Goal: Task Accomplishment & Management: Use online tool/utility

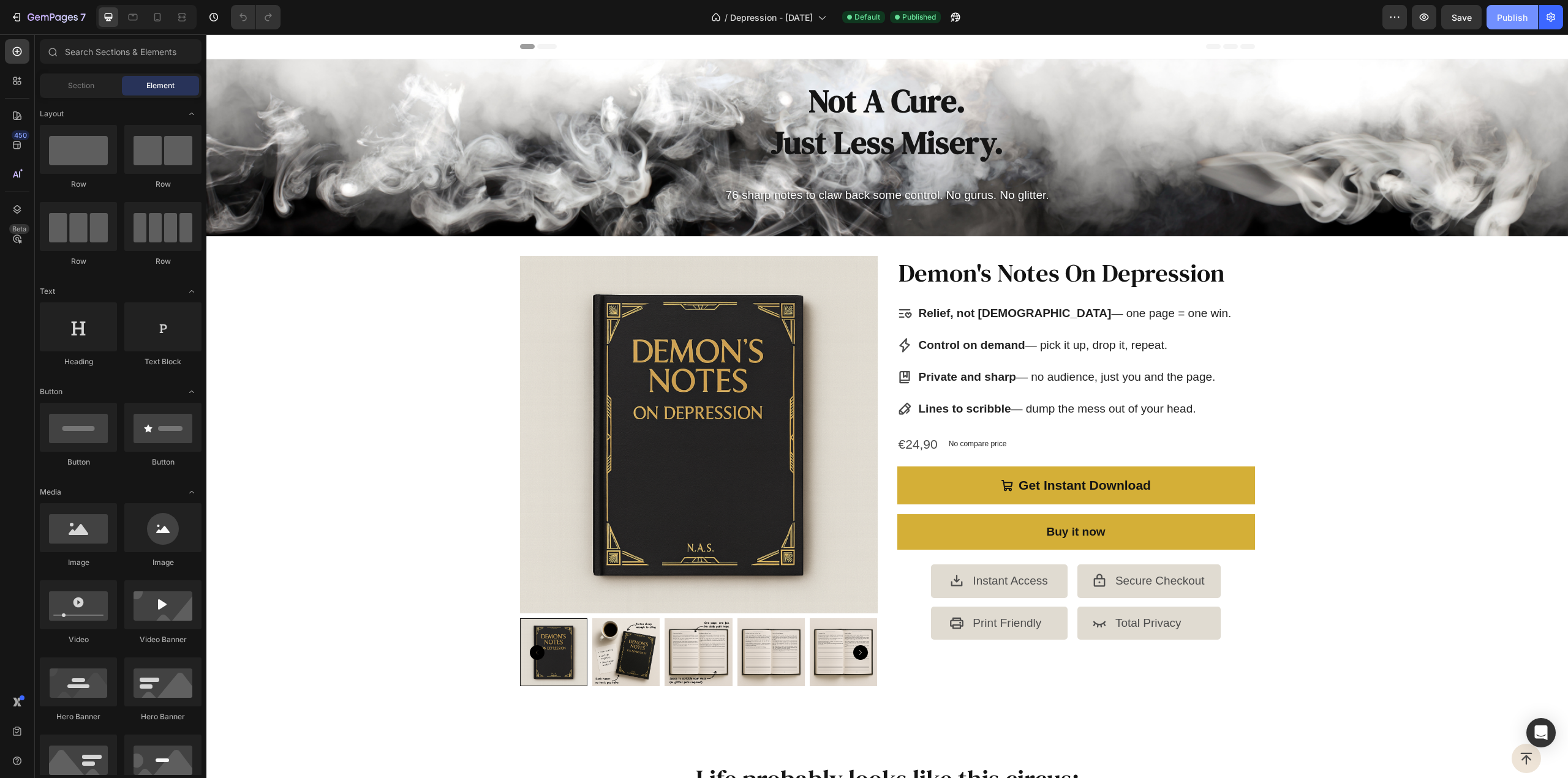
click at [1509, 12] on div "Publish" at bounding box center [1512, 17] width 30 height 13
click at [458, 354] on div "Product Images Demon's Notes On Depression Product Title Relief, not [DEMOGRAPH…" at bounding box center [887, 476] width 1362 height 440
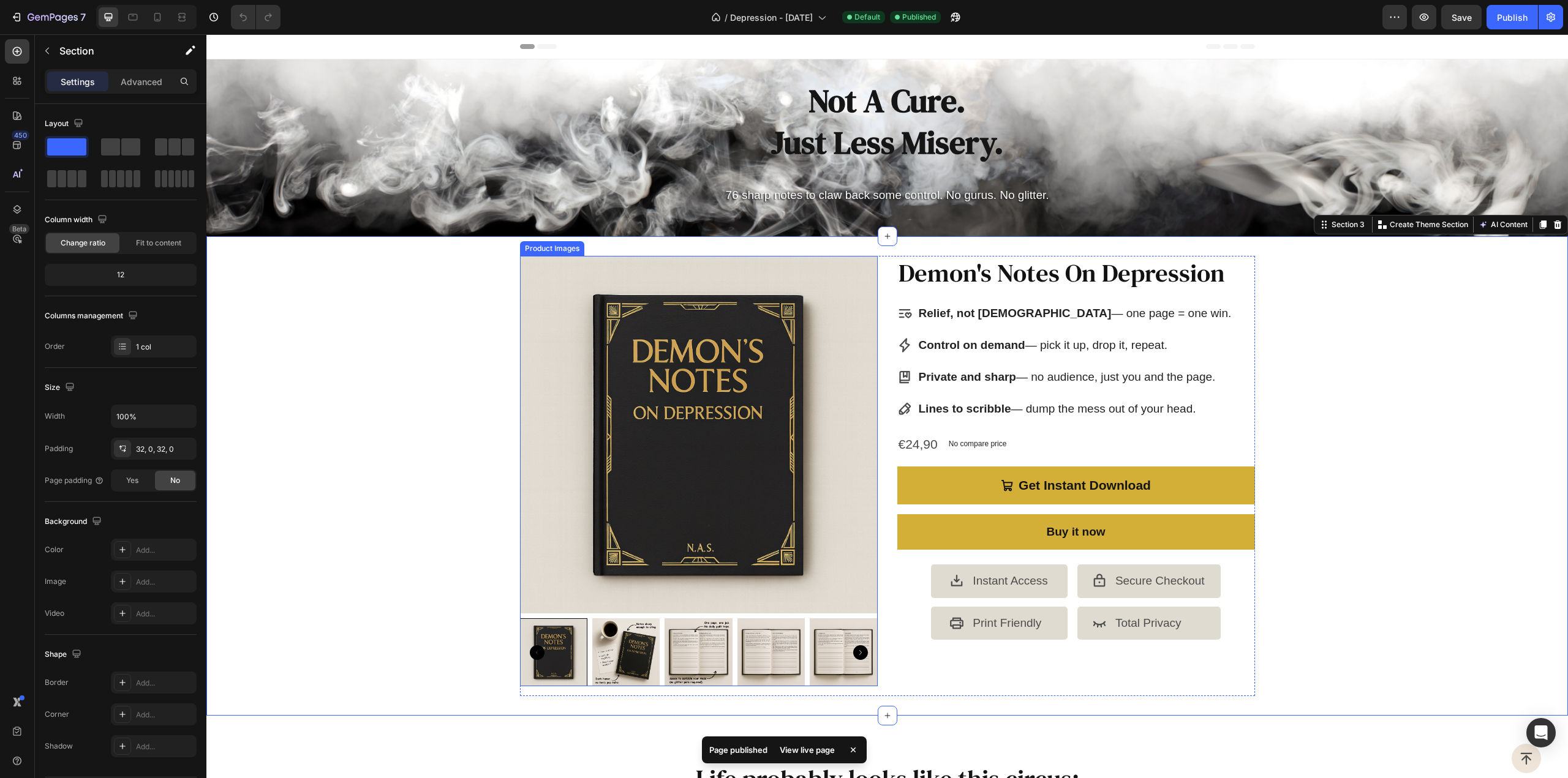
click at [673, 341] on img at bounding box center [699, 435] width 358 height 358
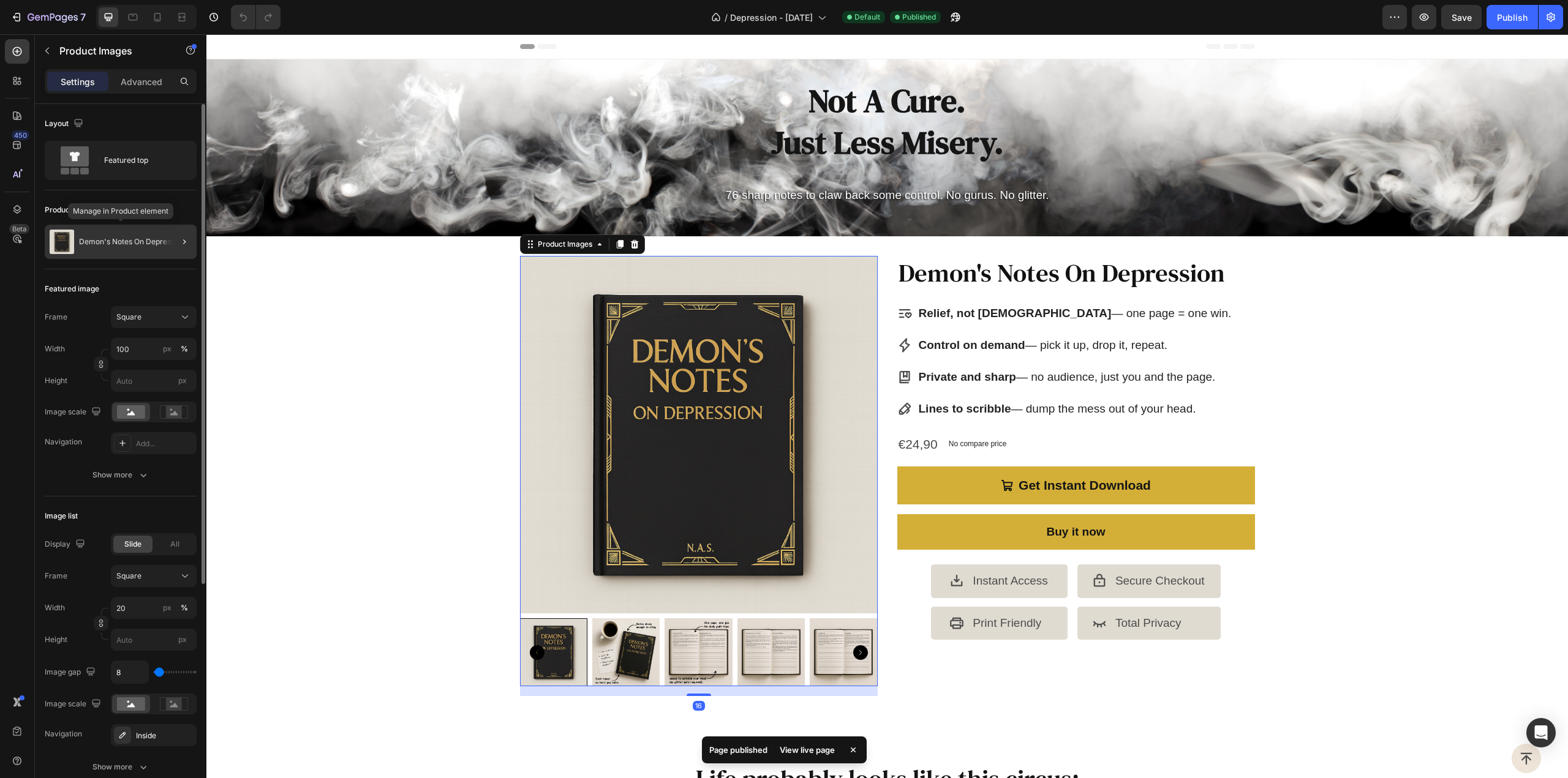
click at [135, 238] on p "Demon's Notes On Depression" at bounding box center [132, 241] width 106 height 8
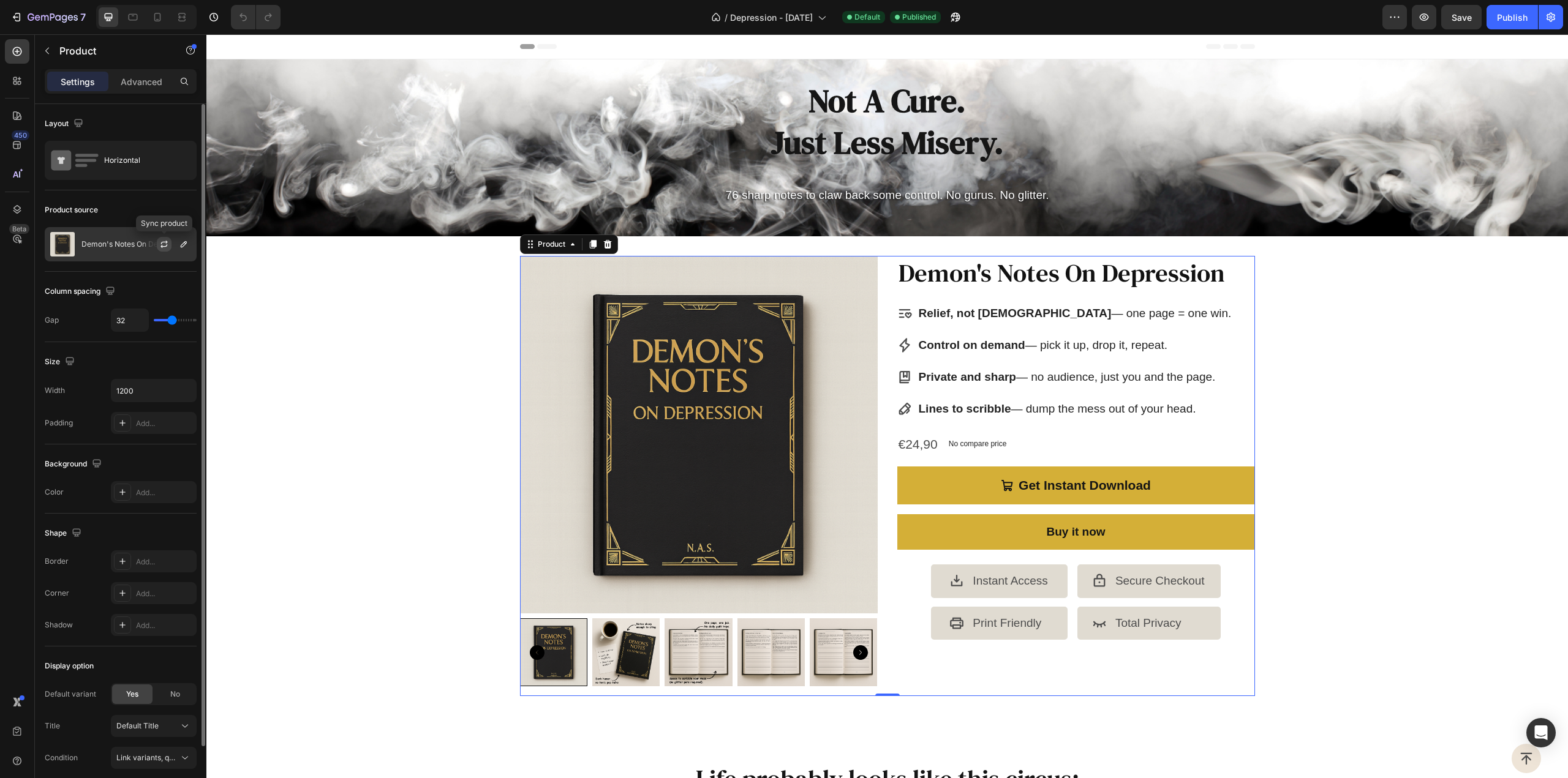
click at [164, 245] on icon "button" at bounding box center [164, 244] width 10 height 10
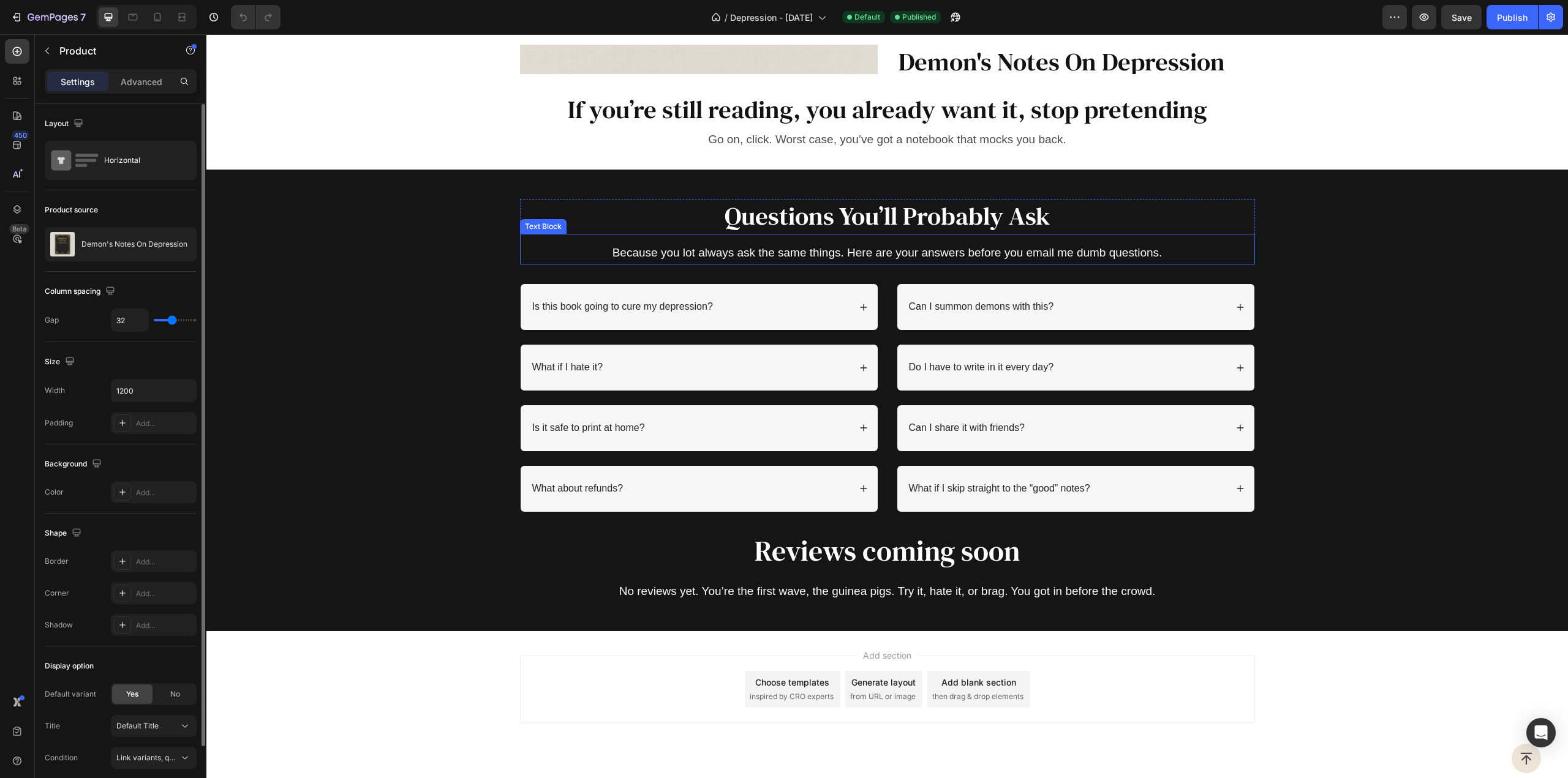
scroll to position [2481, 0]
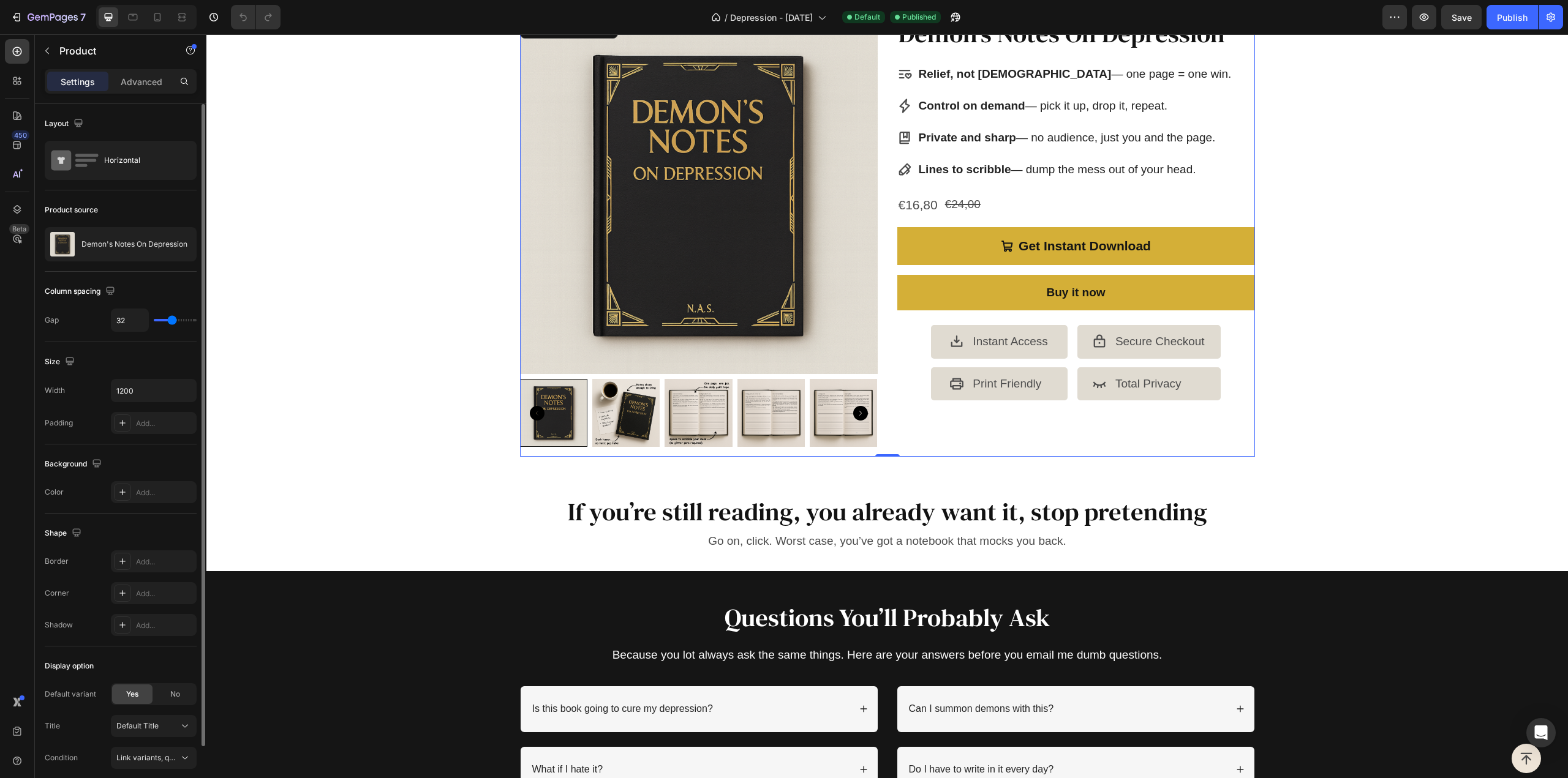
click at [911, 422] on div "Demon's Notes On Depression Product Title Relief, not [DEMOGRAPHIC_DATA] — one …" at bounding box center [1076, 237] width 358 height 440
click at [167, 244] on icon "button" at bounding box center [164, 244] width 10 height 10
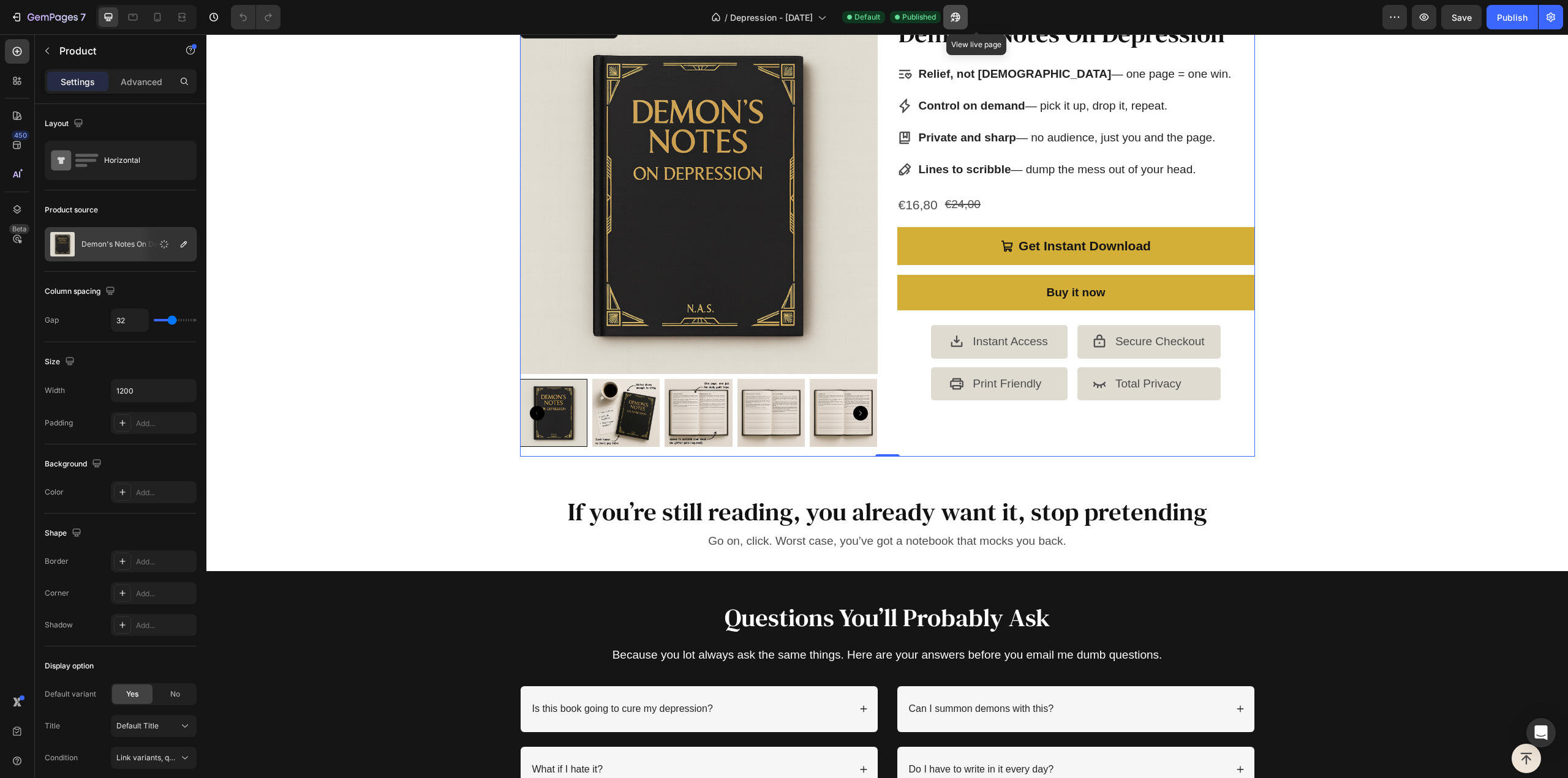
click at [961, 18] on icon "button" at bounding box center [955, 17] width 9 height 9
click at [1511, 15] on div "Publish" at bounding box center [1512, 17] width 30 height 13
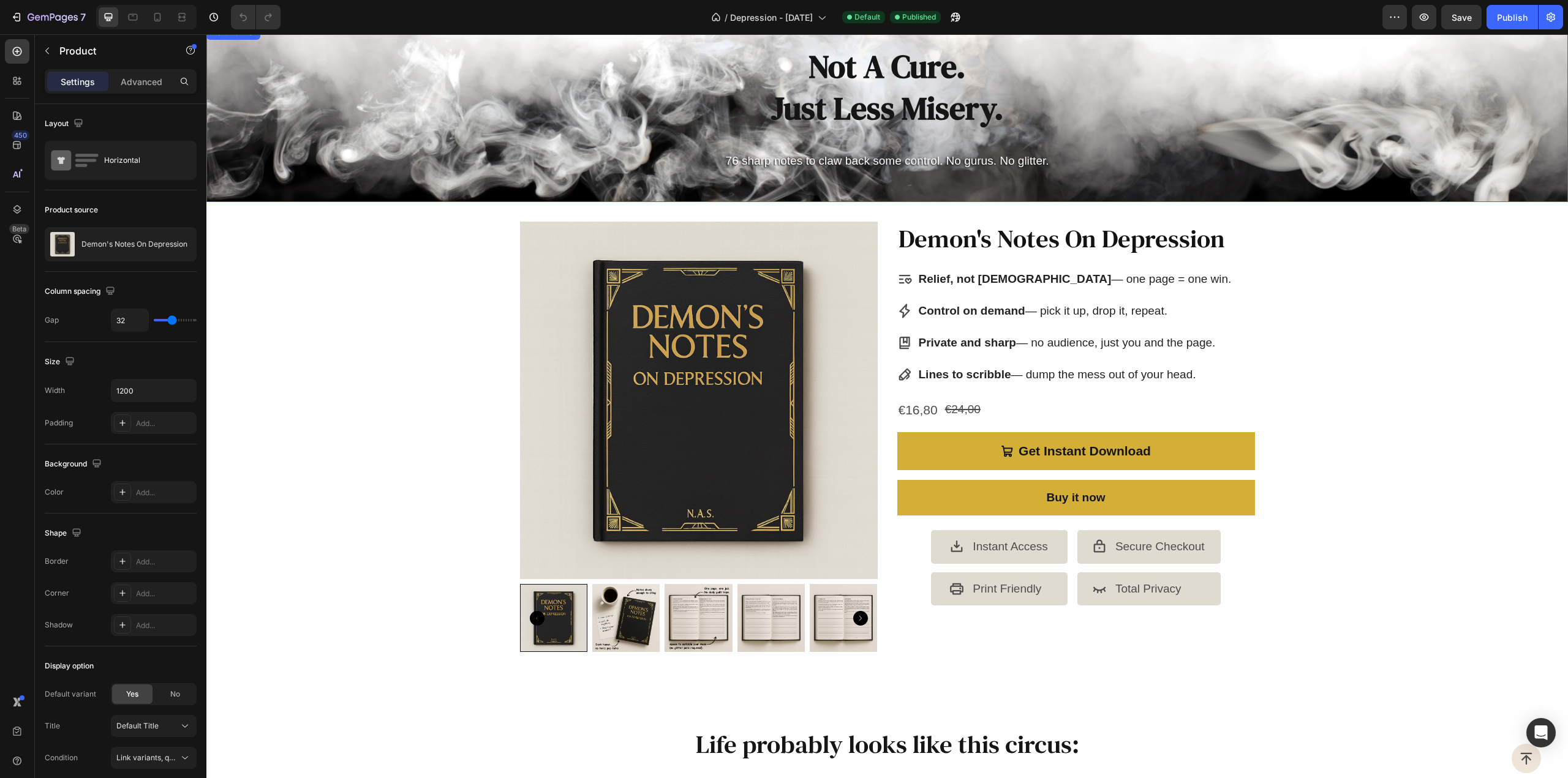
scroll to position [0, 0]
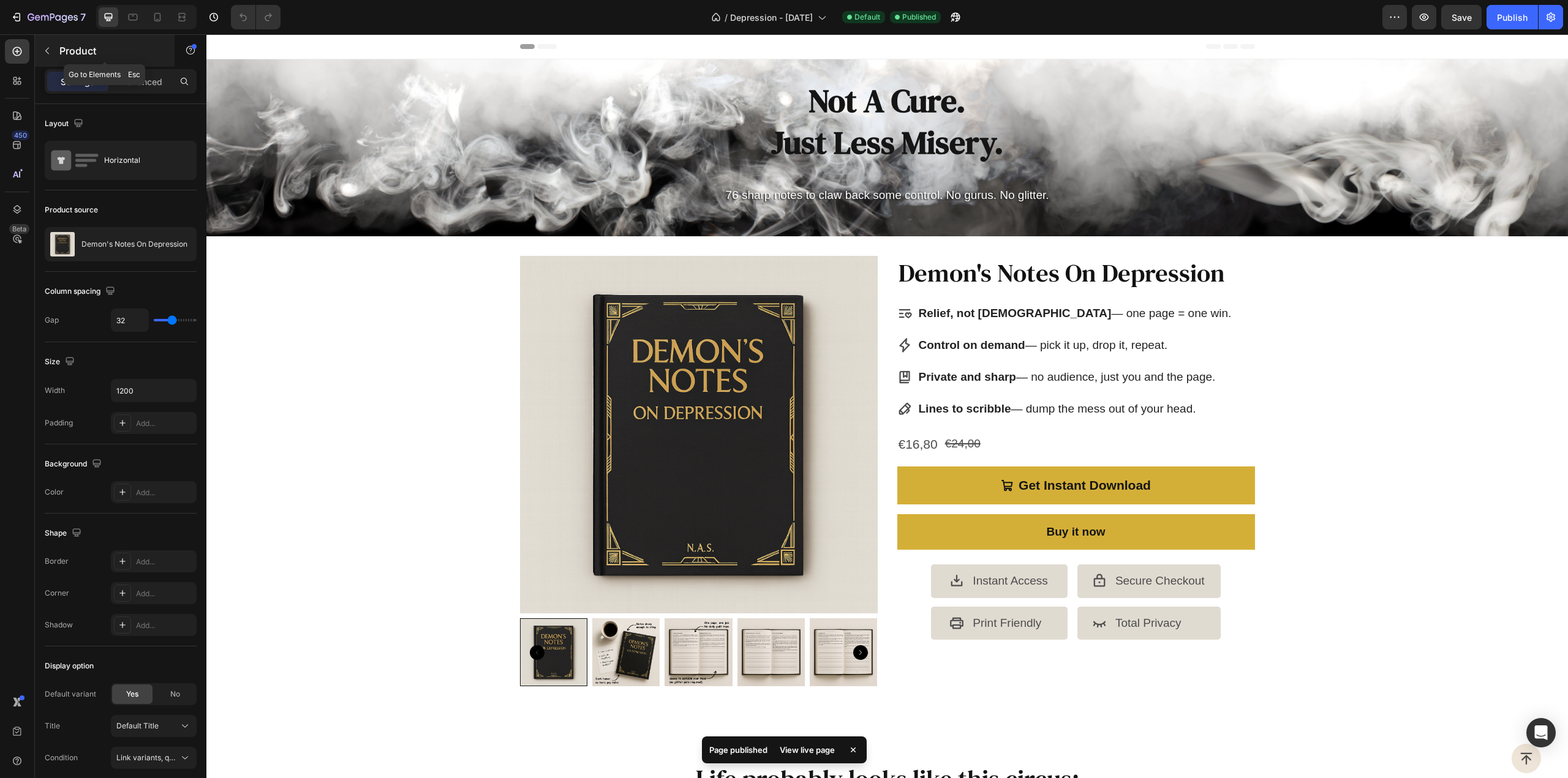
click at [50, 48] on icon "button" at bounding box center [47, 50] width 10 height 10
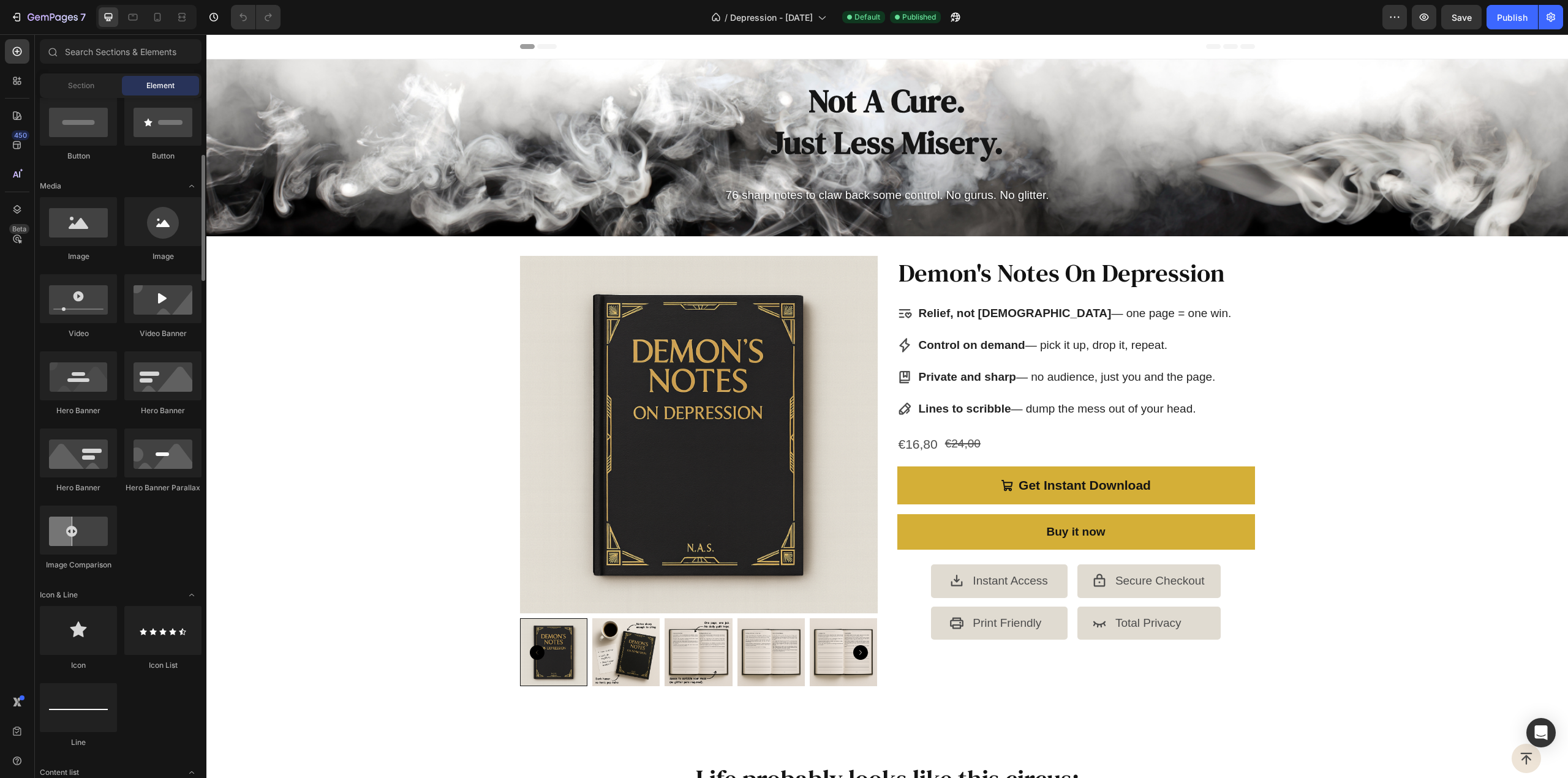
scroll to position [673, 0]
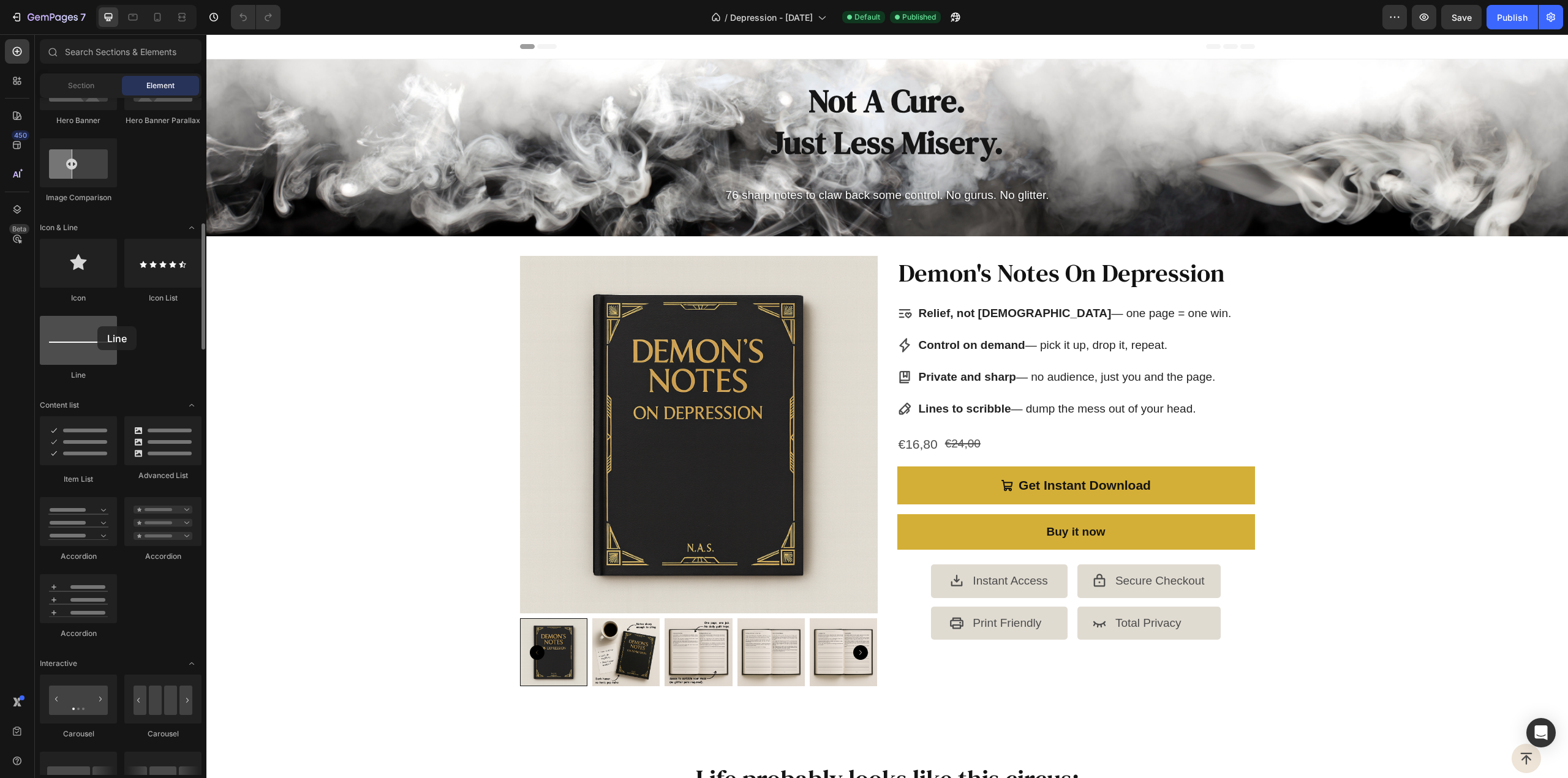
drag, startPoint x: 91, startPoint y: 358, endPoint x: 98, endPoint y: 327, distance: 31.8
click at [98, 327] on div at bounding box center [78, 341] width 77 height 49
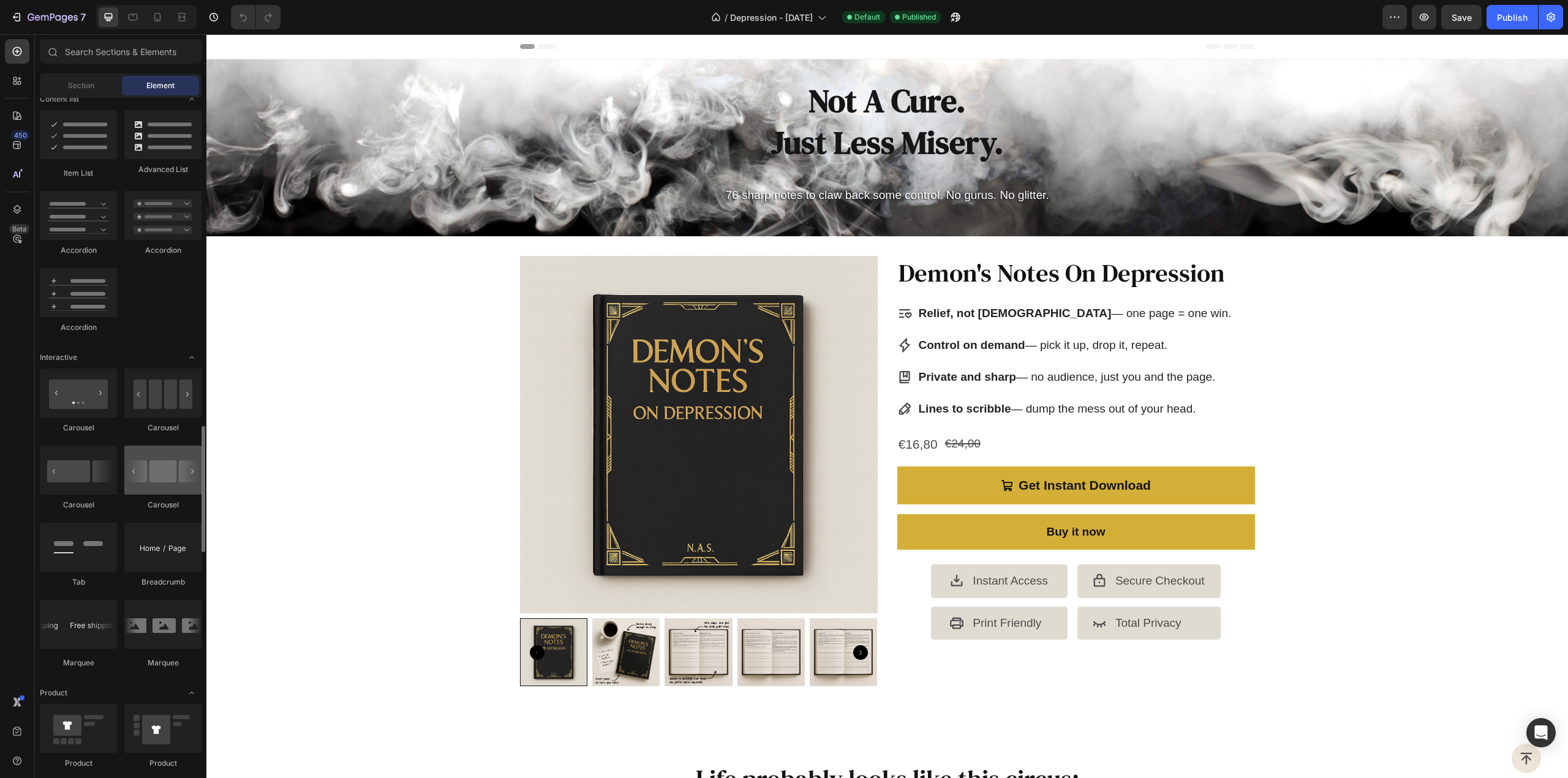
scroll to position [1102, 0]
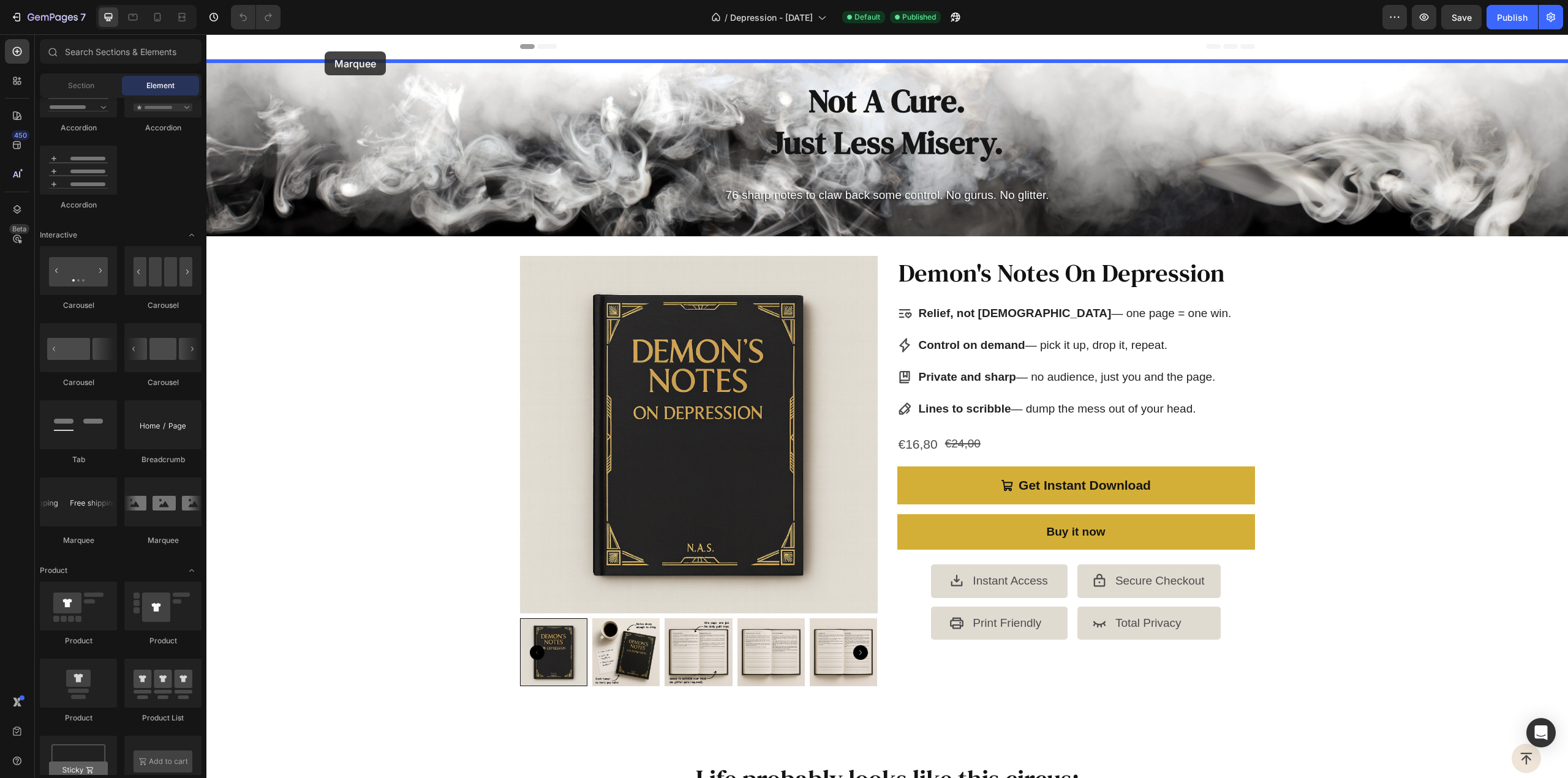
drag, startPoint x: 297, startPoint y: 551, endPoint x: 325, endPoint y: 52, distance: 499.8
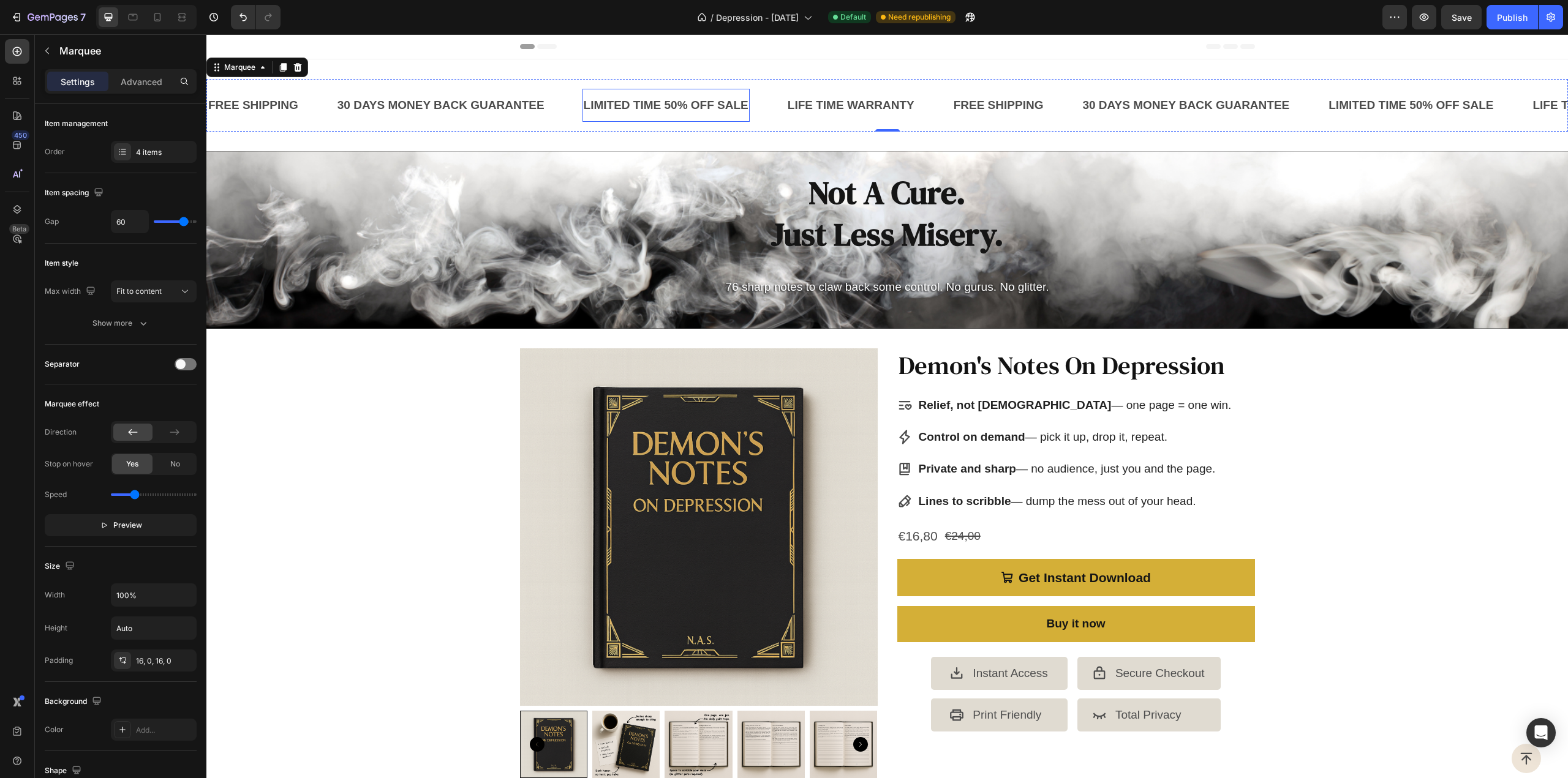
click at [673, 102] on div "LIMITED TIME 50% OFF SALE" at bounding box center [666, 105] width 167 height 23
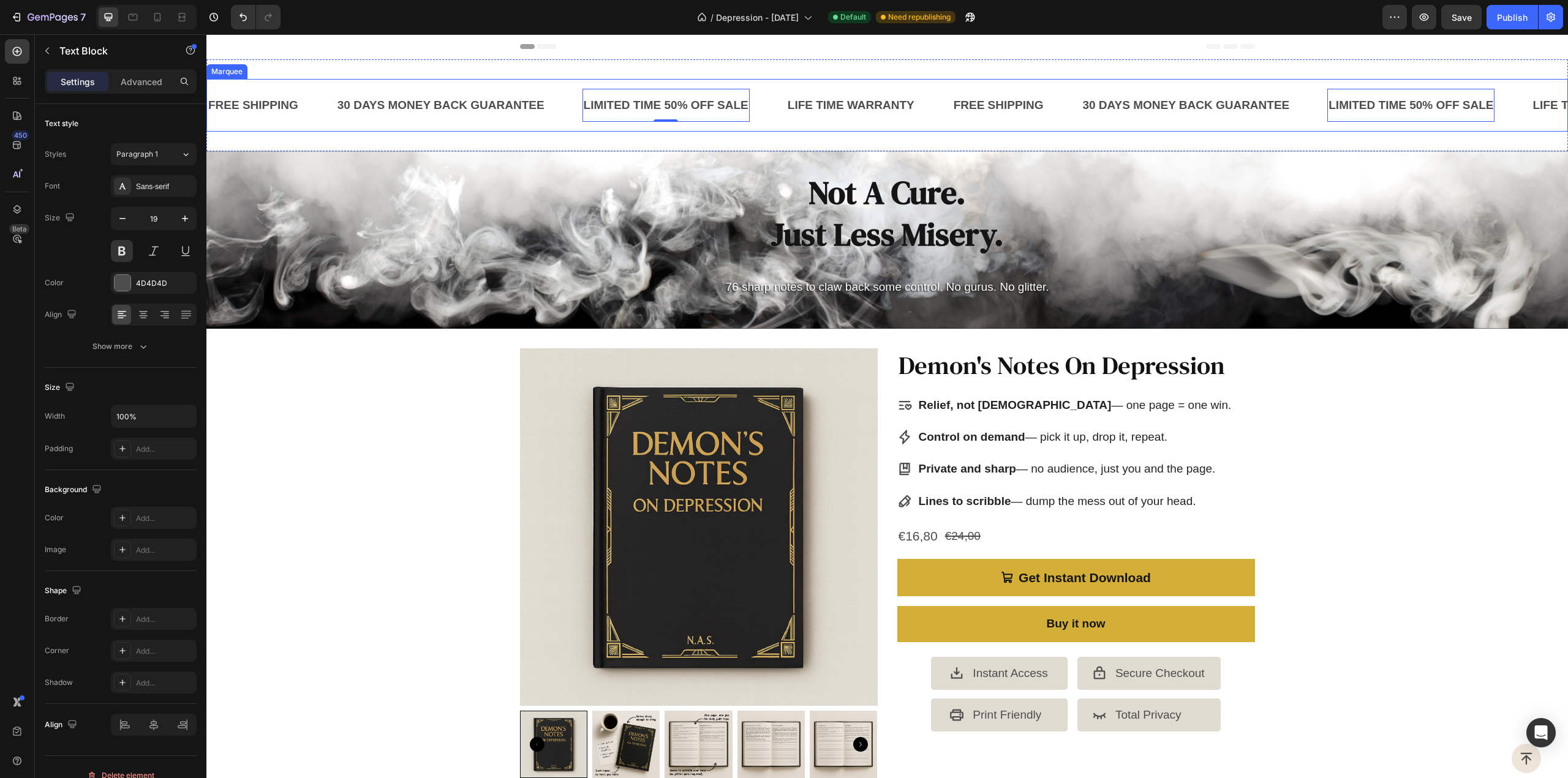
click at [329, 110] on div "FREE SHIPPING Text Block" at bounding box center [272, 105] width 129 height 33
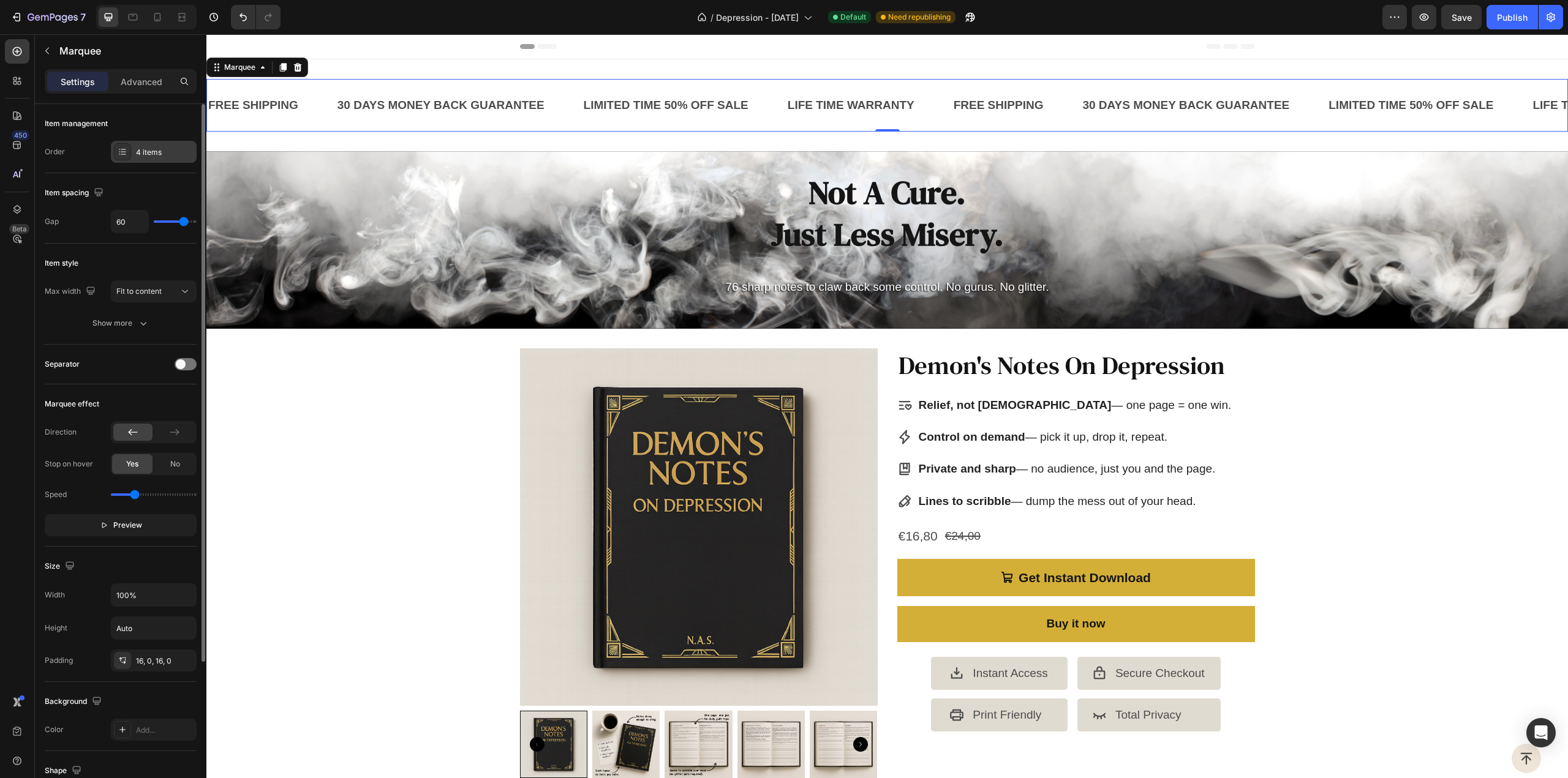
click at [162, 150] on div "4 items" at bounding box center [164, 152] width 58 height 11
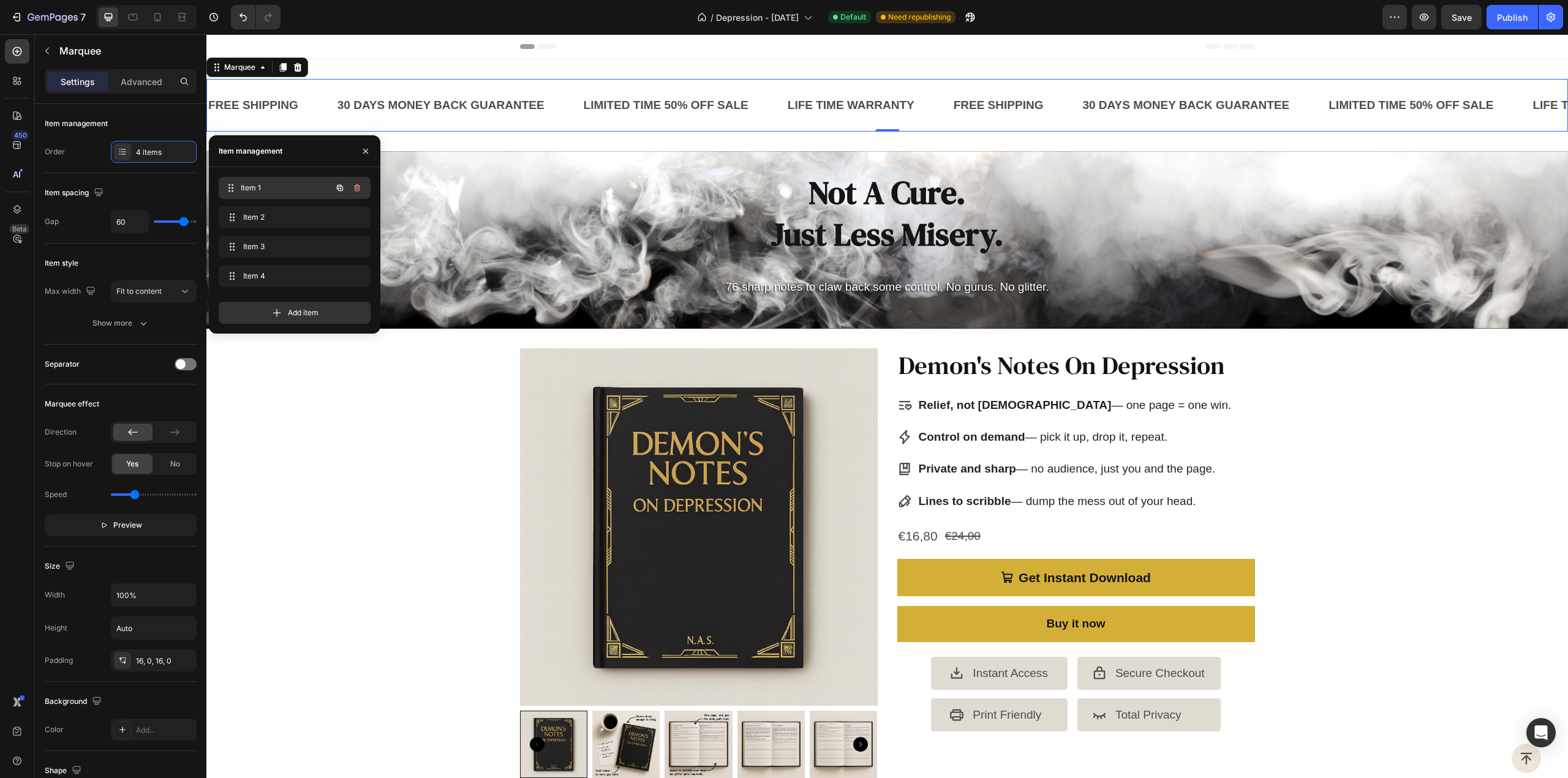
click at [261, 189] on span "Item 1" at bounding box center [286, 188] width 91 height 11
click at [986, 109] on div "FREE SHIPPING" at bounding box center [998, 105] width 93 height 23
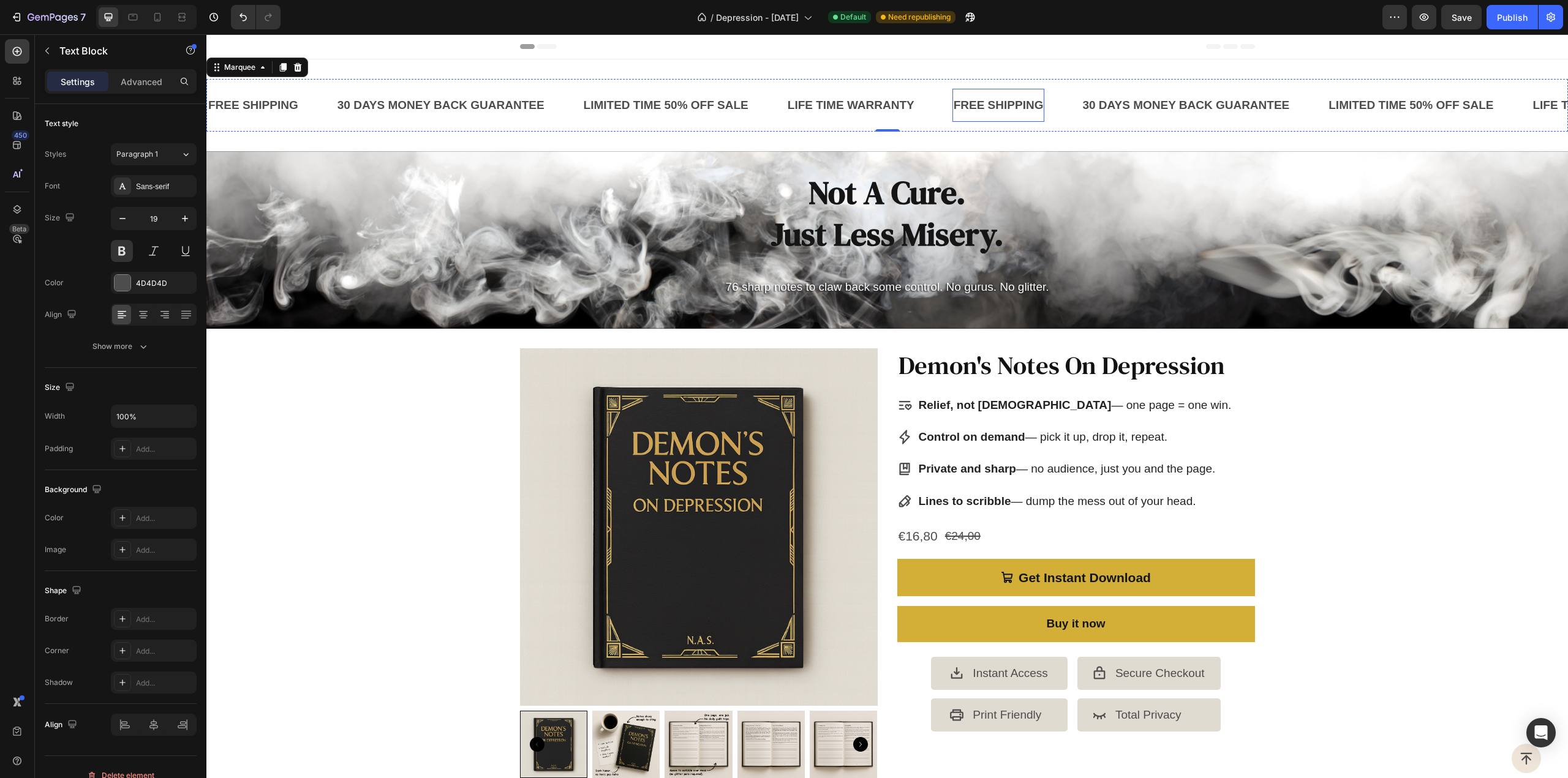
click at [986, 109] on div "FREE SHIPPING" at bounding box center [998, 105] width 93 height 23
click at [986, 109] on p "FREE SHIPPING" at bounding box center [998, 105] width 90 height 21
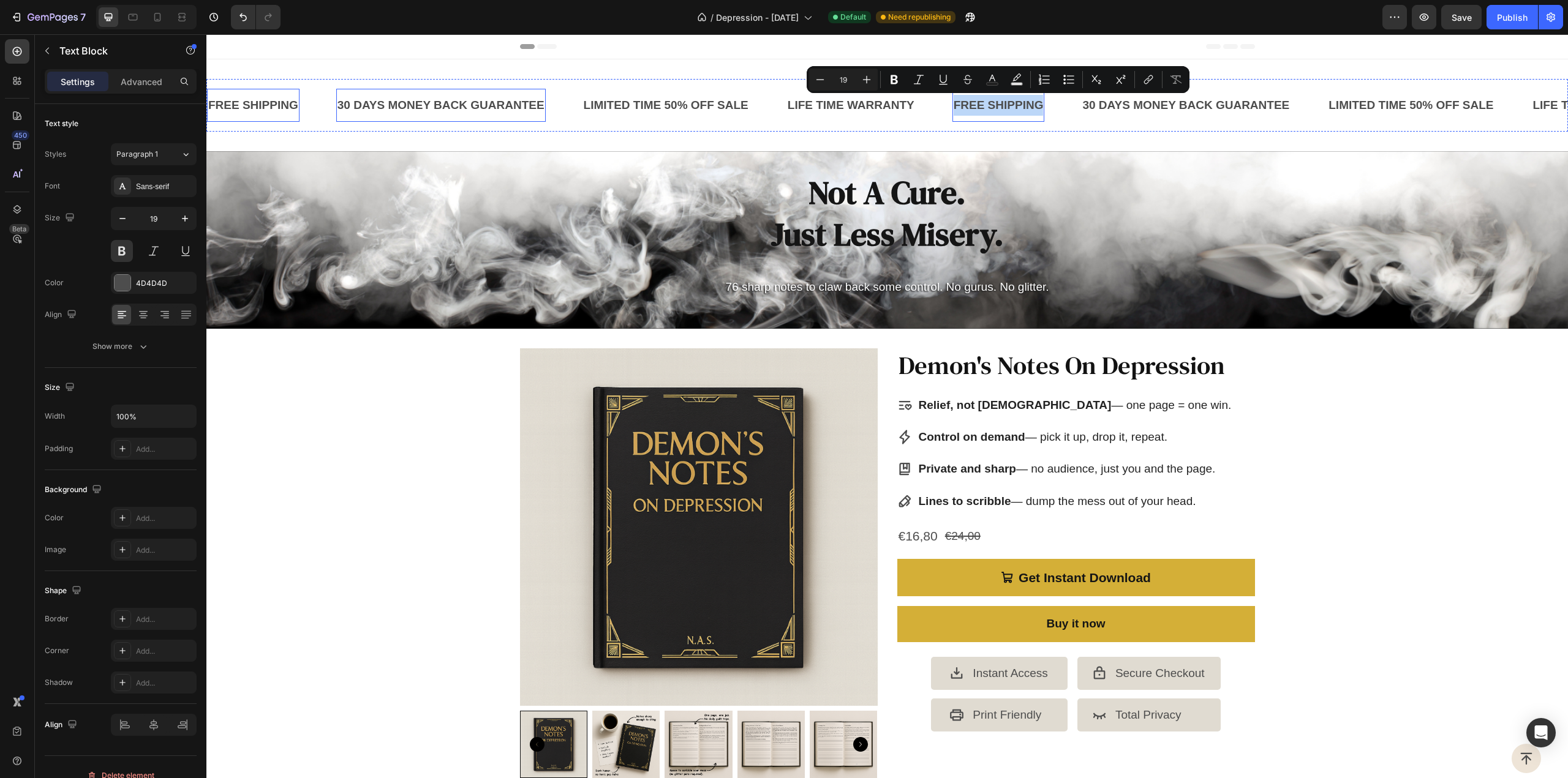
click at [496, 105] on div "30 DAYS MONEY BACK GUARANTEE" at bounding box center [441, 105] width 210 height 23
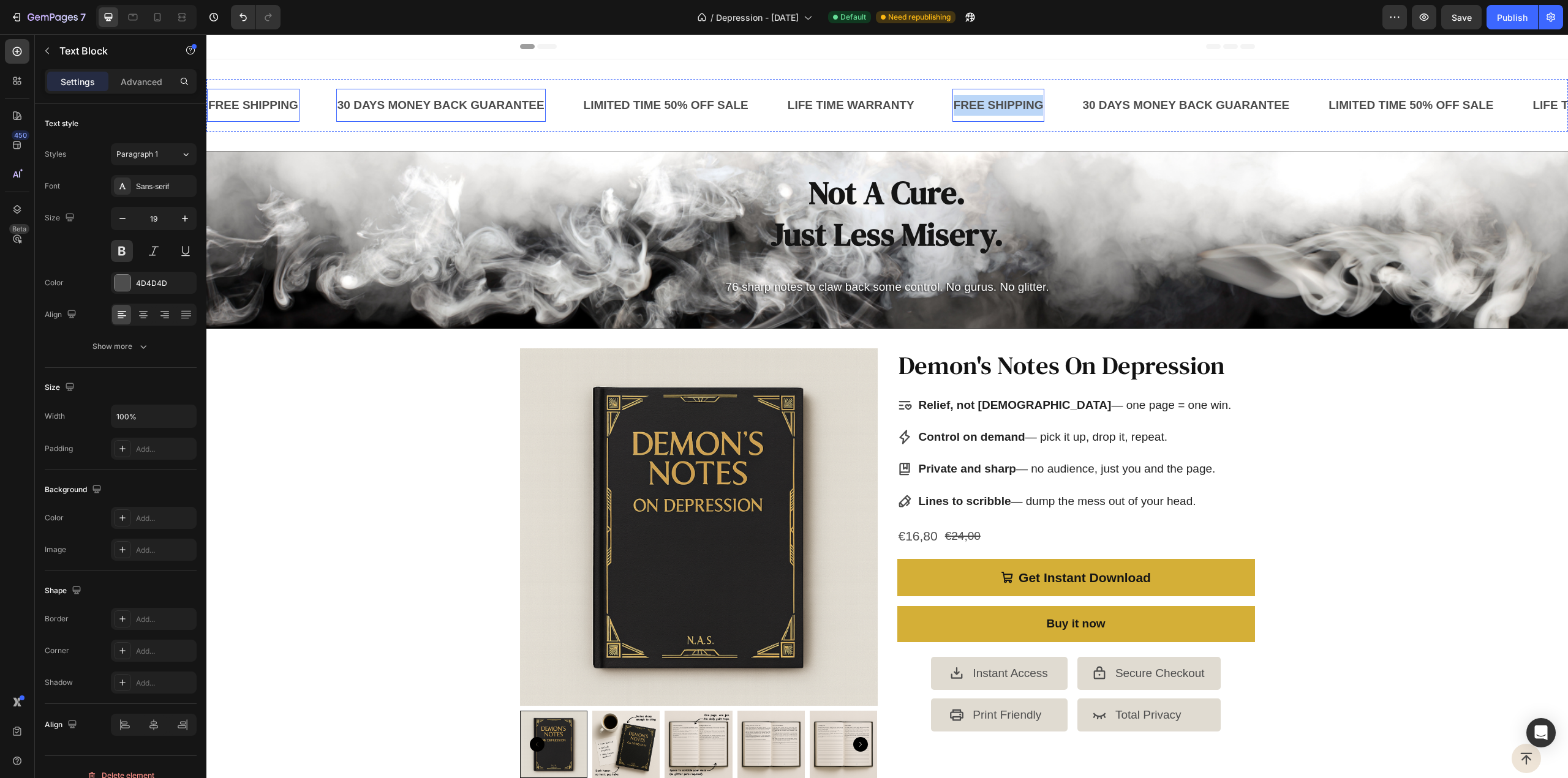
click at [496, 105] on div "30 DAYS MONEY BACK GUARANTEE" at bounding box center [441, 105] width 210 height 23
click at [496, 105] on p "30 DAYS MONEY BACK GUARANTEE" at bounding box center [441, 105] width 207 height 21
click at [351, 107] on p "30 % Off for 48 hours" at bounding box center [396, 105] width 117 height 21
click at [541, 105] on div "LIMITED TIME 50% OFF SALE" at bounding box center [576, 105] width 167 height 23
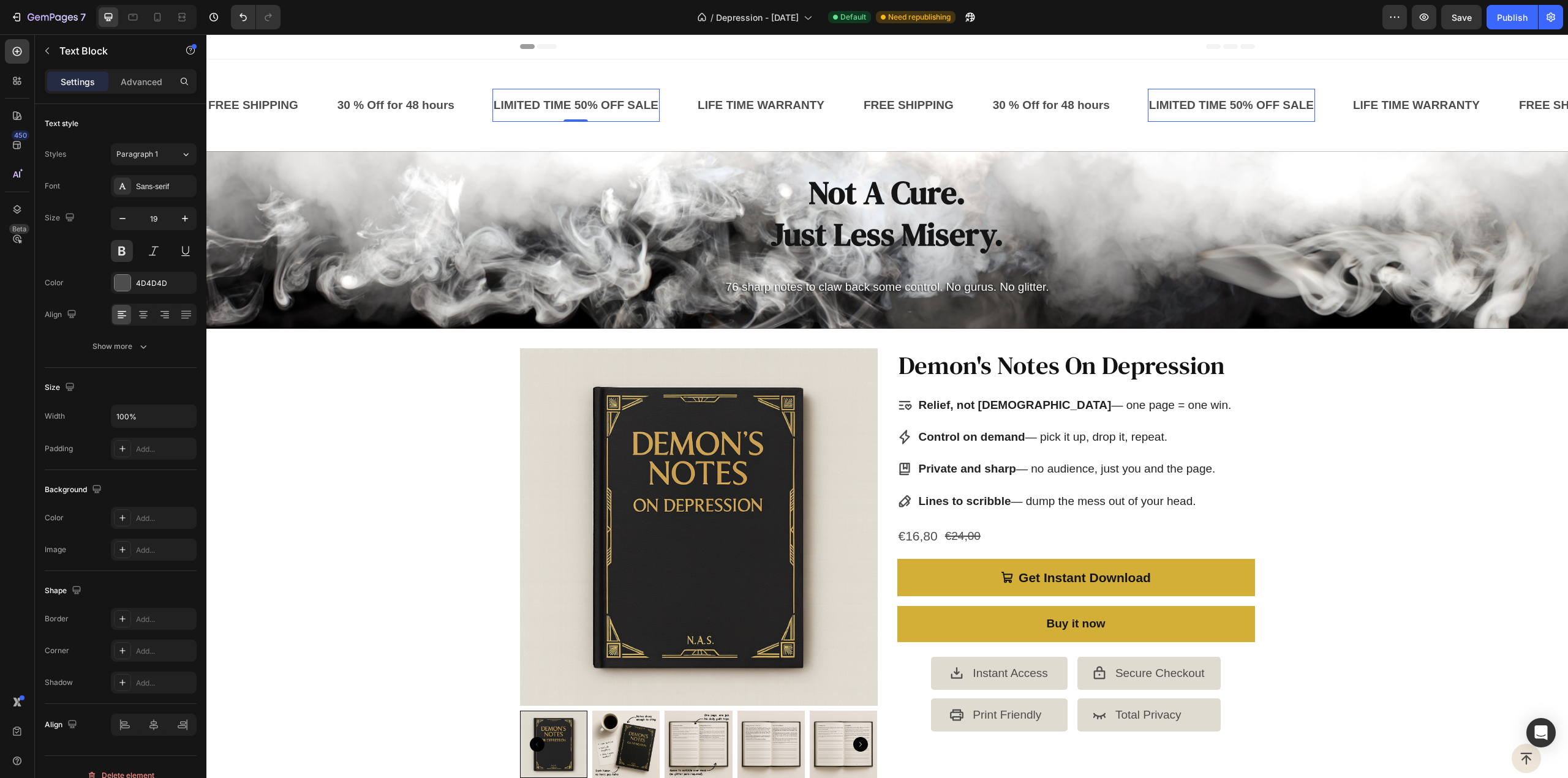
click at [541, 105] on div "LIMITED TIME 50% OFF SALE" at bounding box center [576, 105] width 167 height 23
click at [627, 102] on p "Because [PERSON_NAME] love Deadlines" at bounding box center [610, 105] width 234 height 21
click at [593, 103] on p "Because [PERSON_NAME] love deadlines" at bounding box center [609, 105] width 232 height 21
click at [316, 101] on div "FREE SHIPPING Text Block" at bounding box center [272, 105] width 129 height 33
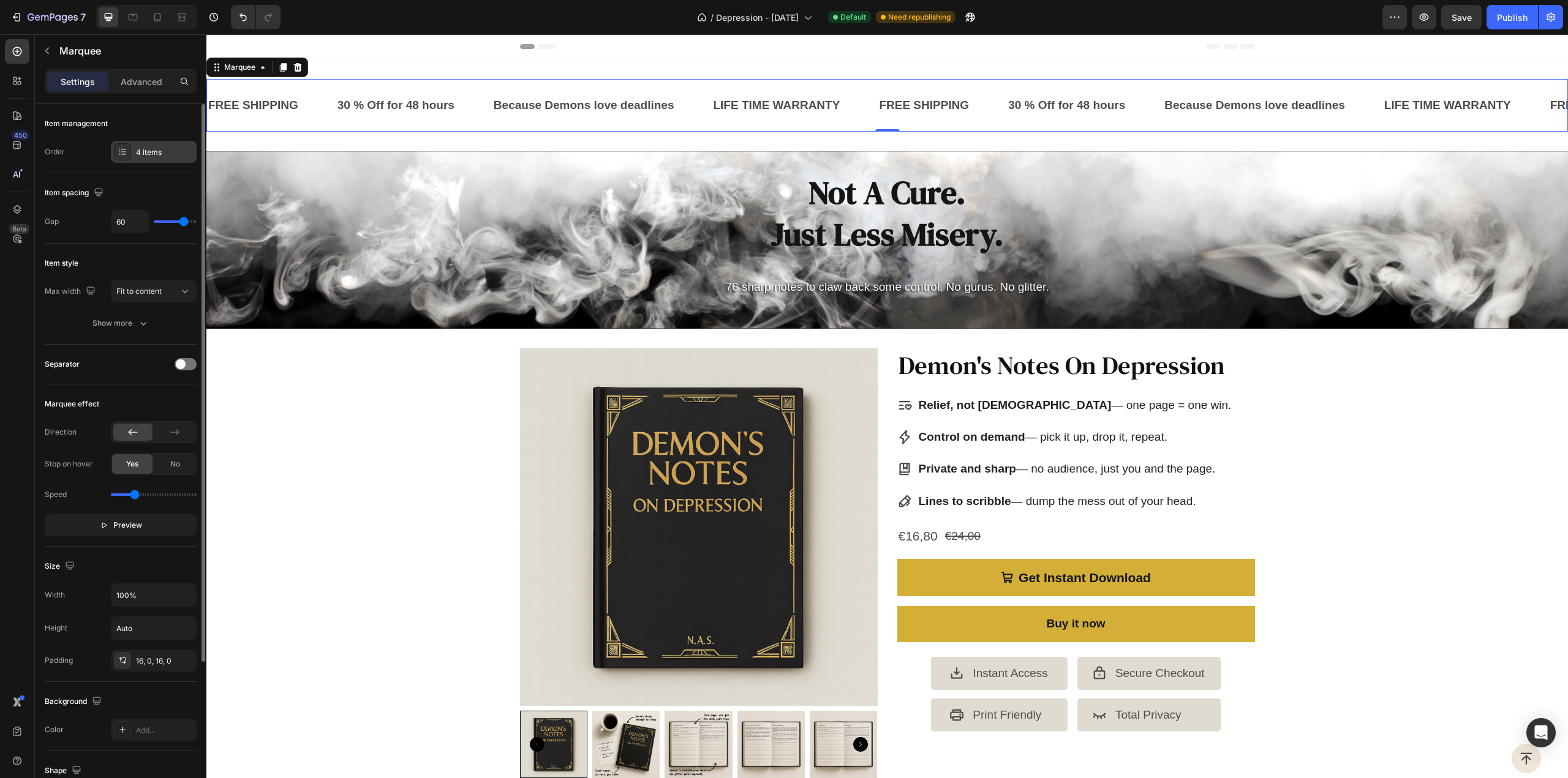
click at [160, 154] on div "4 items" at bounding box center [164, 152] width 58 height 11
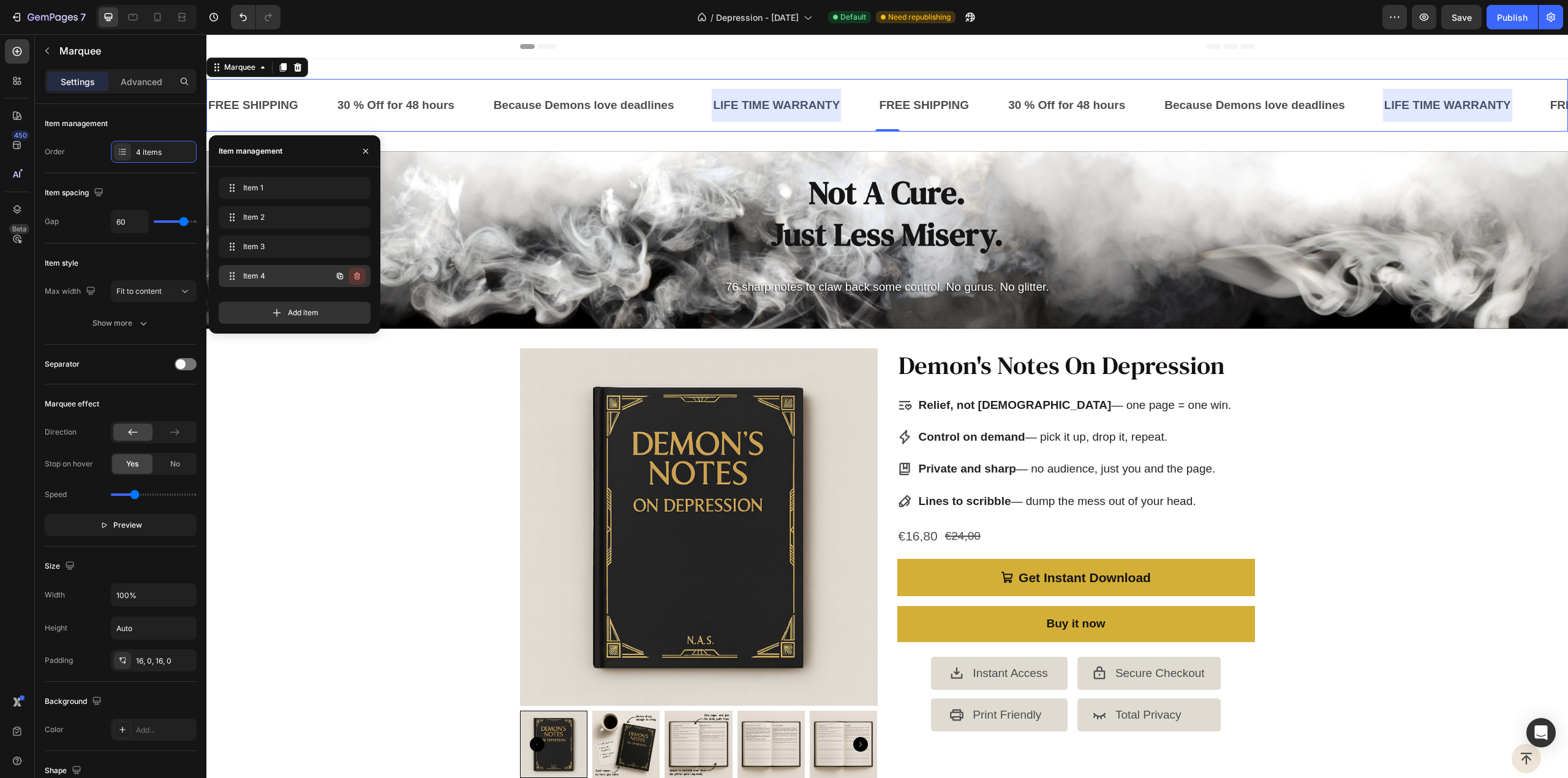
click at [354, 274] on icon "button" at bounding box center [356, 276] width 6 height 7
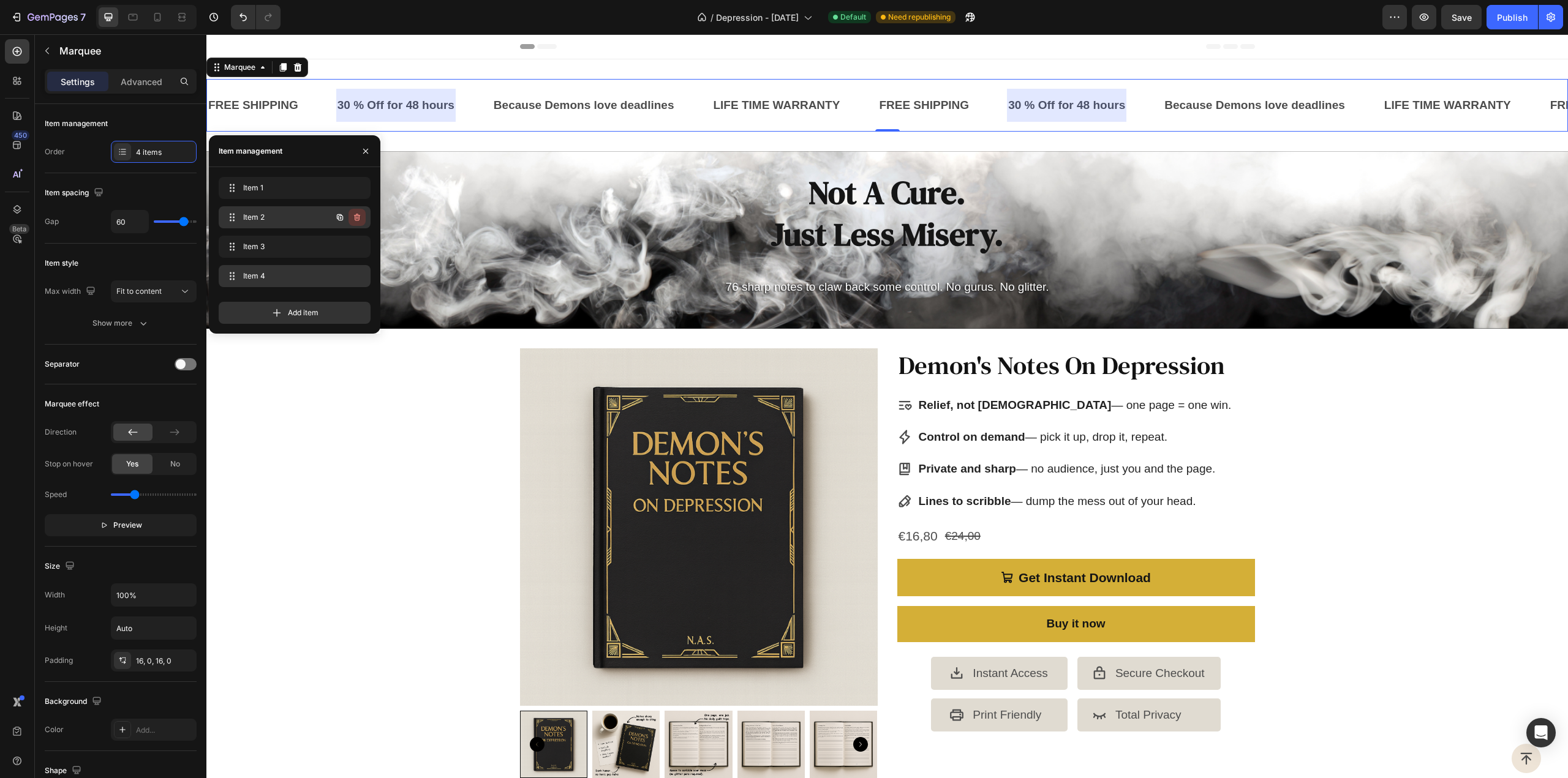
click at [355, 213] on icon "button" at bounding box center [356, 217] width 10 height 10
click at [355, 213] on div "Delete" at bounding box center [349, 217] width 23 height 11
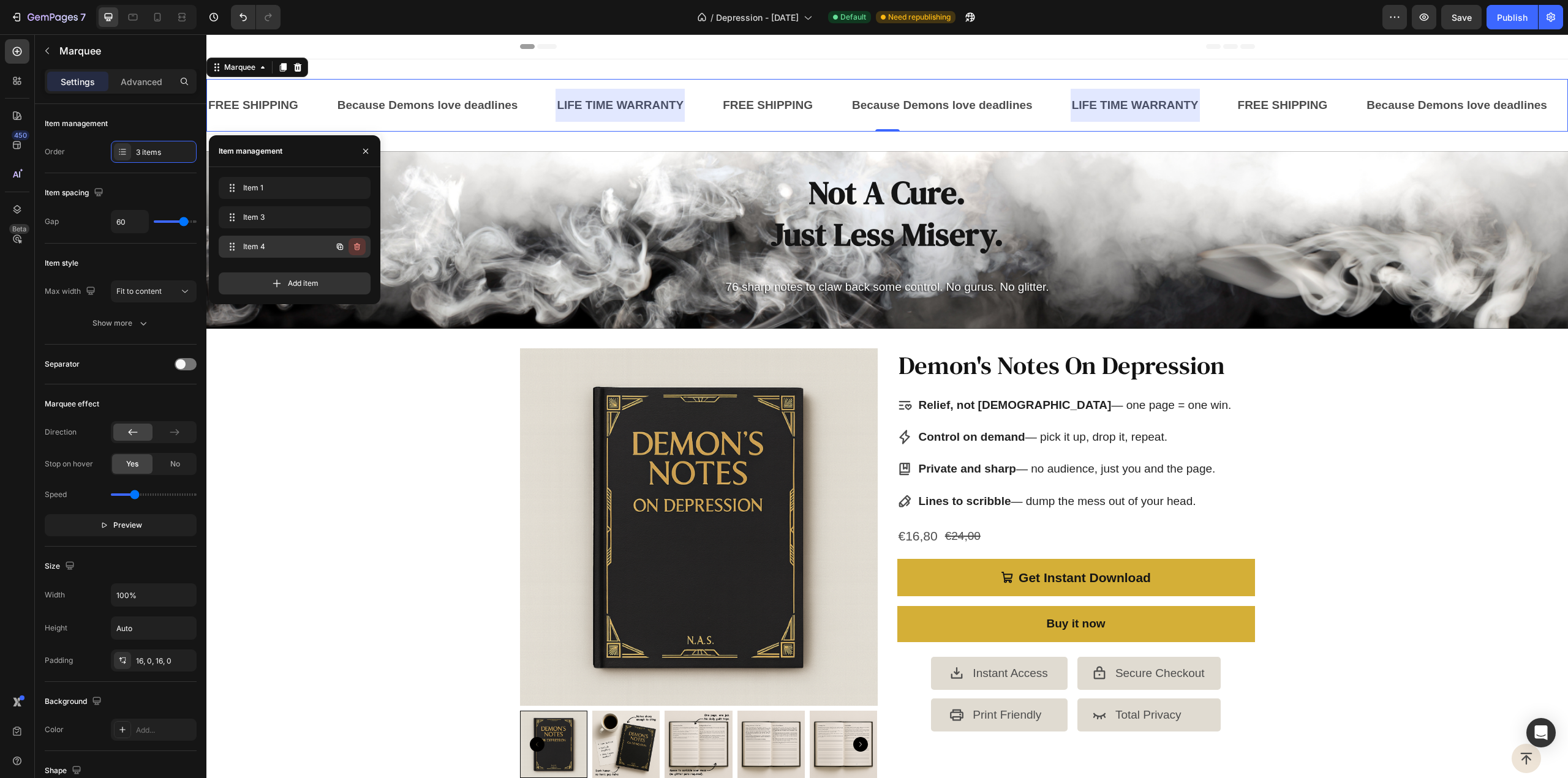
click at [357, 242] on icon "button" at bounding box center [356, 246] width 10 height 10
click at [358, 245] on div "Delete" at bounding box center [349, 246] width 23 height 11
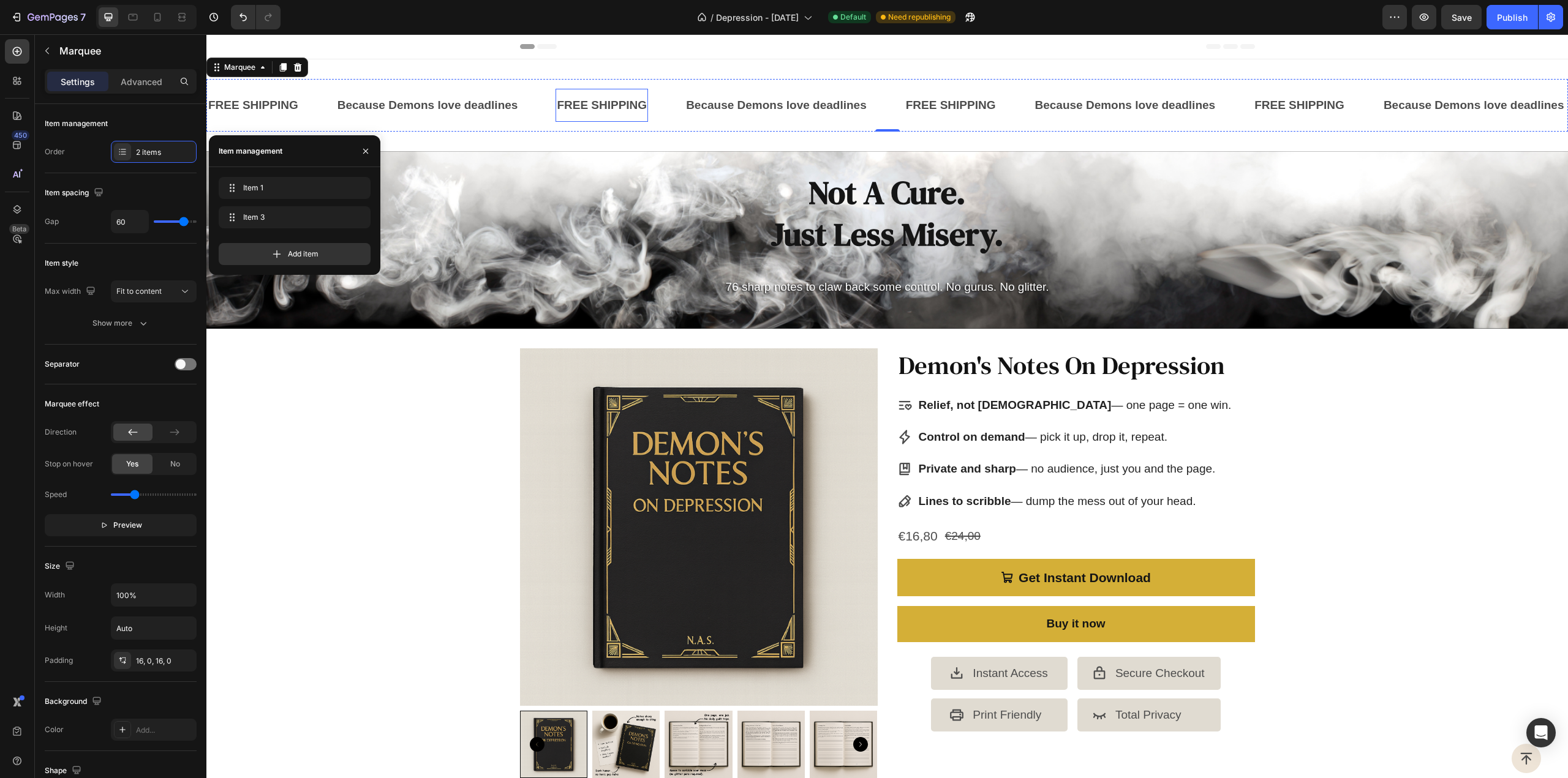
click at [615, 106] on p "FREE SHIPPING" at bounding box center [602, 105] width 90 height 21
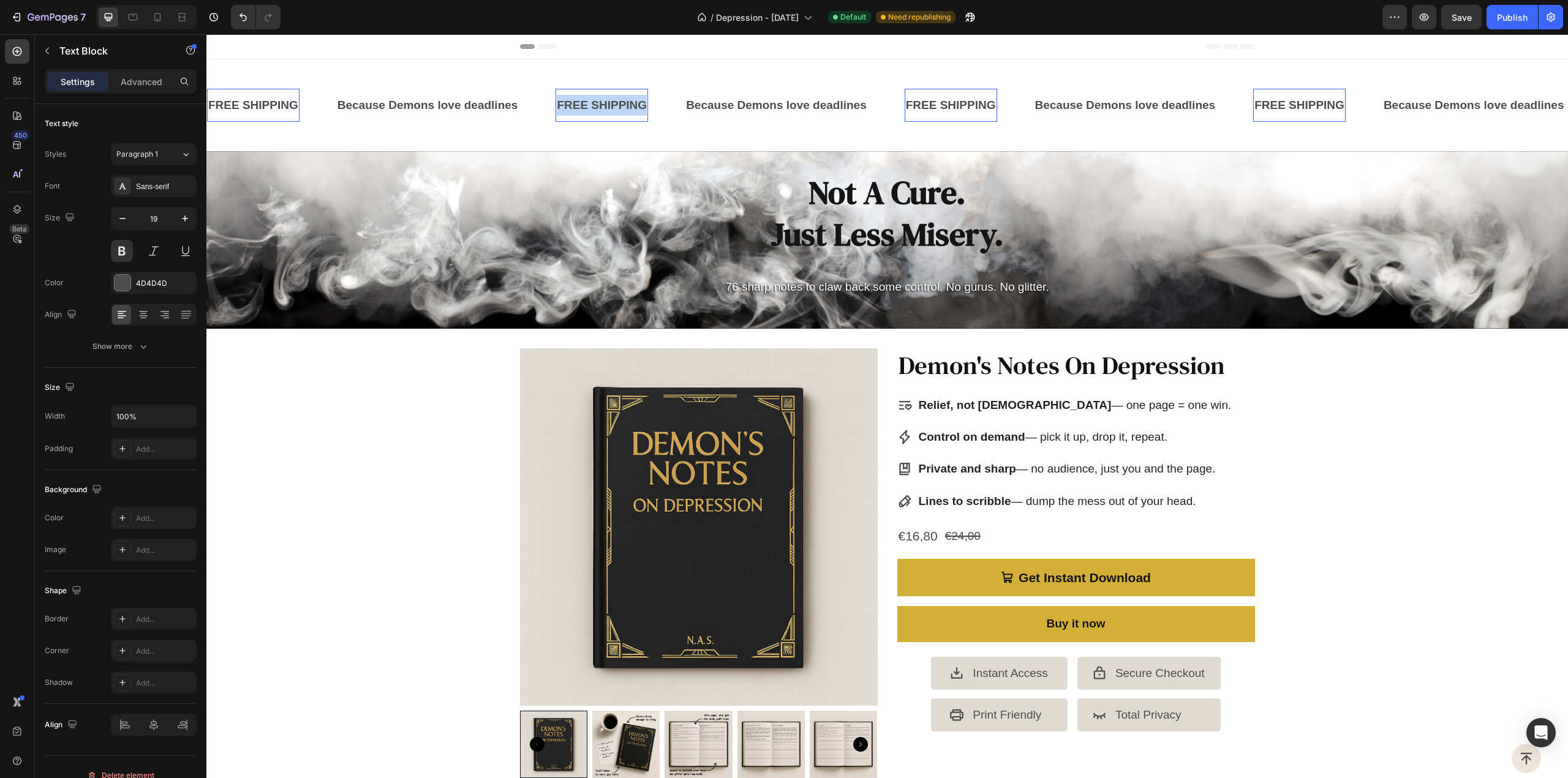
click at [615, 106] on p "FREE SHIPPING" at bounding box center [602, 105] width 90 height 21
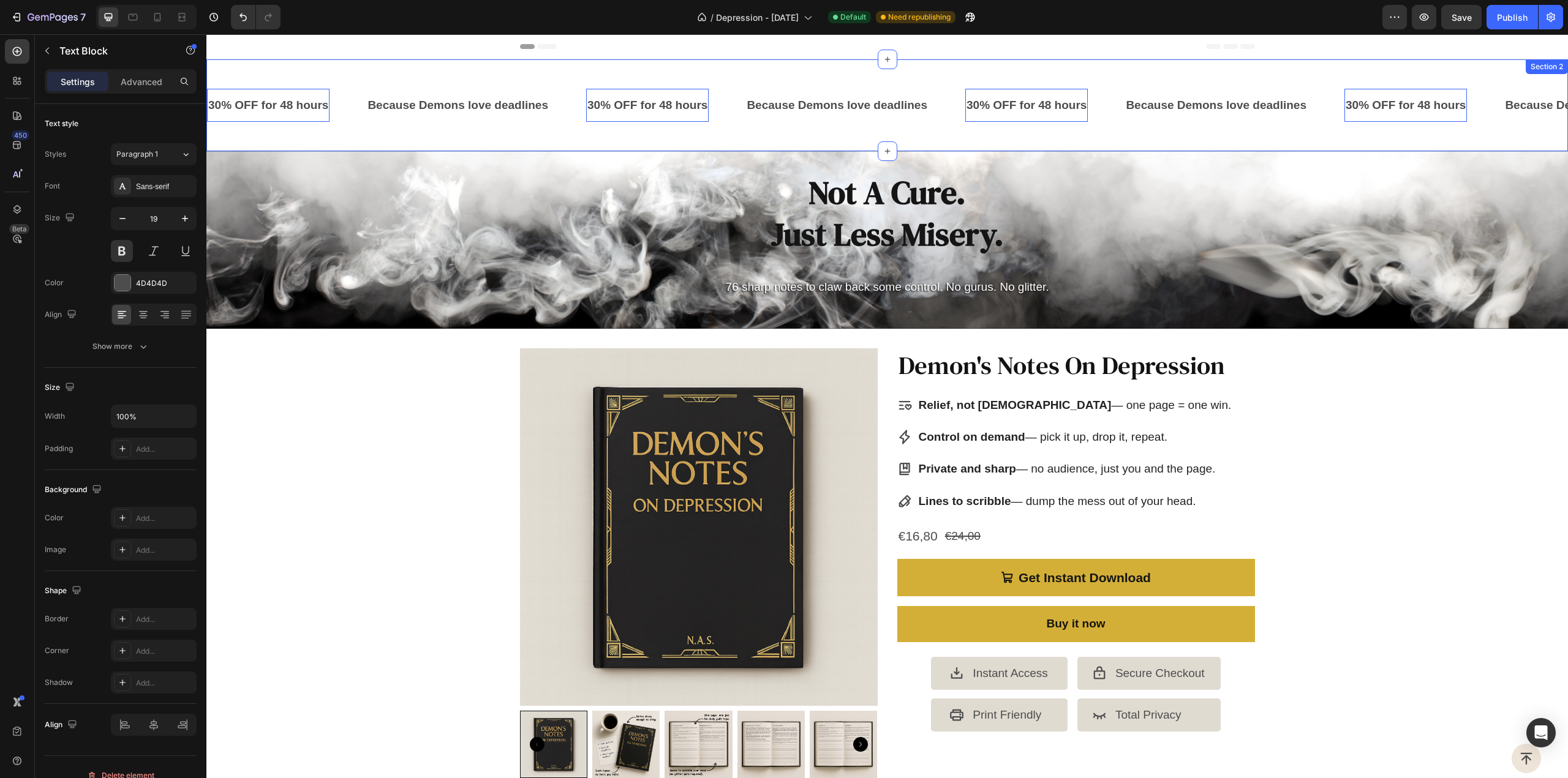
click at [622, 63] on div "30% OFF for 48 hours Text Block 0 Because Demons love deadlines Text Block 30% …" at bounding box center [887, 105] width 1362 height 92
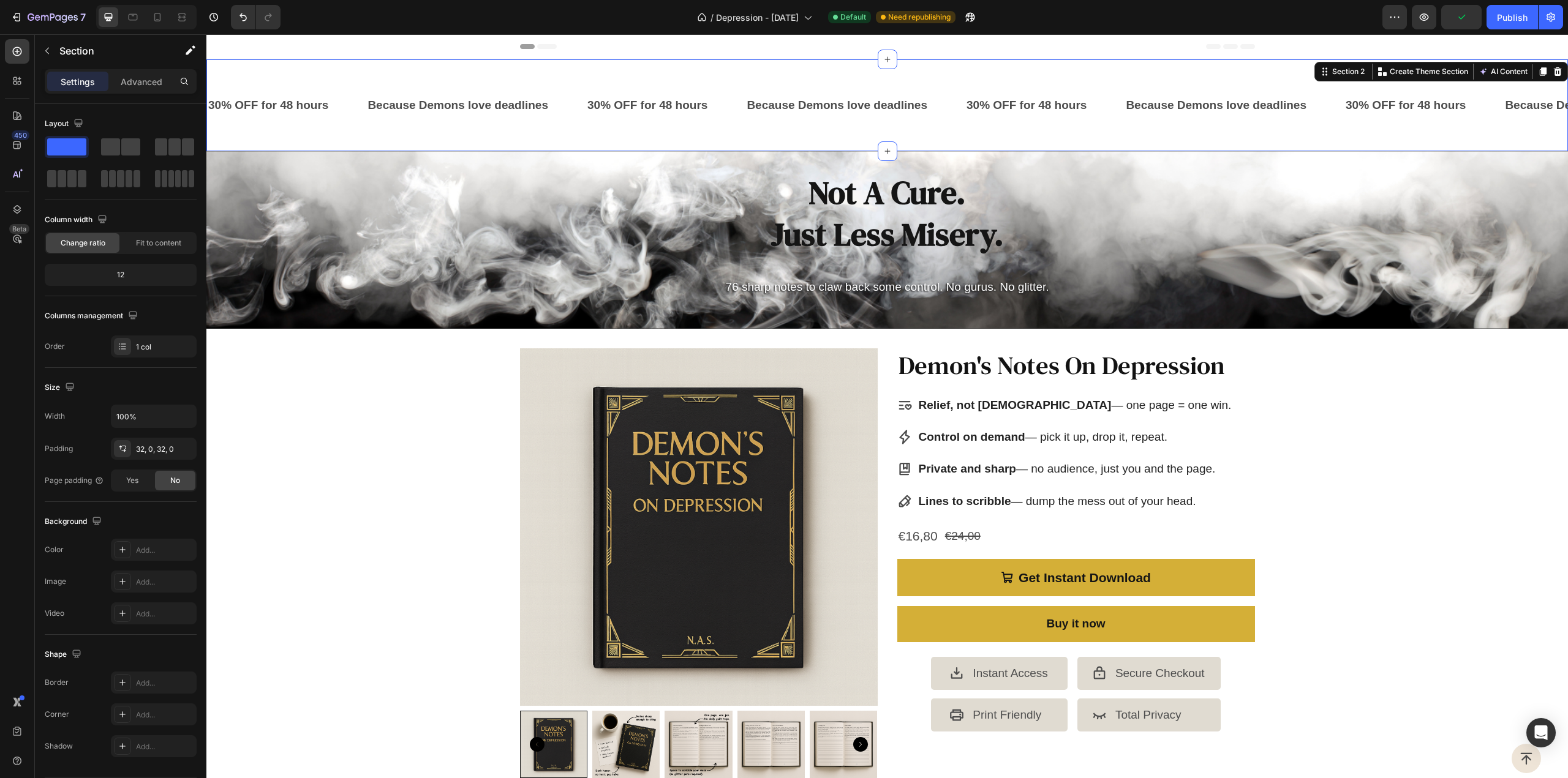
click at [404, 78] on div "30% OFF for 48 hours Text Block Because Demons love deadlines Text Block 30% OF…" at bounding box center [887, 105] width 1362 height 92
click at [137, 554] on div "Add..." at bounding box center [153, 550] width 86 height 22
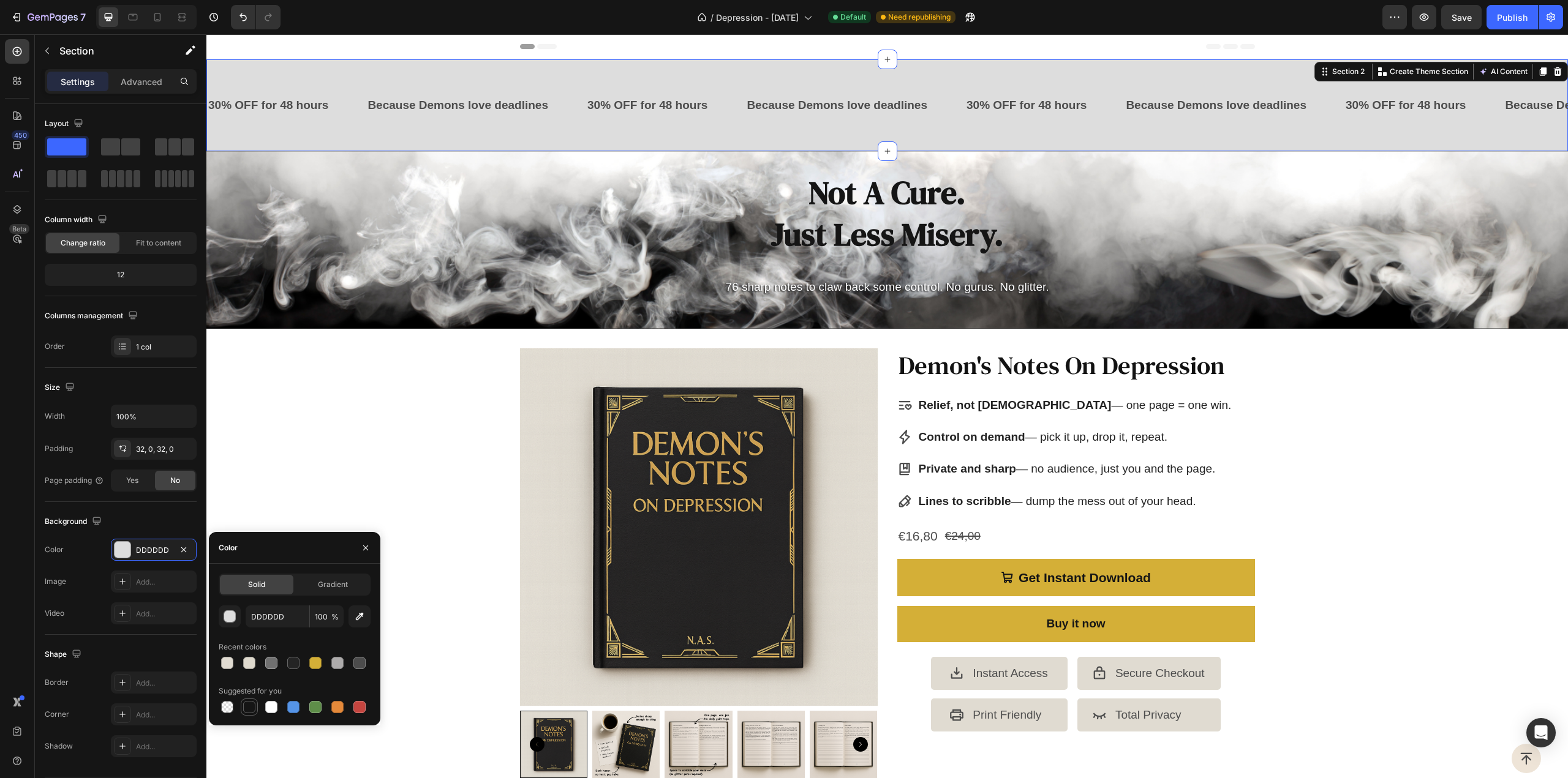
click at [255, 706] on div at bounding box center [249, 707] width 12 height 12
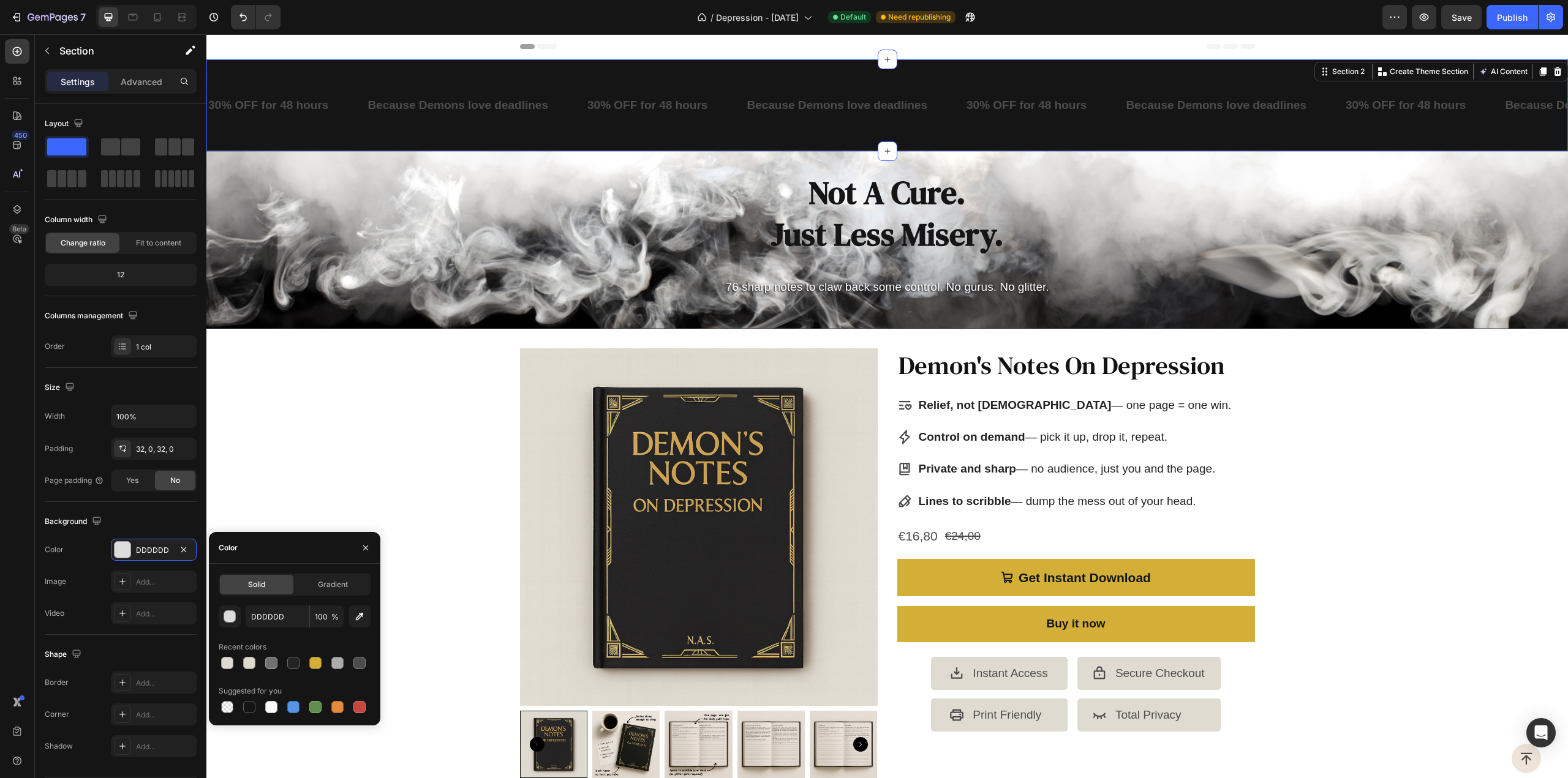
type input "151515"
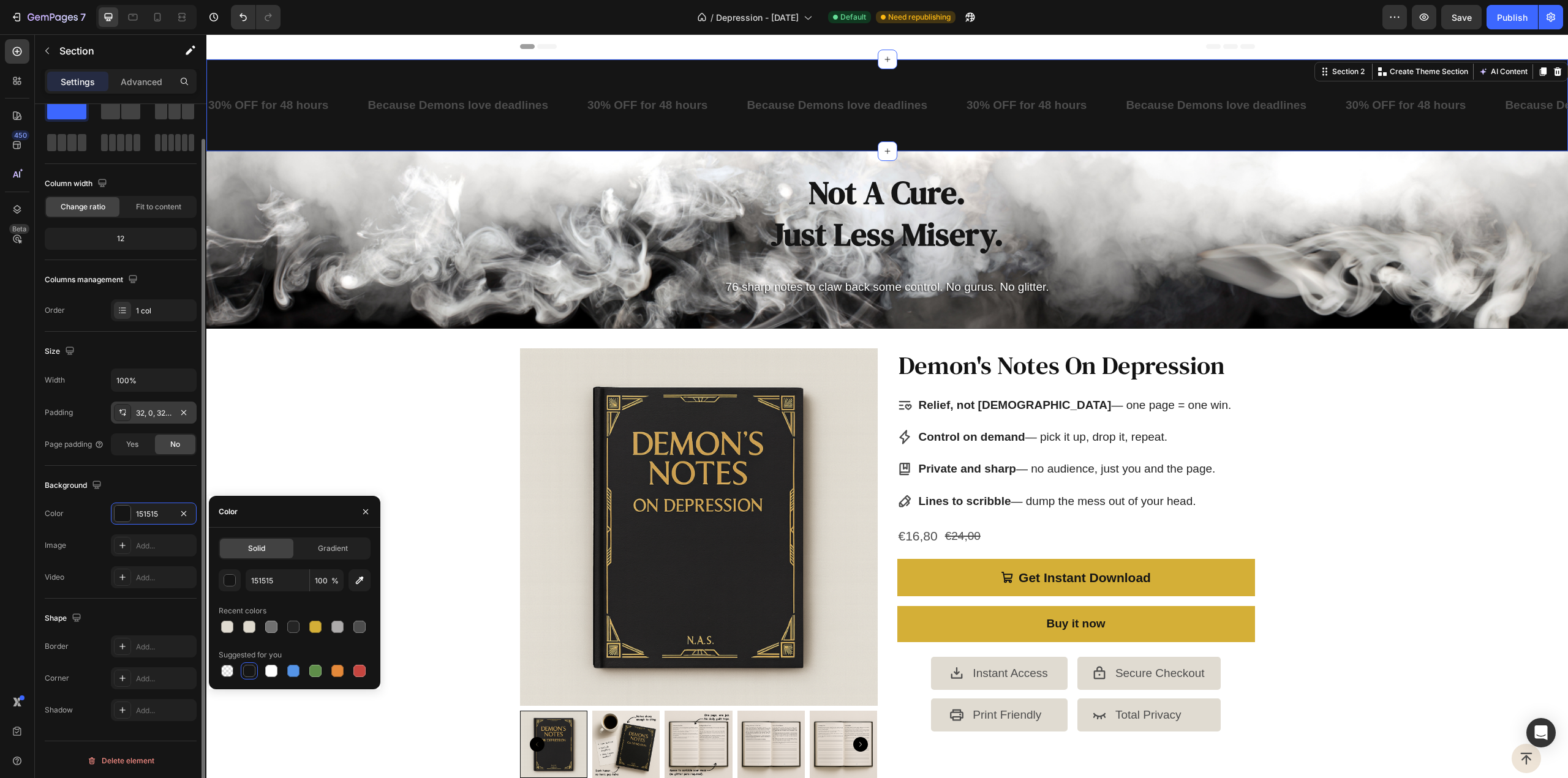
scroll to position [0, 0]
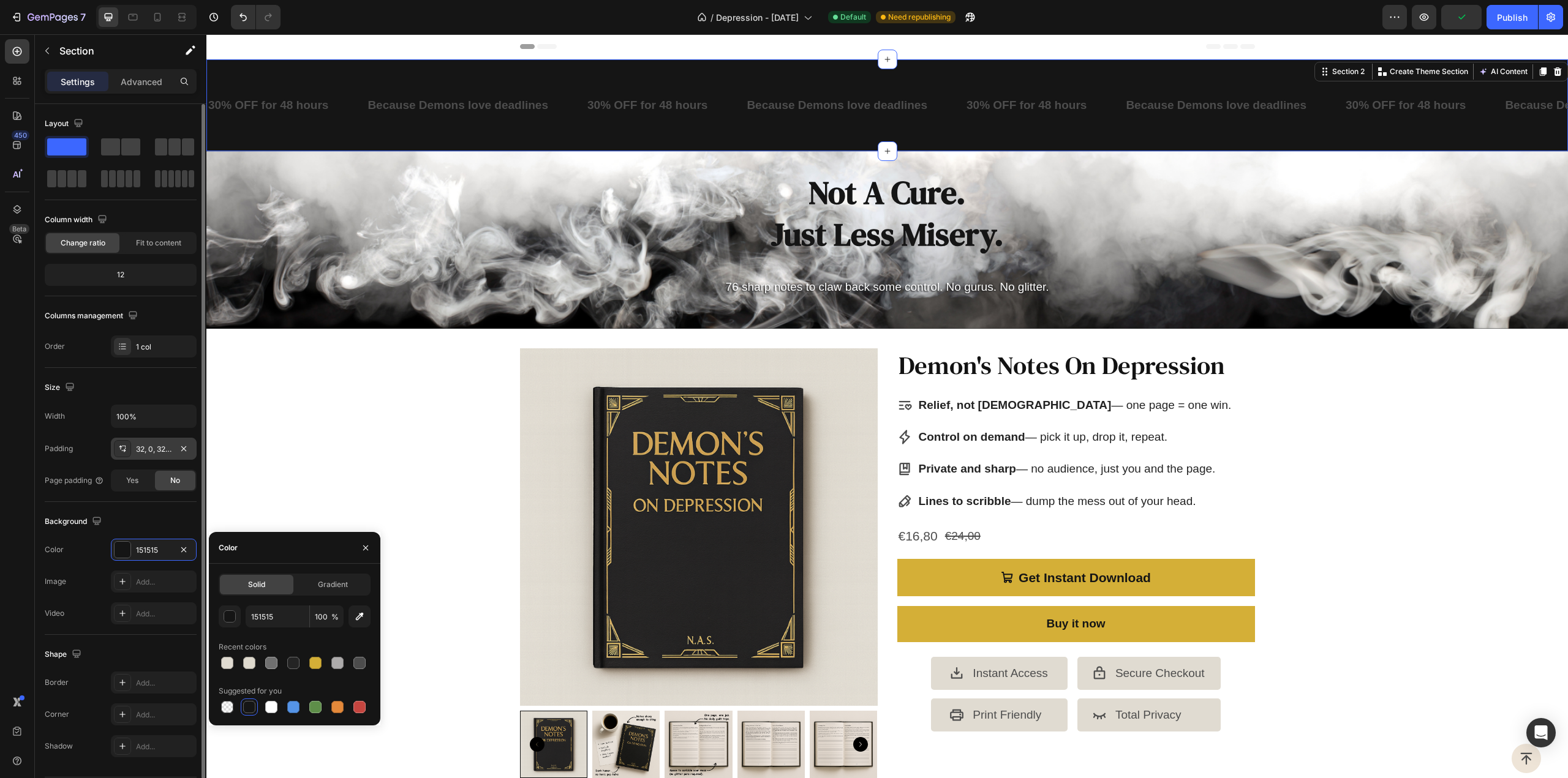
click at [162, 450] on div "32, 0, 32, 0" at bounding box center [153, 449] width 36 height 11
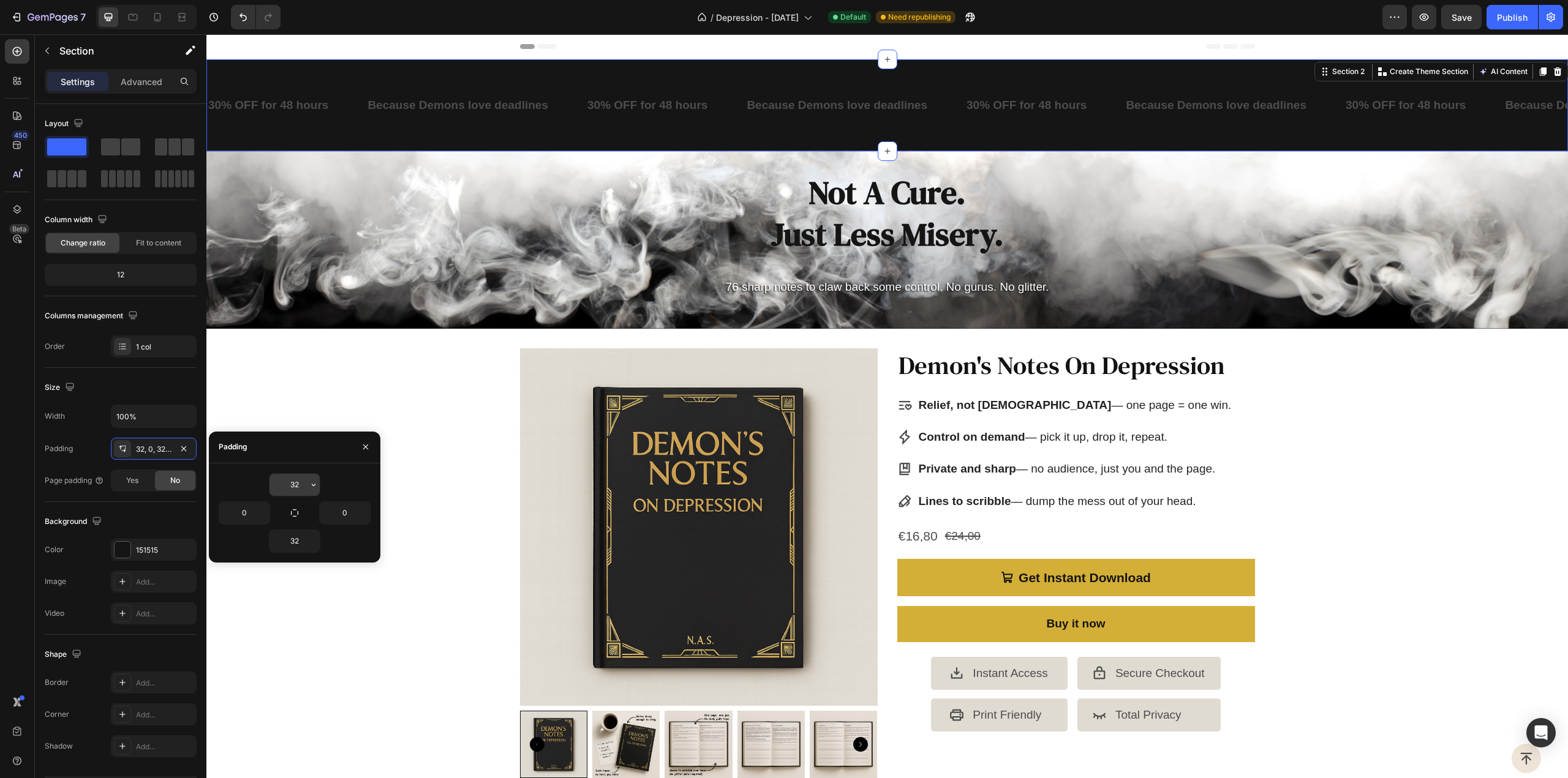
click at [294, 485] on input "32" at bounding box center [295, 485] width 50 height 22
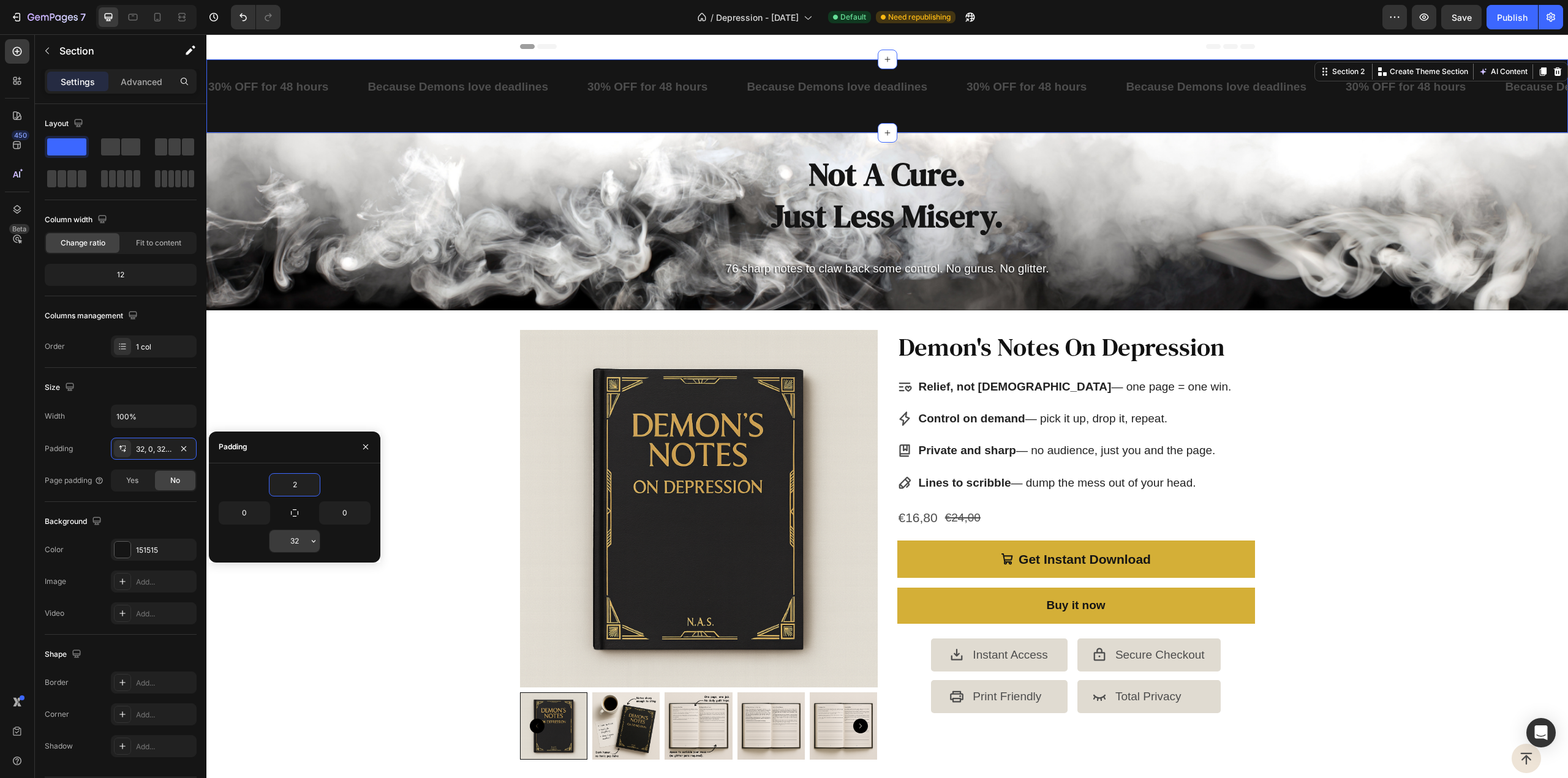
type input "2"
click at [296, 537] on input "32" at bounding box center [295, 541] width 50 height 22
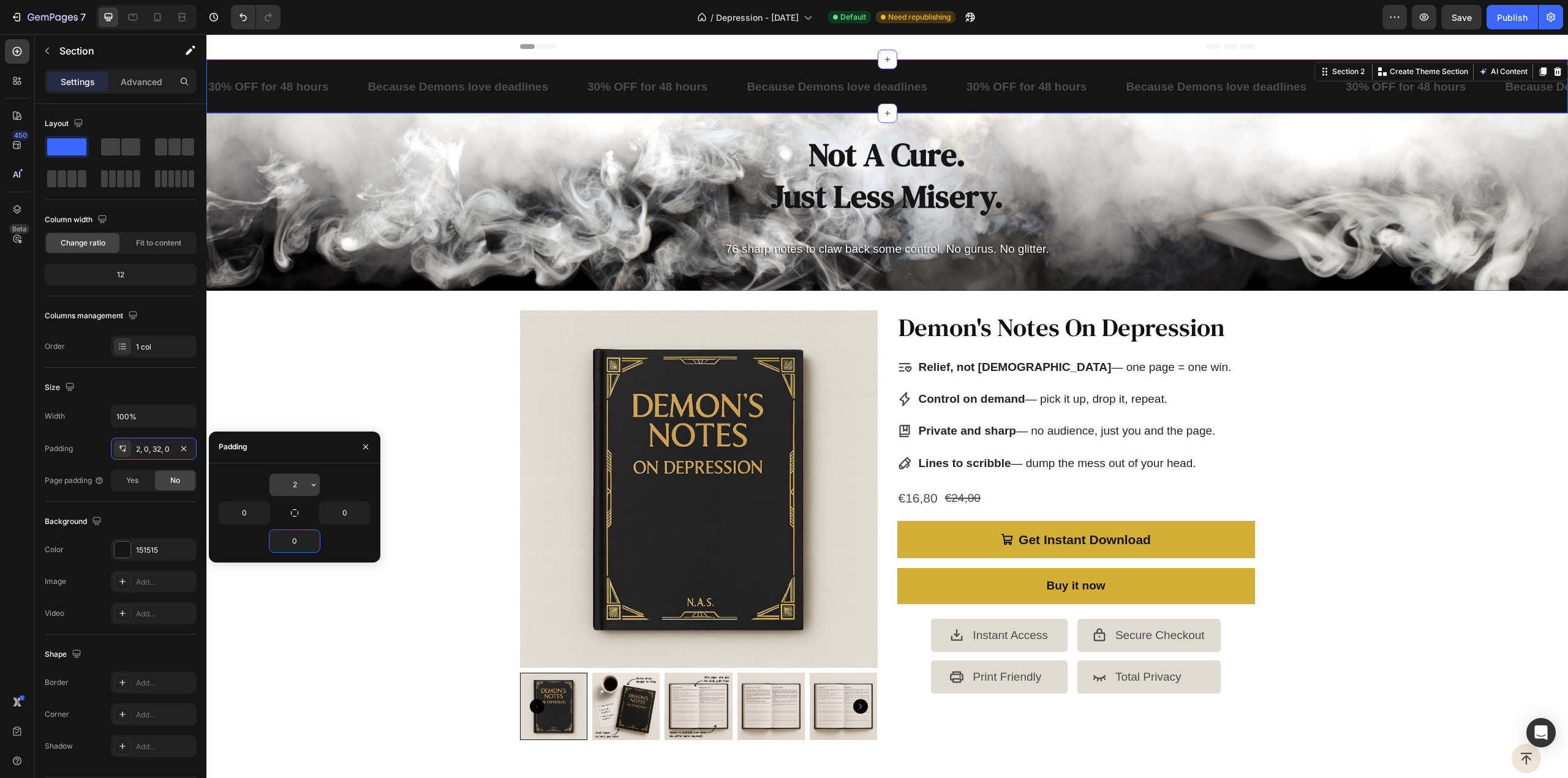
type input "0"
click at [301, 478] on input "2" at bounding box center [295, 485] width 50 height 22
type input "0"
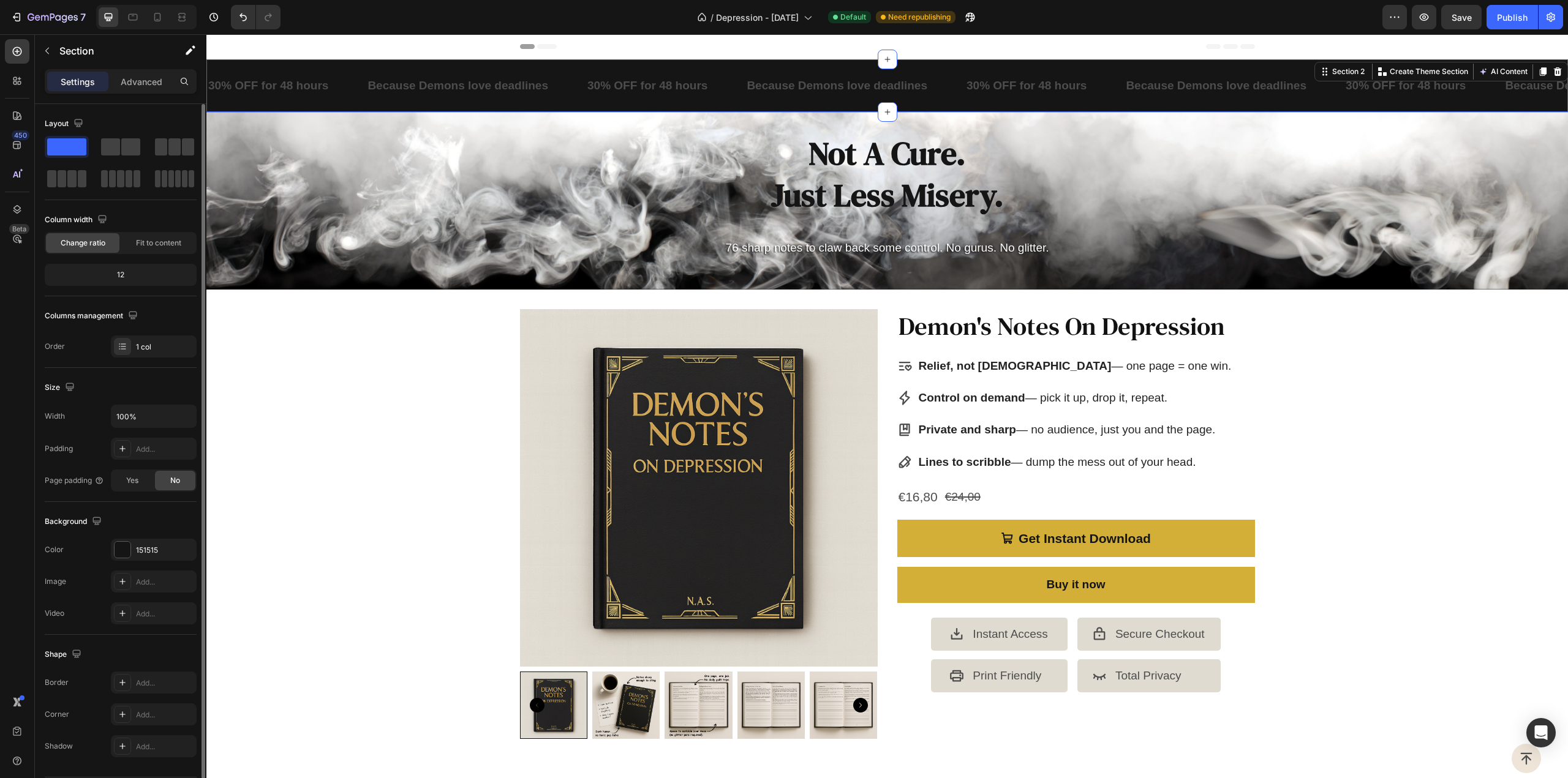
click at [177, 384] on div "Size" at bounding box center [120, 387] width 152 height 19
click at [315, 83] on p "30% OFF for 48 hours" at bounding box center [268, 85] width 120 height 21
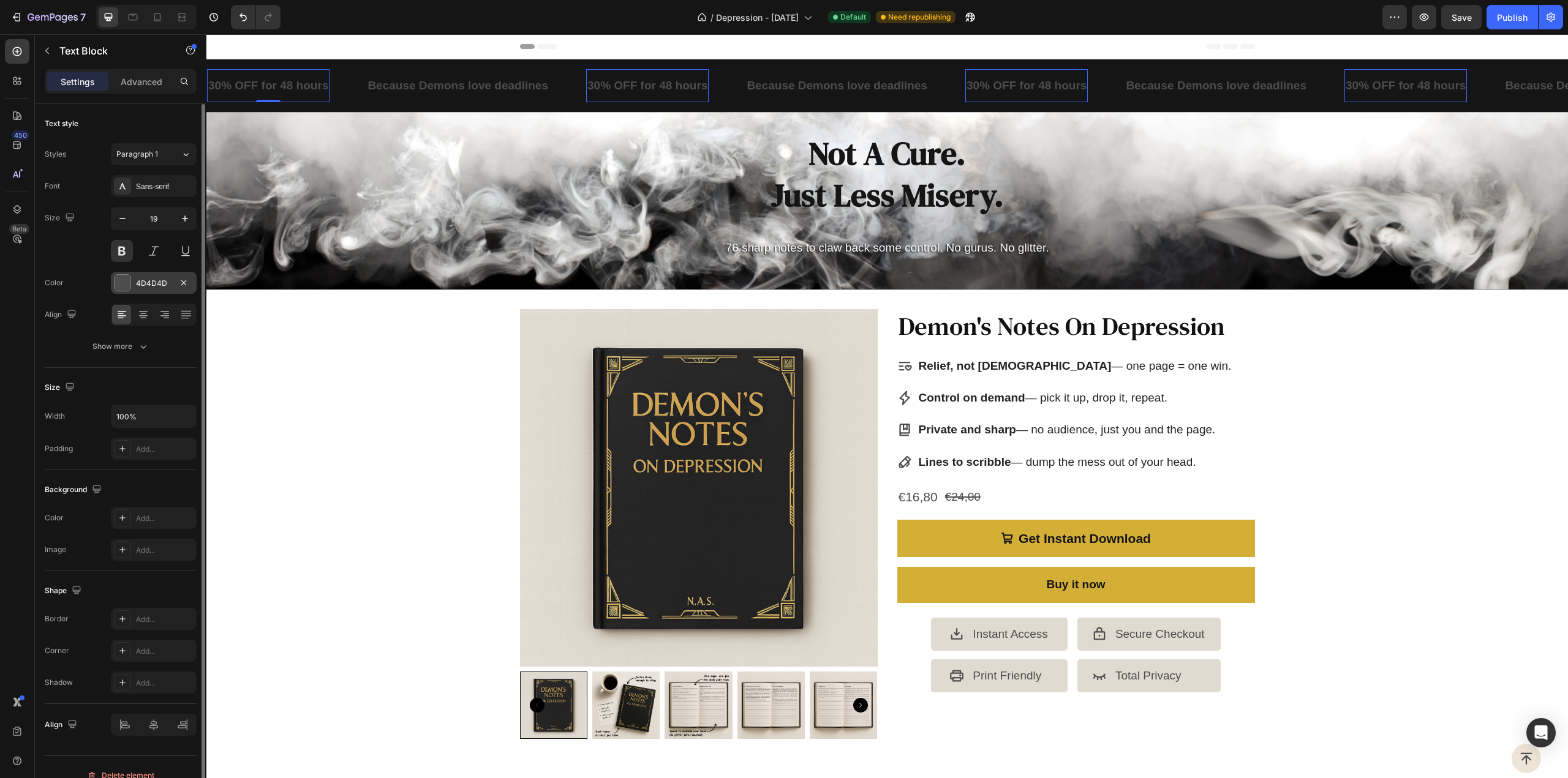
click at [124, 281] on div at bounding box center [122, 283] width 16 height 16
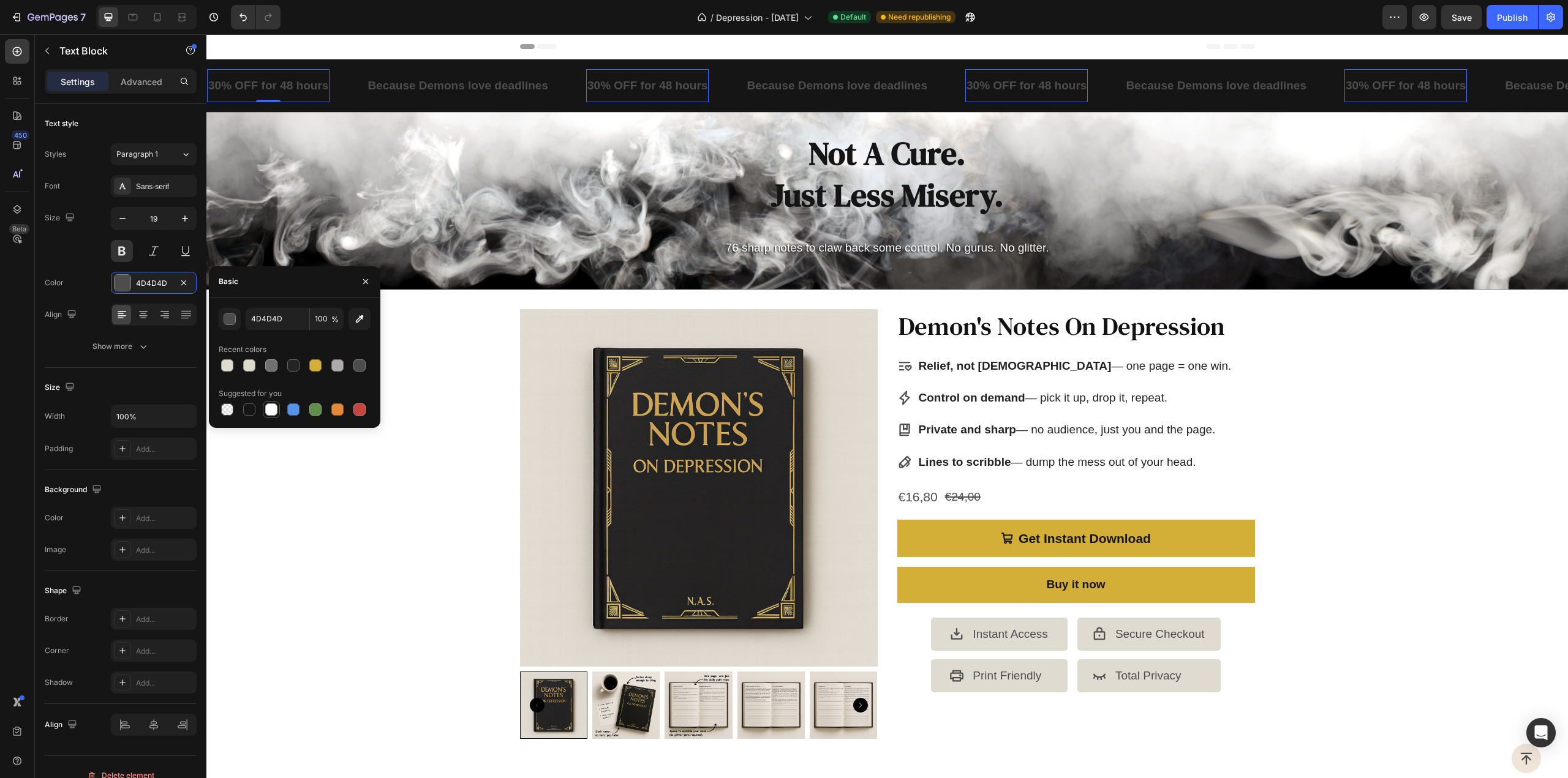
click at [276, 409] on div at bounding box center [271, 409] width 12 height 12
type input "FFFFFF"
click at [426, 75] on p "Because Demons love deadlines" at bounding box center [457, 85] width 180 height 21
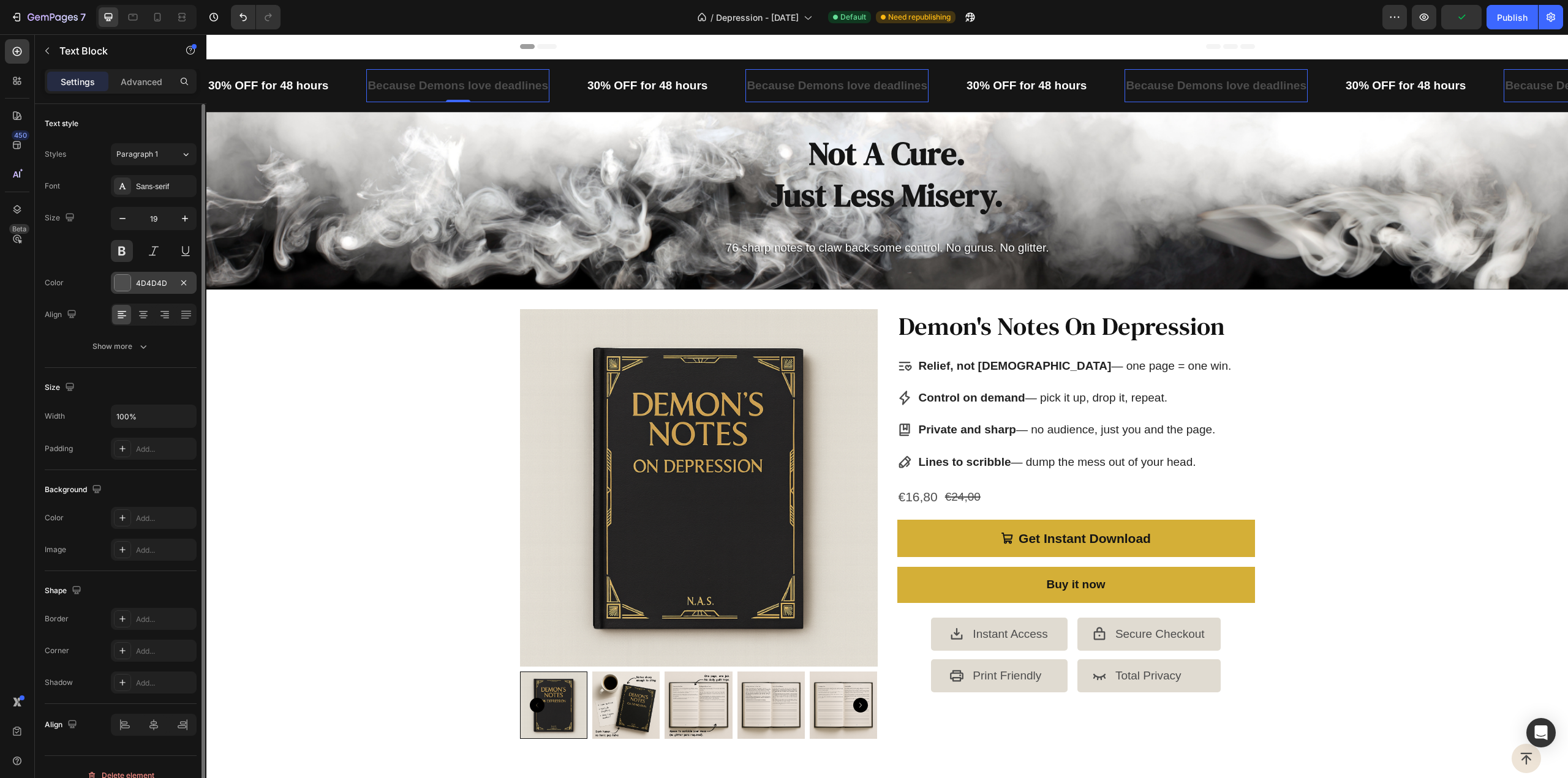
click at [136, 288] on div "4D4D4D" at bounding box center [153, 283] width 86 height 22
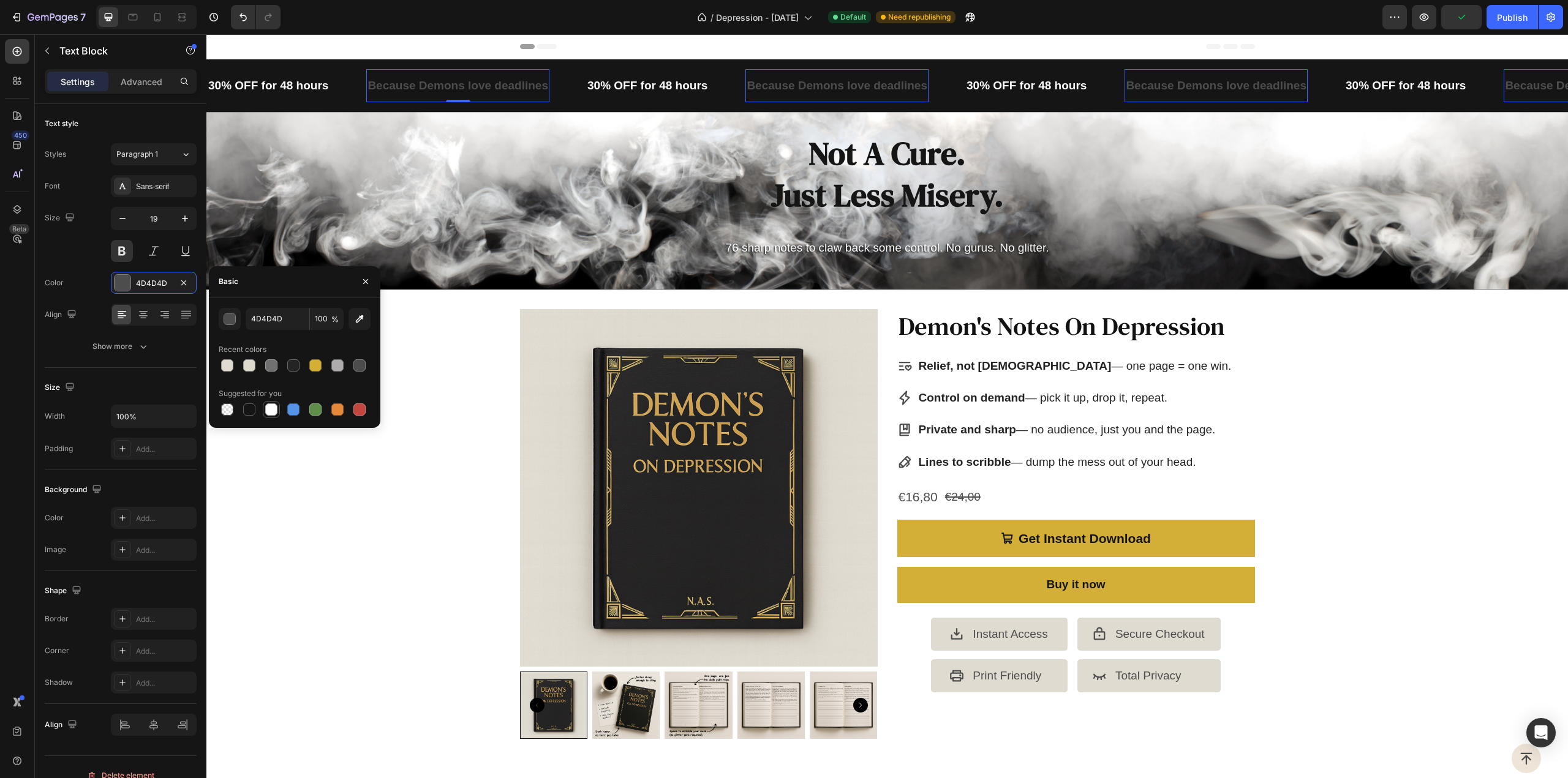
click at [269, 409] on div at bounding box center [271, 409] width 12 height 12
type input "FFFFFF"
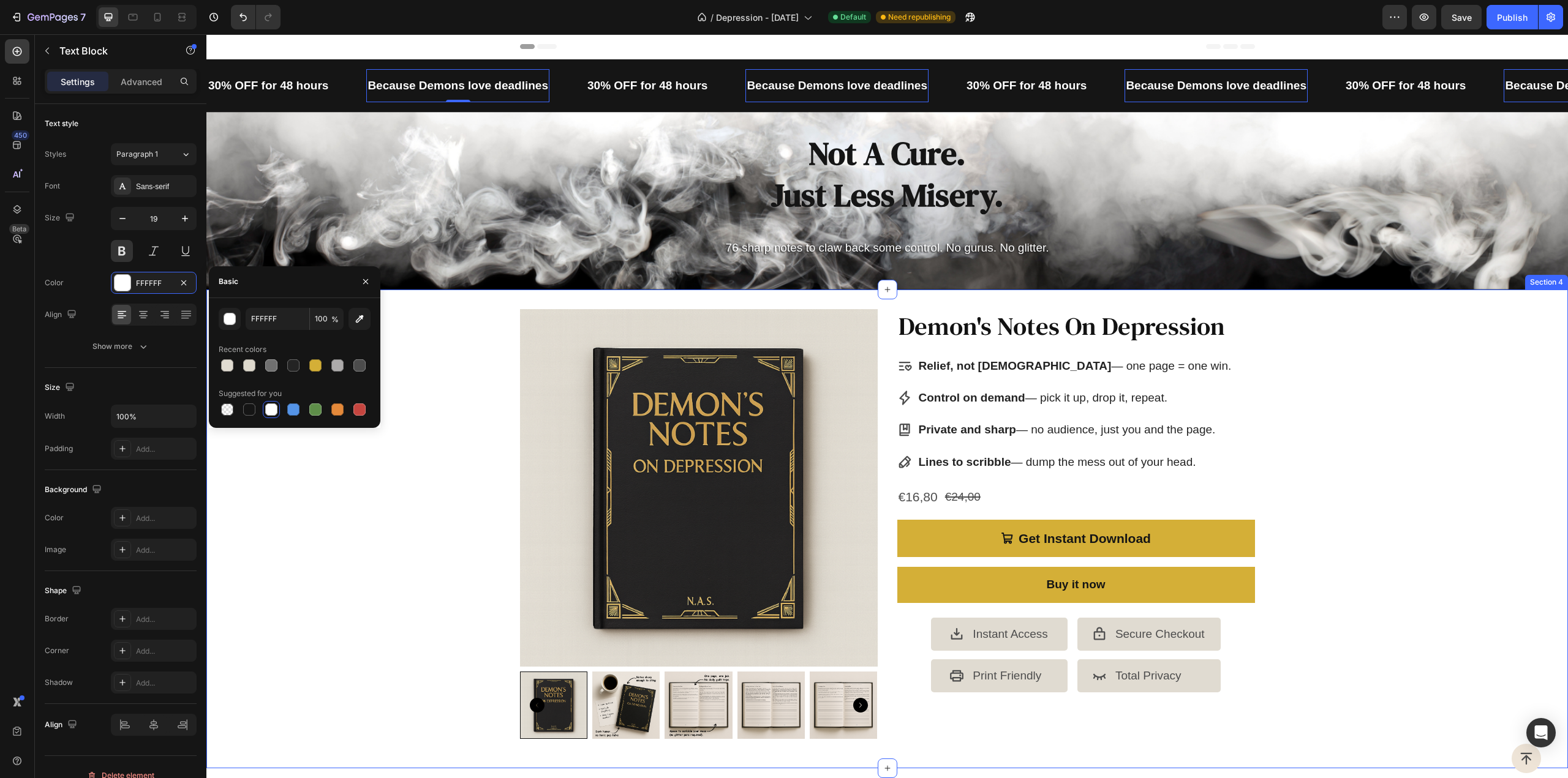
click at [422, 420] on div "Product Images Demon's Notes On Depression Product Title Relief, not [DEMOGRAPH…" at bounding box center [887, 529] width 1362 height 440
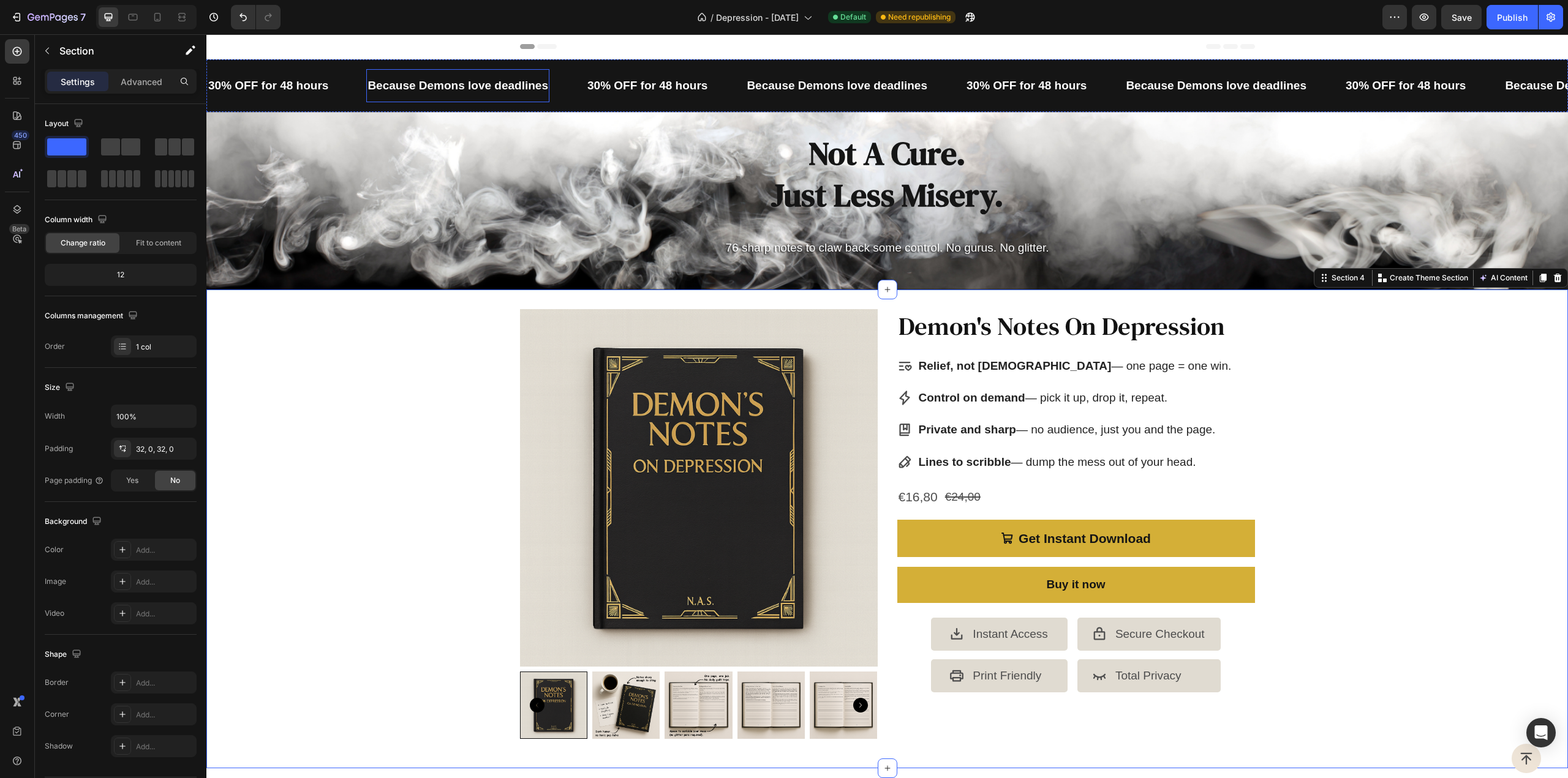
click at [471, 81] on p "Because Demons love deadlines" at bounding box center [457, 85] width 180 height 21
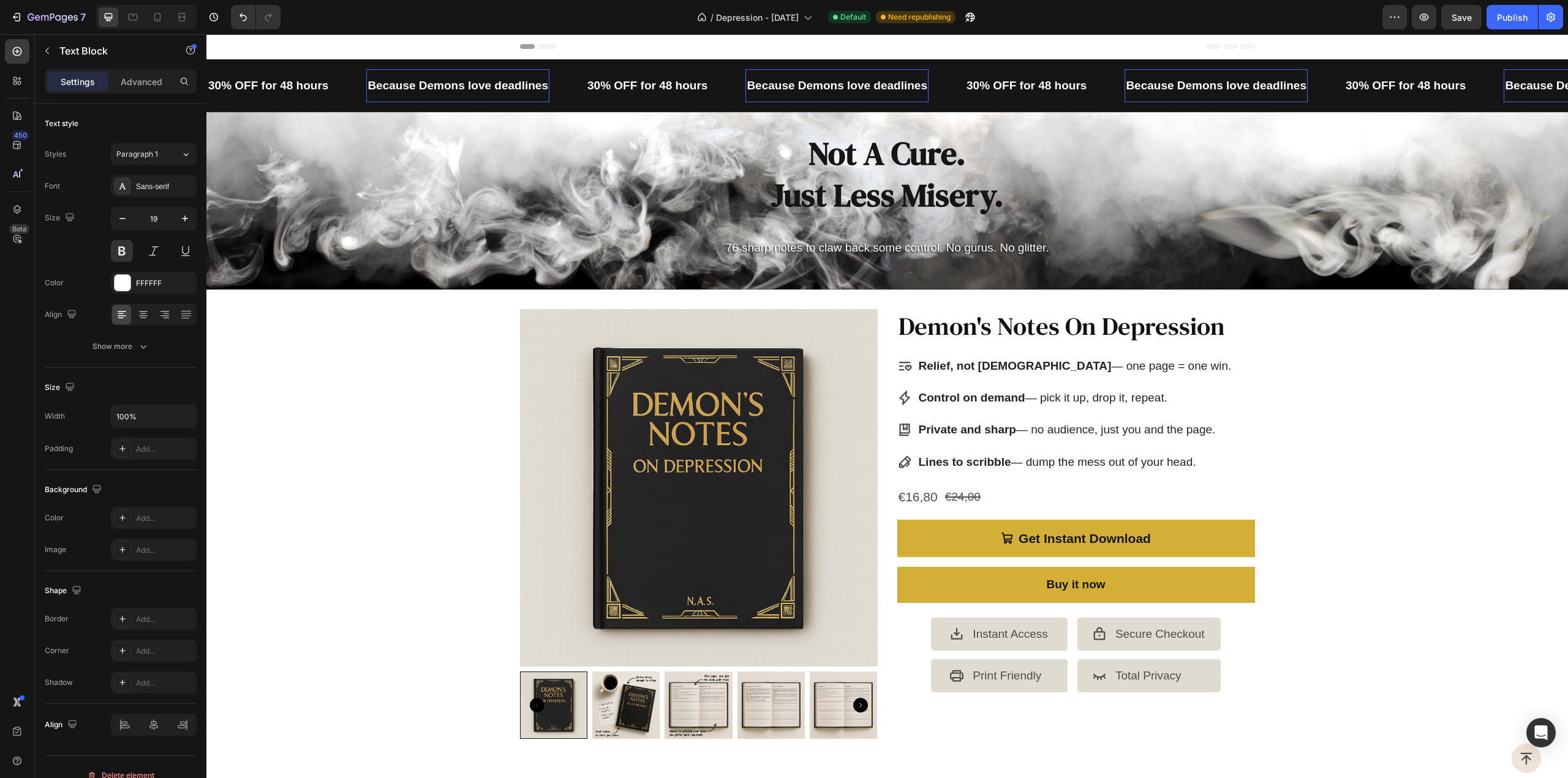
click at [473, 86] on p "Because Demons love deadlines" at bounding box center [457, 85] width 180 height 21
click at [1428, 19] on icon "button" at bounding box center [1424, 17] width 9 height 7
click at [338, 91] on div "30% OFF for 48 hours Text Block" at bounding box center [287, 85] width 159 height 33
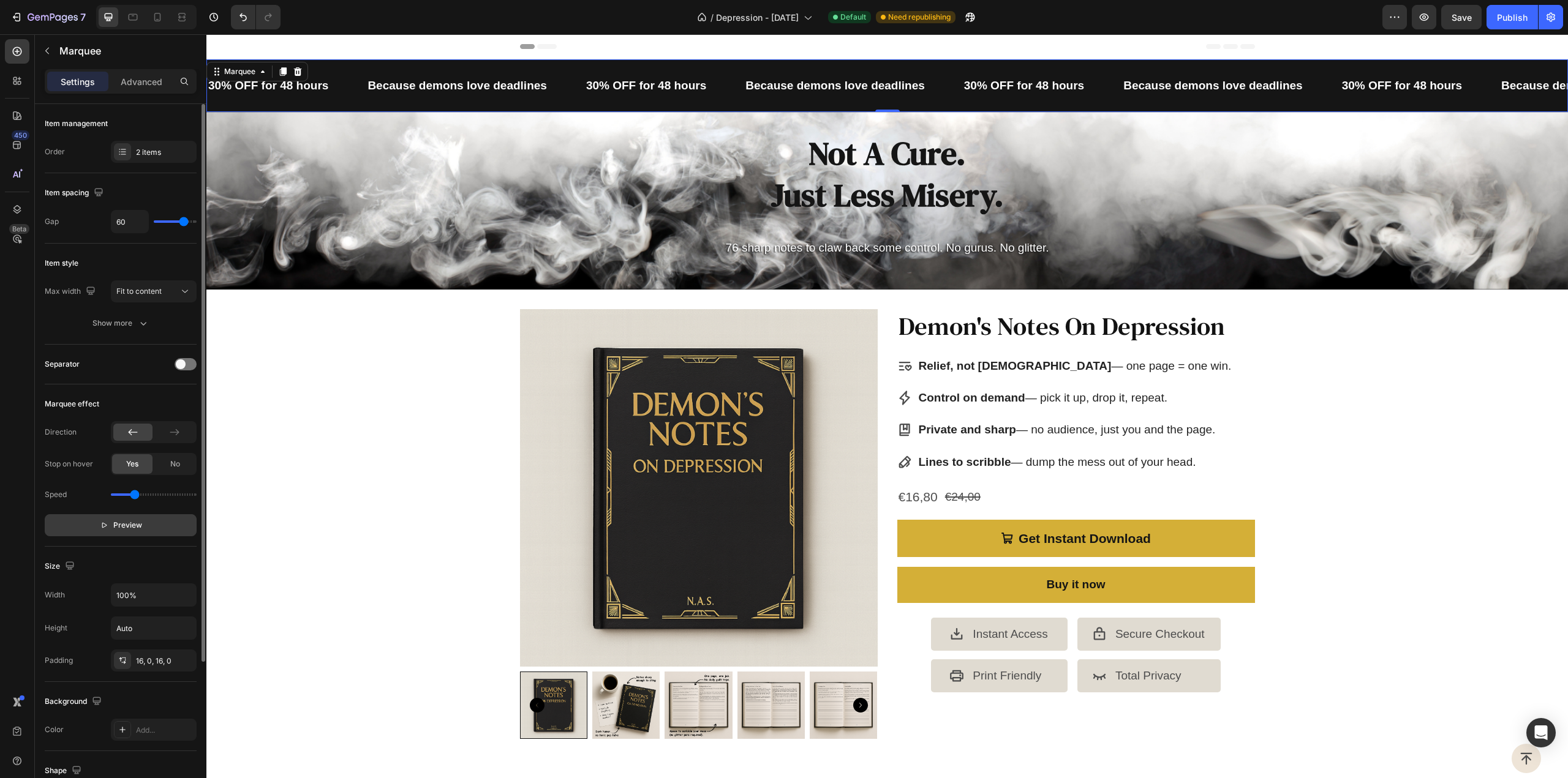
click at [134, 521] on span "Preview" at bounding box center [127, 525] width 29 height 12
drag, startPoint x: 129, startPoint y: 493, endPoint x: 122, endPoint y: 493, distance: 7.0
click at [122, 493] on input "range" at bounding box center [153, 495] width 86 height 3
click at [120, 493] on input "range" at bounding box center [153, 495] width 86 height 3
click at [121, 493] on input "range" at bounding box center [153, 495] width 86 height 3
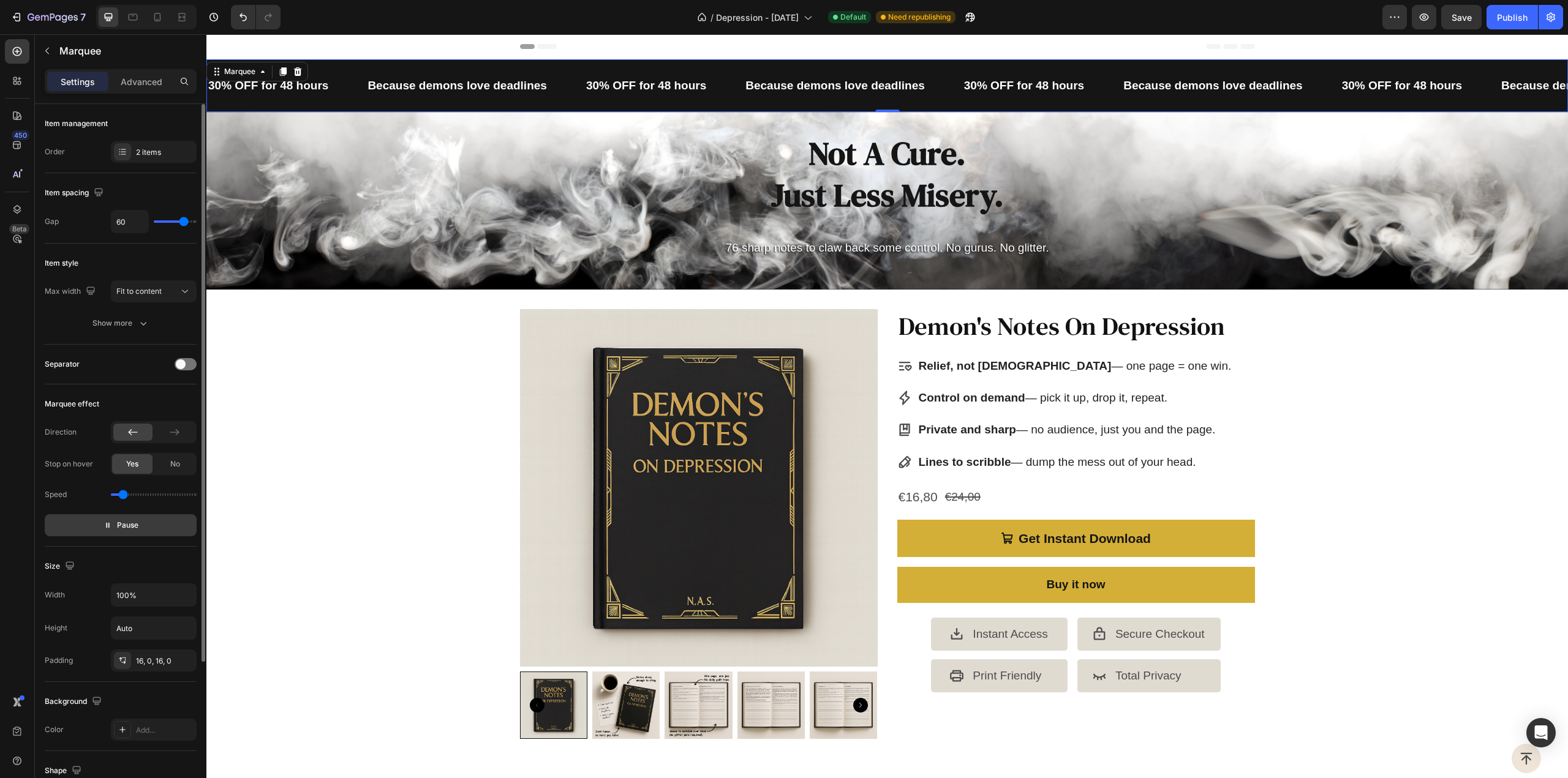
type input "0.4"
click at [124, 493] on input "range" at bounding box center [153, 495] width 86 height 3
click at [179, 429] on icon at bounding box center [174, 432] width 12 height 12
click at [1501, 20] on div "Publish" at bounding box center [1512, 17] width 30 height 13
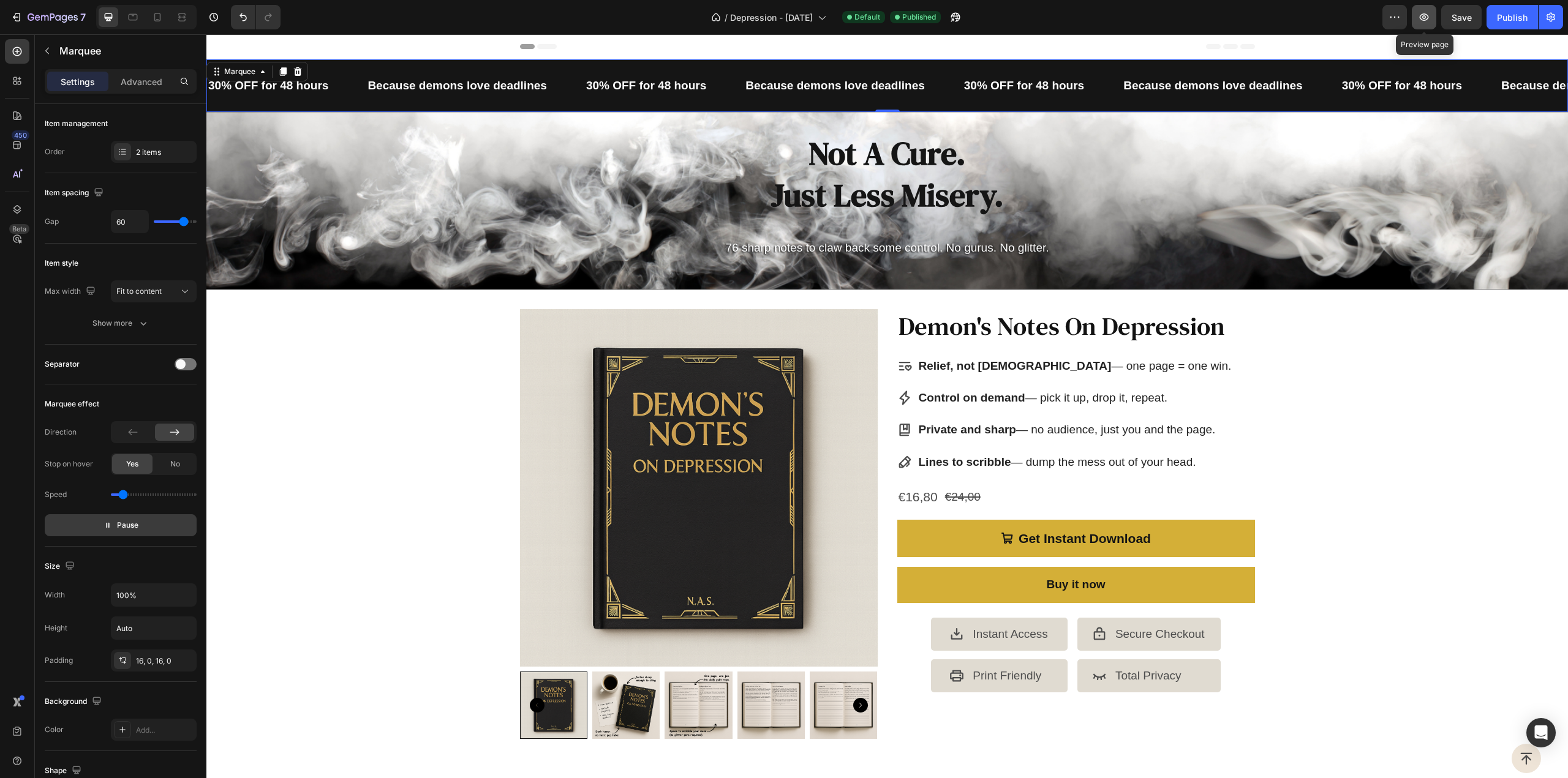
click at [1426, 20] on icon "button" at bounding box center [1424, 17] width 9 height 7
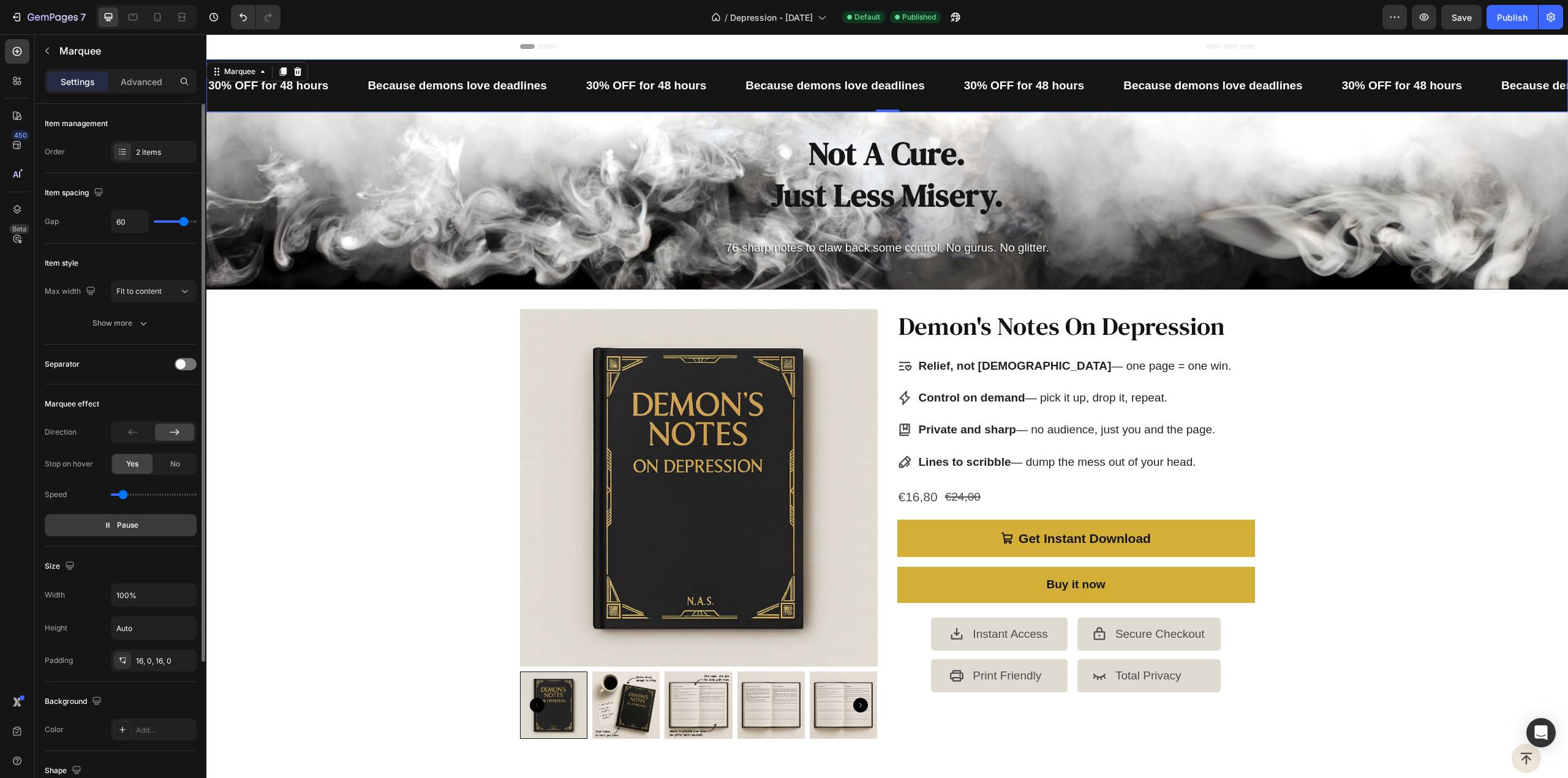
drag, startPoint x: 122, startPoint y: 526, endPoint x: 75, endPoint y: 351, distance: 181.2
click at [122, 526] on span "Pause" at bounding box center [127, 525] width 21 height 12
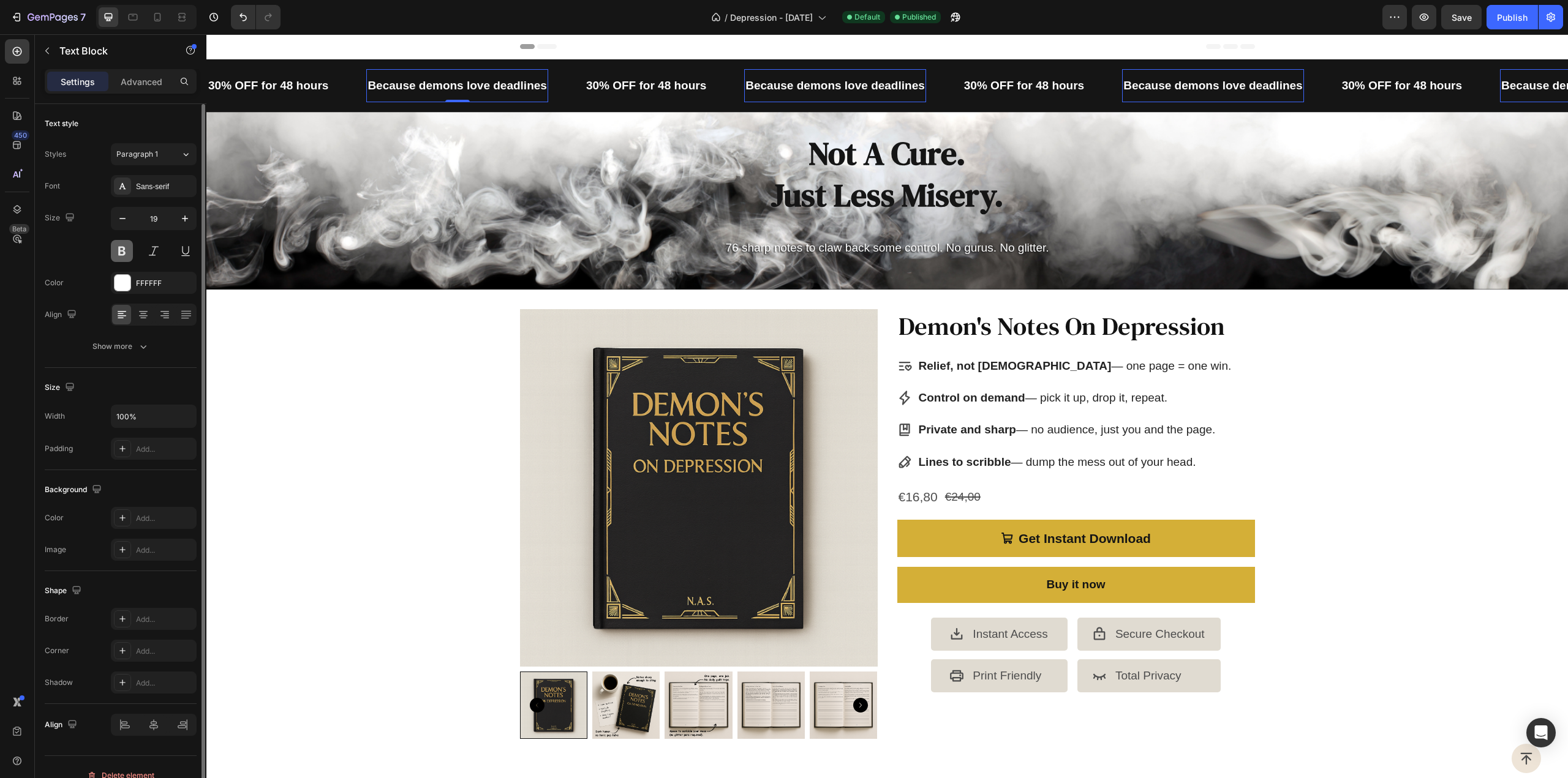
click at [123, 250] on button at bounding box center [122, 251] width 22 height 22
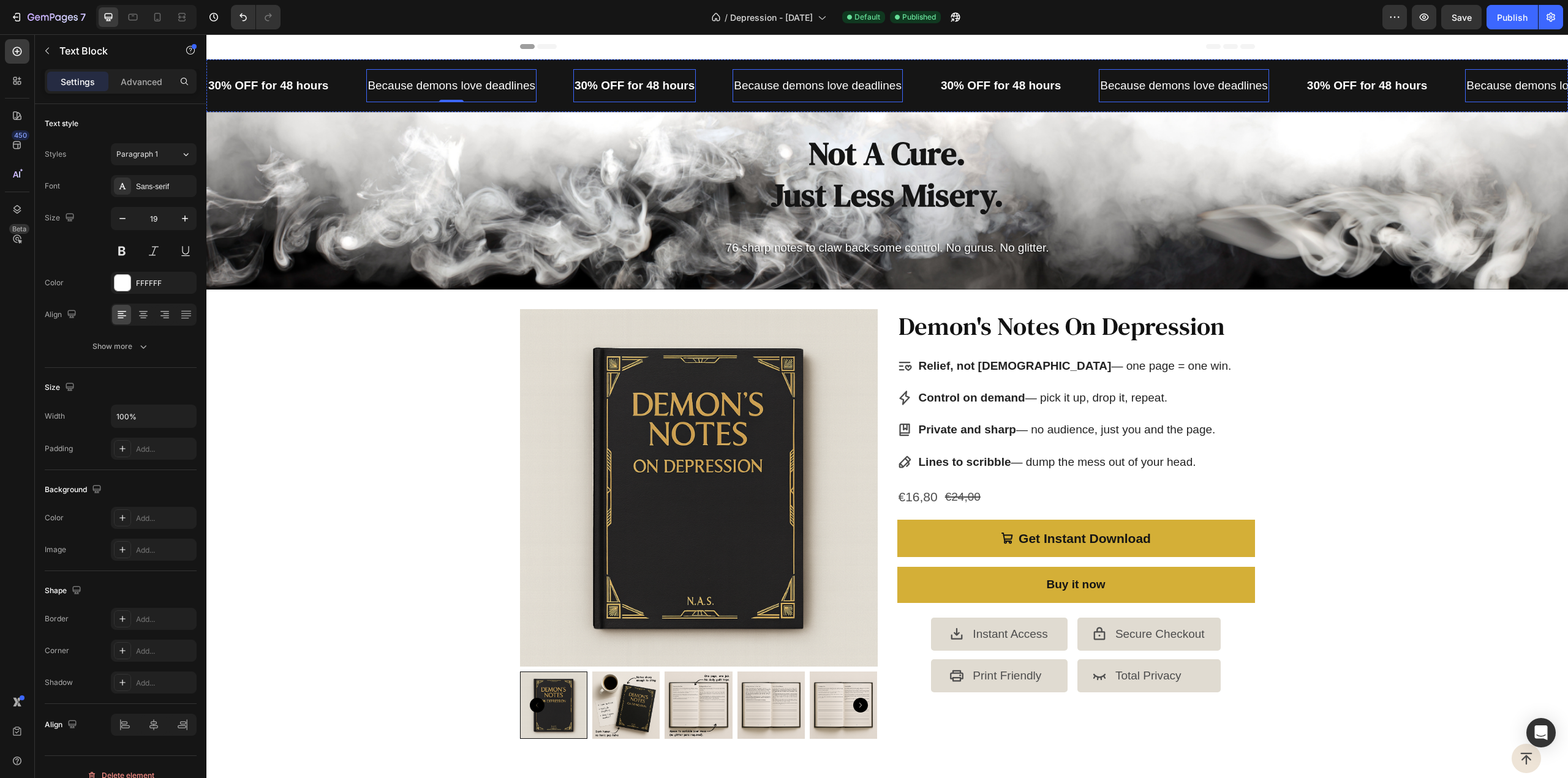
click at [119, 249] on button at bounding box center [122, 251] width 22 height 22
drag, startPoint x: 619, startPoint y: 82, endPoint x: 571, endPoint y: 85, distance: 48.1
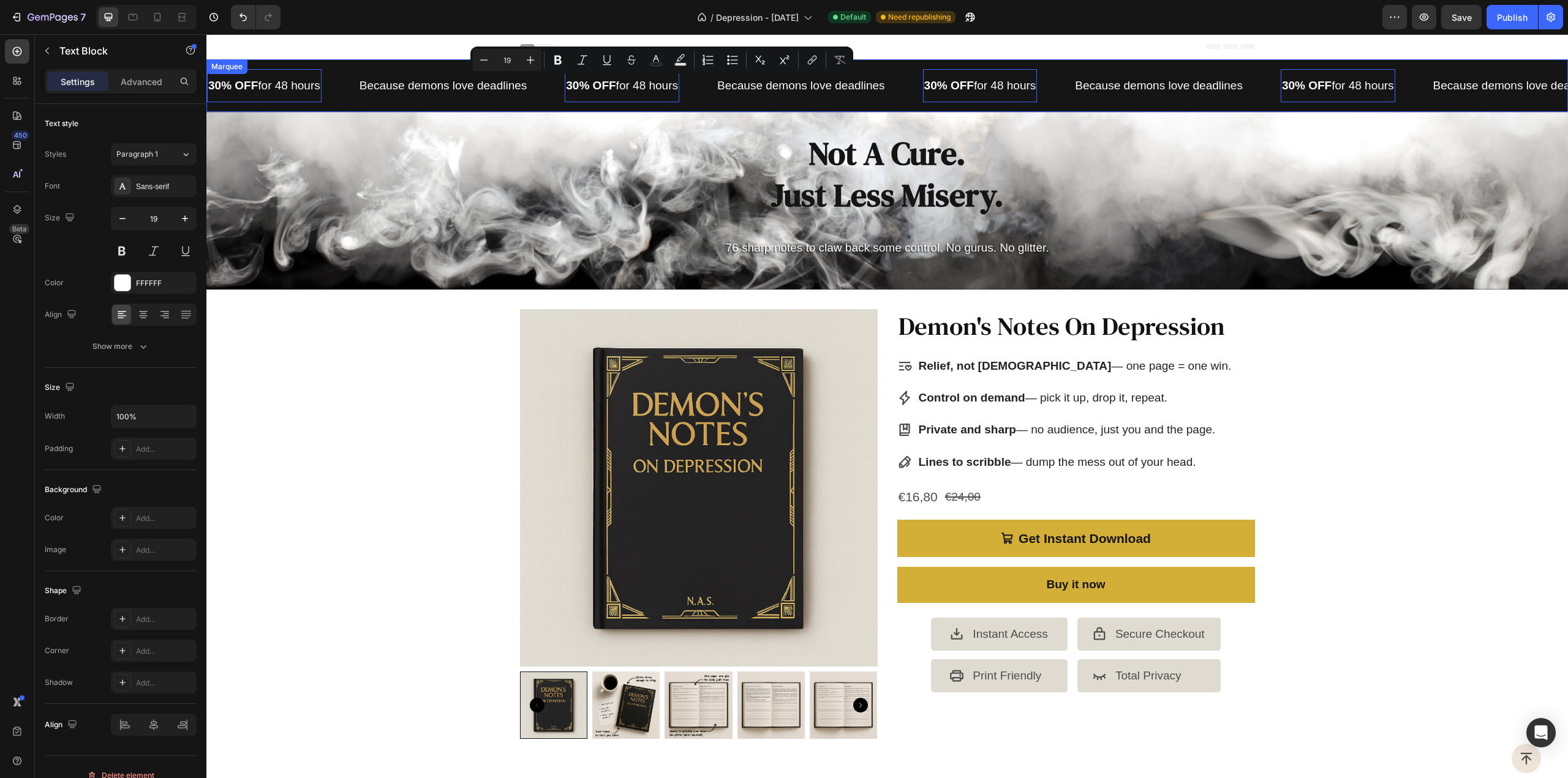
drag, startPoint x: 639, startPoint y: 85, endPoint x: 698, endPoint y: 87, distance: 59.0
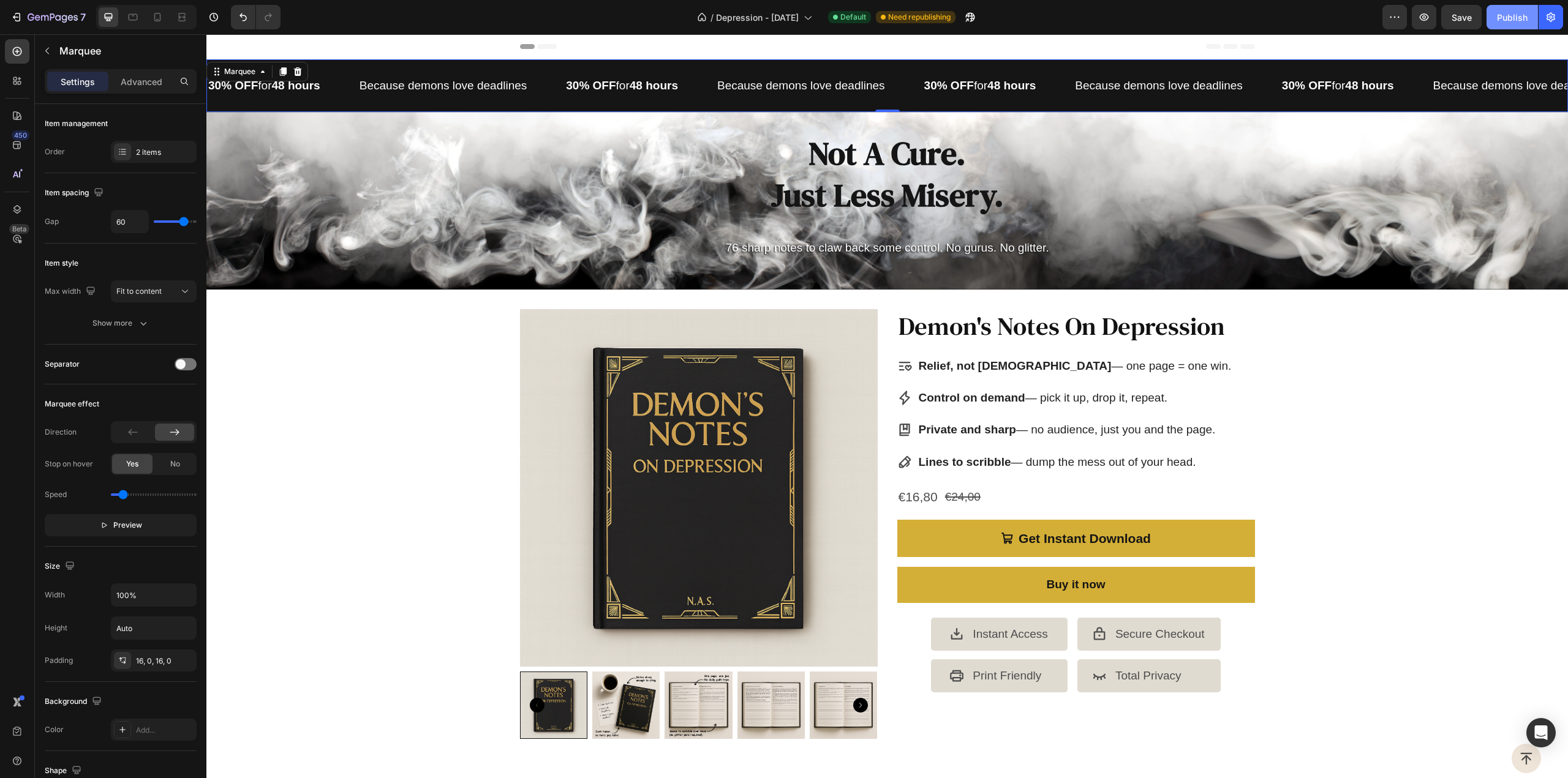
click at [1505, 13] on div "Publish" at bounding box center [1512, 17] width 30 height 13
click at [52, 53] on button "button" at bounding box center [47, 50] width 19 height 19
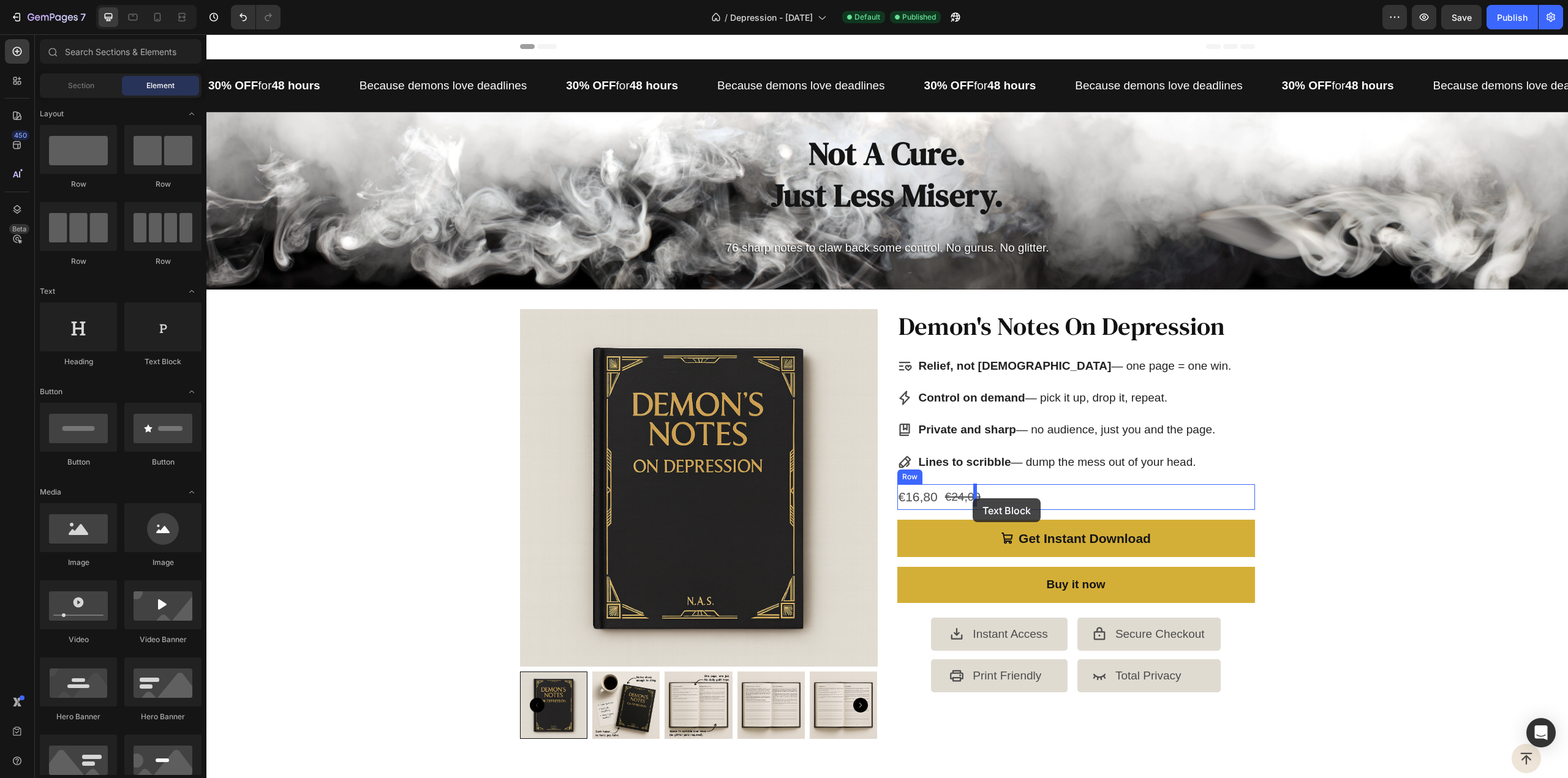
drag, startPoint x: 358, startPoint y: 358, endPoint x: 973, endPoint y: 499, distance: 631.0
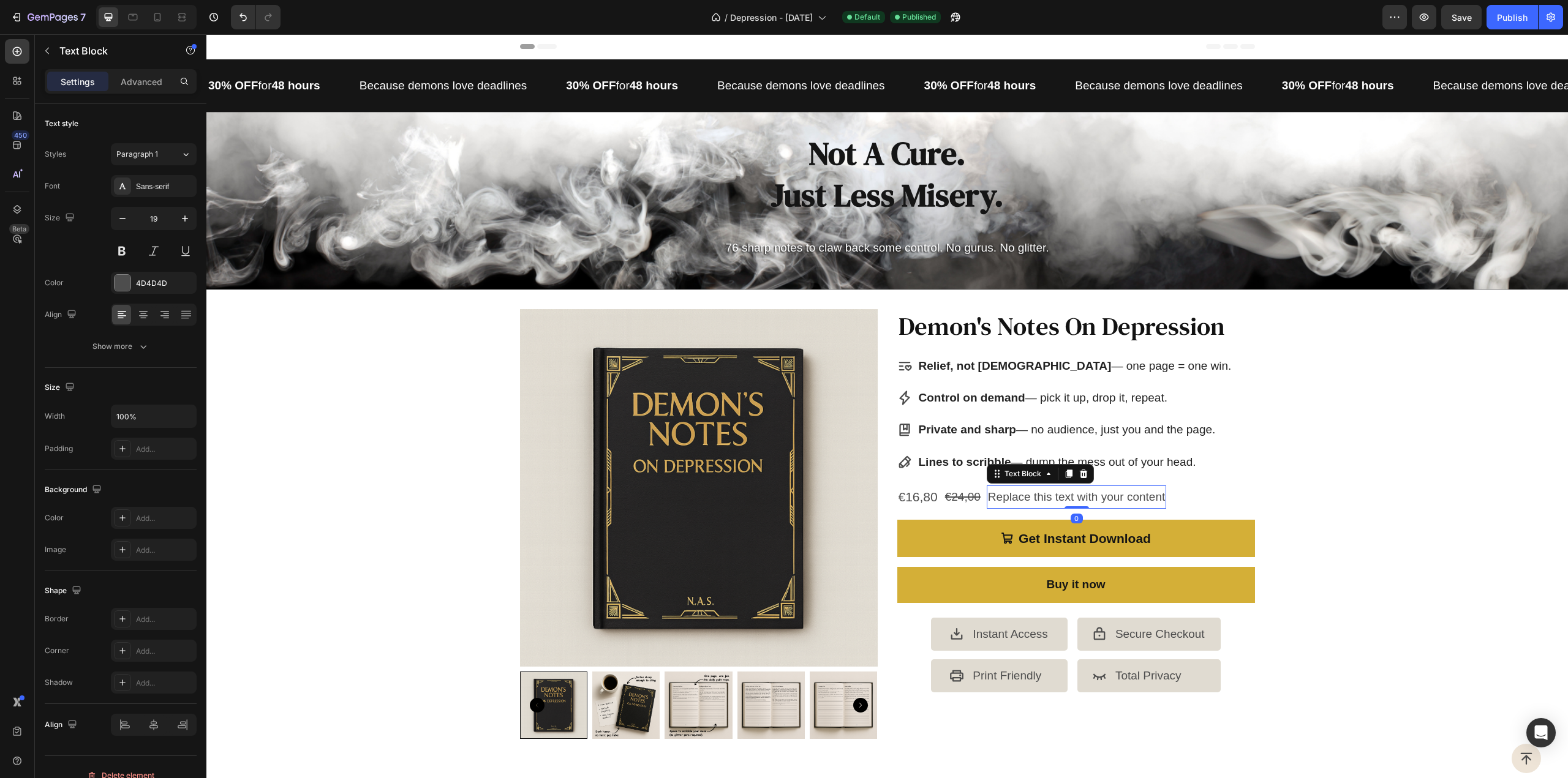
click at [1018, 495] on div "Replace this text with your content" at bounding box center [1076, 497] width 179 height 23
click at [1018, 495] on p "Replace this text with your content" at bounding box center [1076, 497] width 177 height 21
drag, startPoint x: 1019, startPoint y: 493, endPoint x: 1034, endPoint y: 497, distance: 15.5
click at [1034, 497] on p "-30% 24$" at bounding box center [1014, 497] width 53 height 21
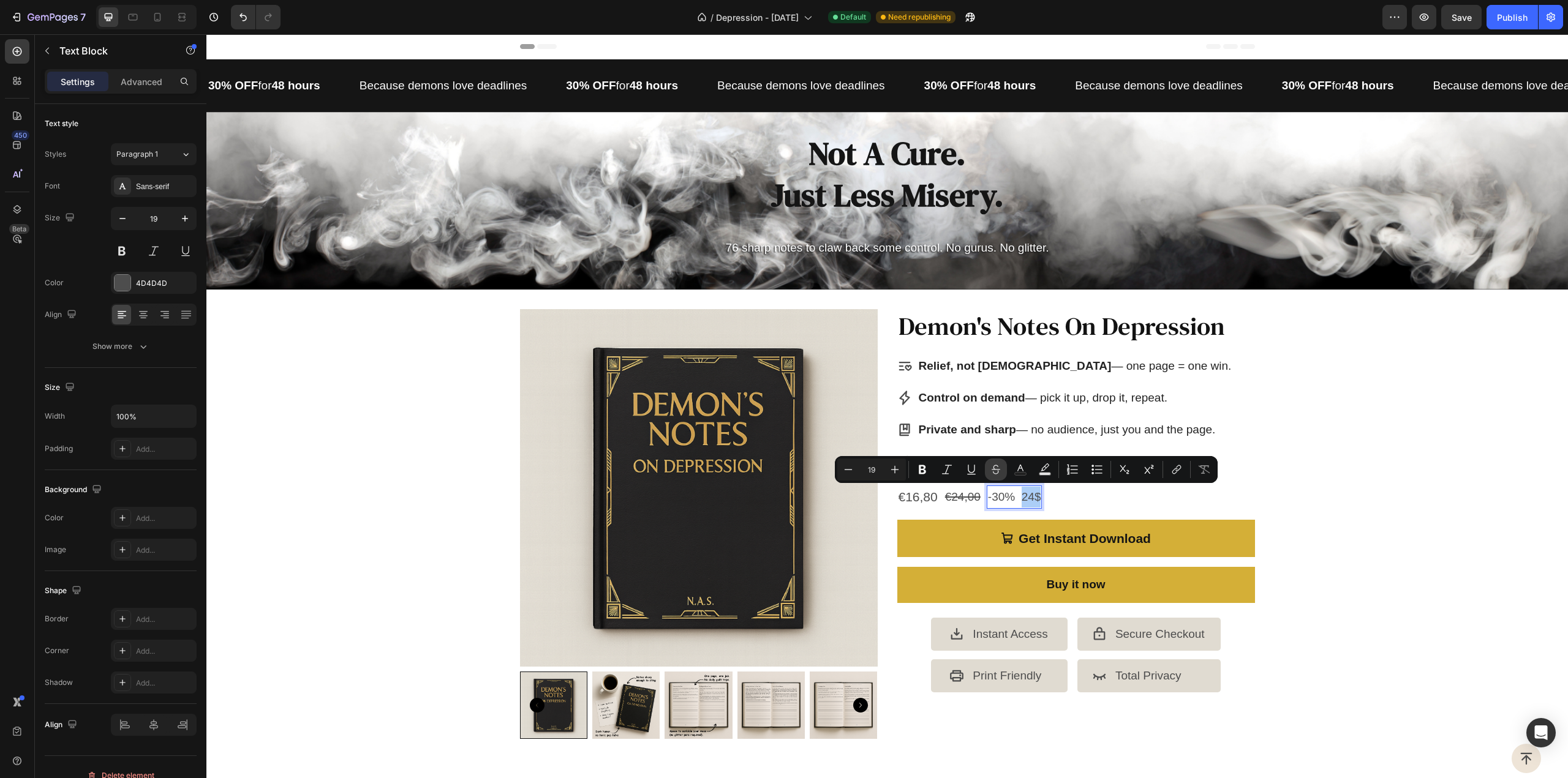
click at [994, 468] on icon "Editor contextual toolbar" at bounding box center [996, 470] width 12 height 12
click at [997, 498] on p "-30% 24$" at bounding box center [1012, 497] width 50 height 21
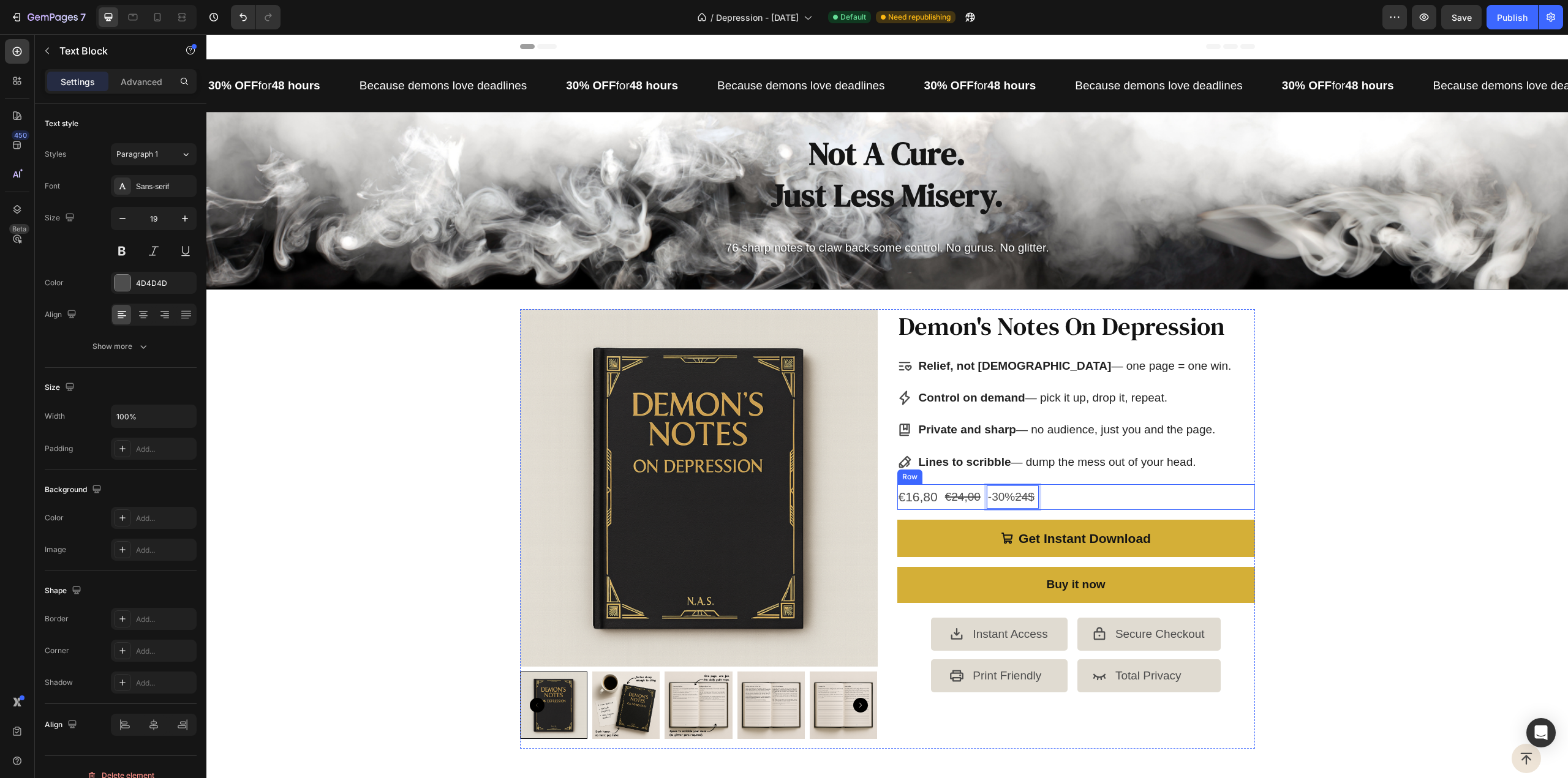
click at [1070, 488] on div "€16,80 Product Price Product Price €24,00 Product Price Product Price -30% 24$ …" at bounding box center [1076, 497] width 358 height 26
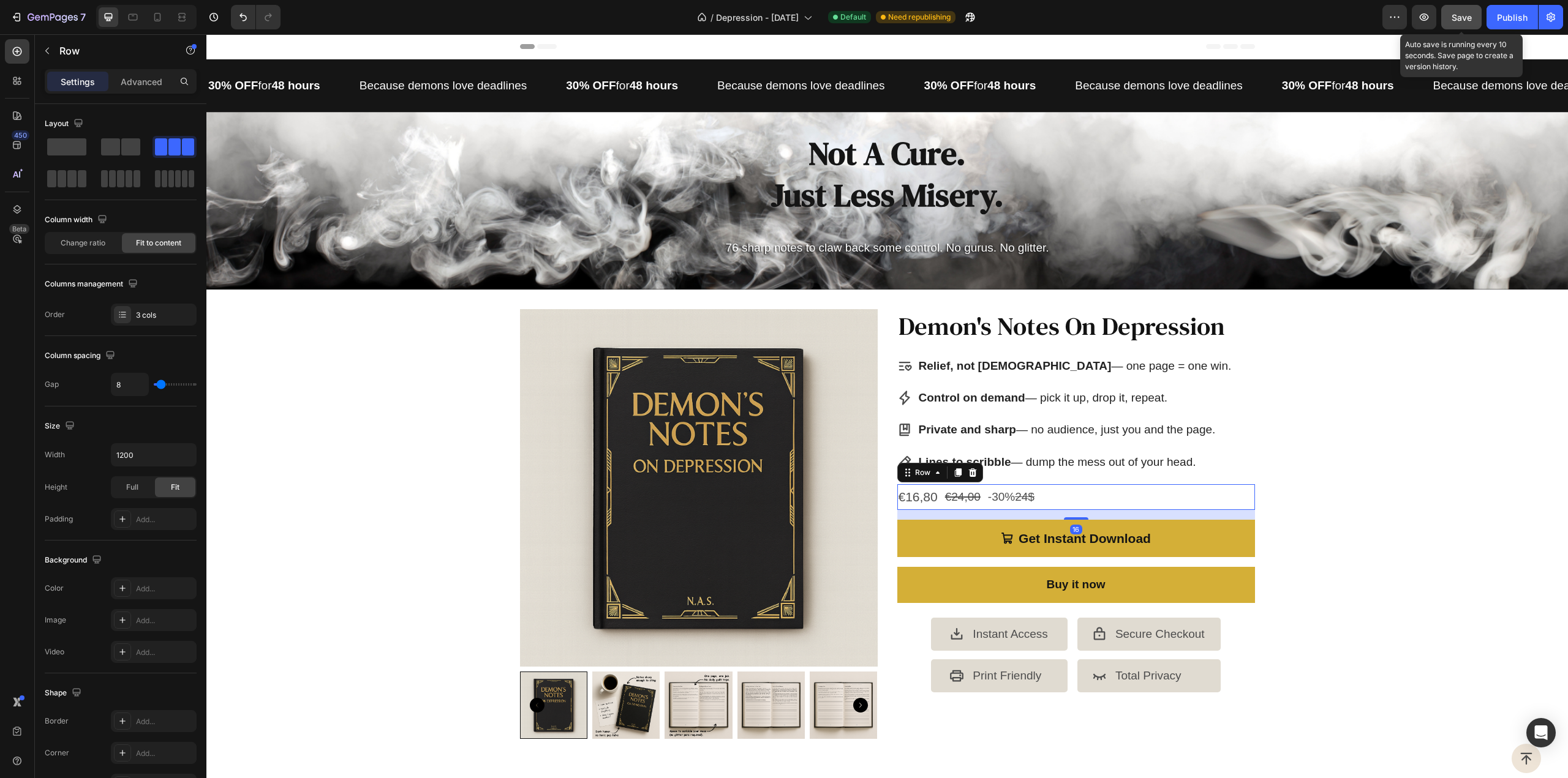
click at [1463, 14] on span "Save" at bounding box center [1461, 17] width 20 height 10
click at [1426, 20] on icon "button" at bounding box center [1424, 17] width 9 height 7
click at [1049, 490] on div "€16,80 Product Price Product Price €24,00 Product Price Product Price -30% 24$ …" at bounding box center [1076, 497] width 358 height 26
click at [995, 497] on p "-30% 24$" at bounding box center [1012, 497] width 50 height 21
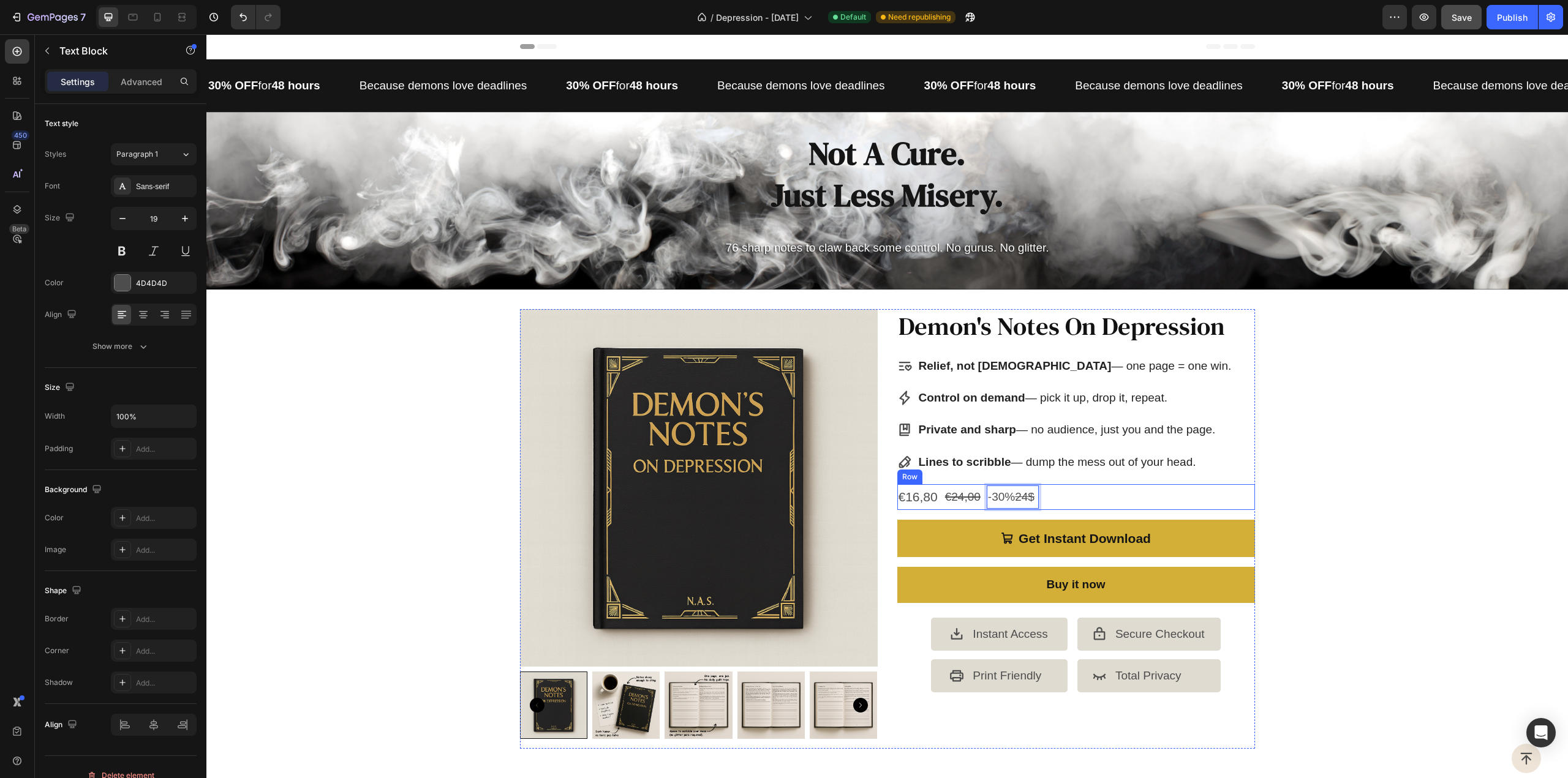
click at [1097, 497] on div "€16,80 Product Price Product Price €24,00 Product Price Product Price -30% 24$ …" at bounding box center [1076, 497] width 358 height 26
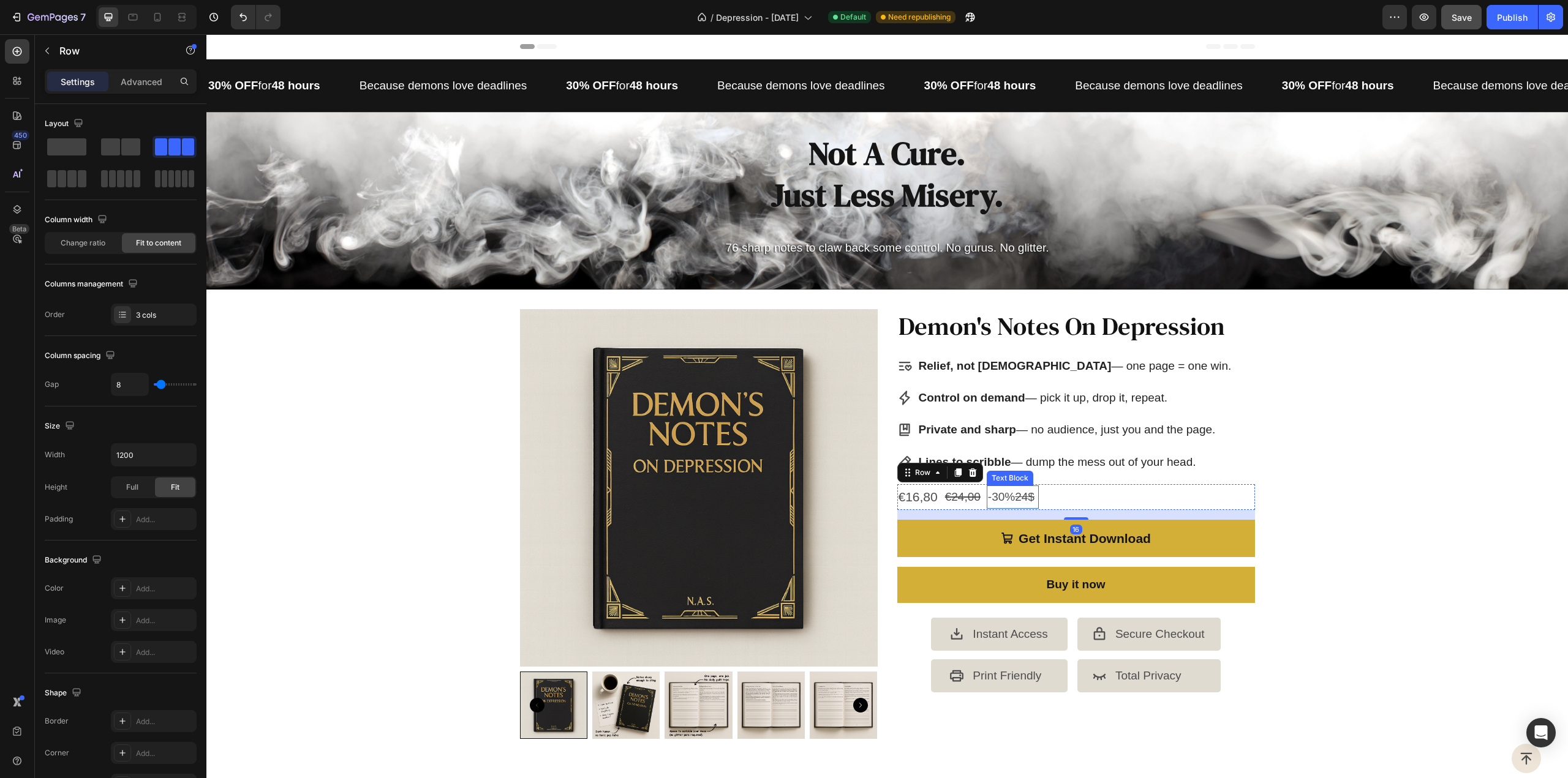
click at [1003, 492] on p "-30% 24$" at bounding box center [1012, 497] width 50 height 21
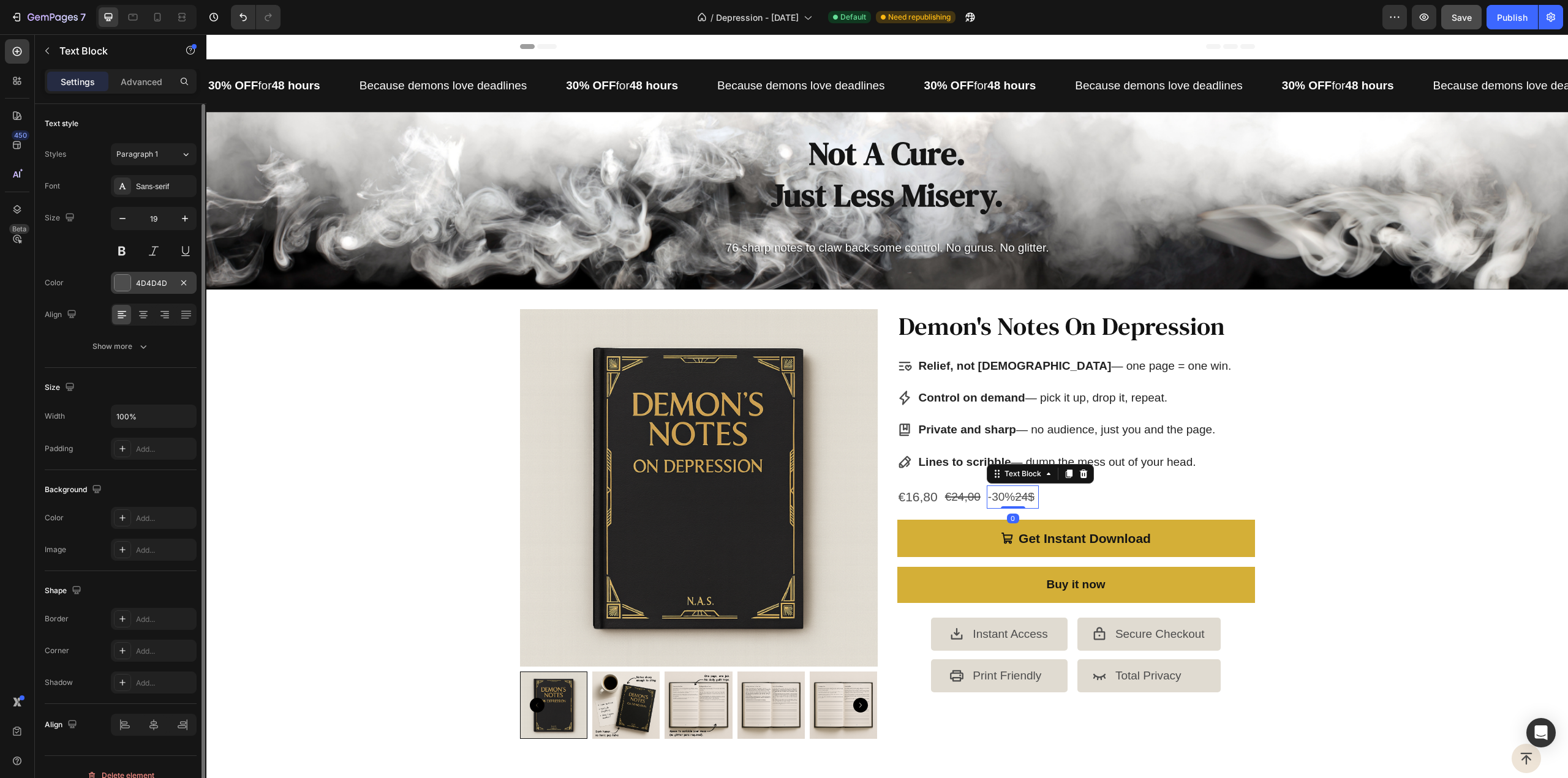
click at [124, 288] on div at bounding box center [122, 283] width 16 height 16
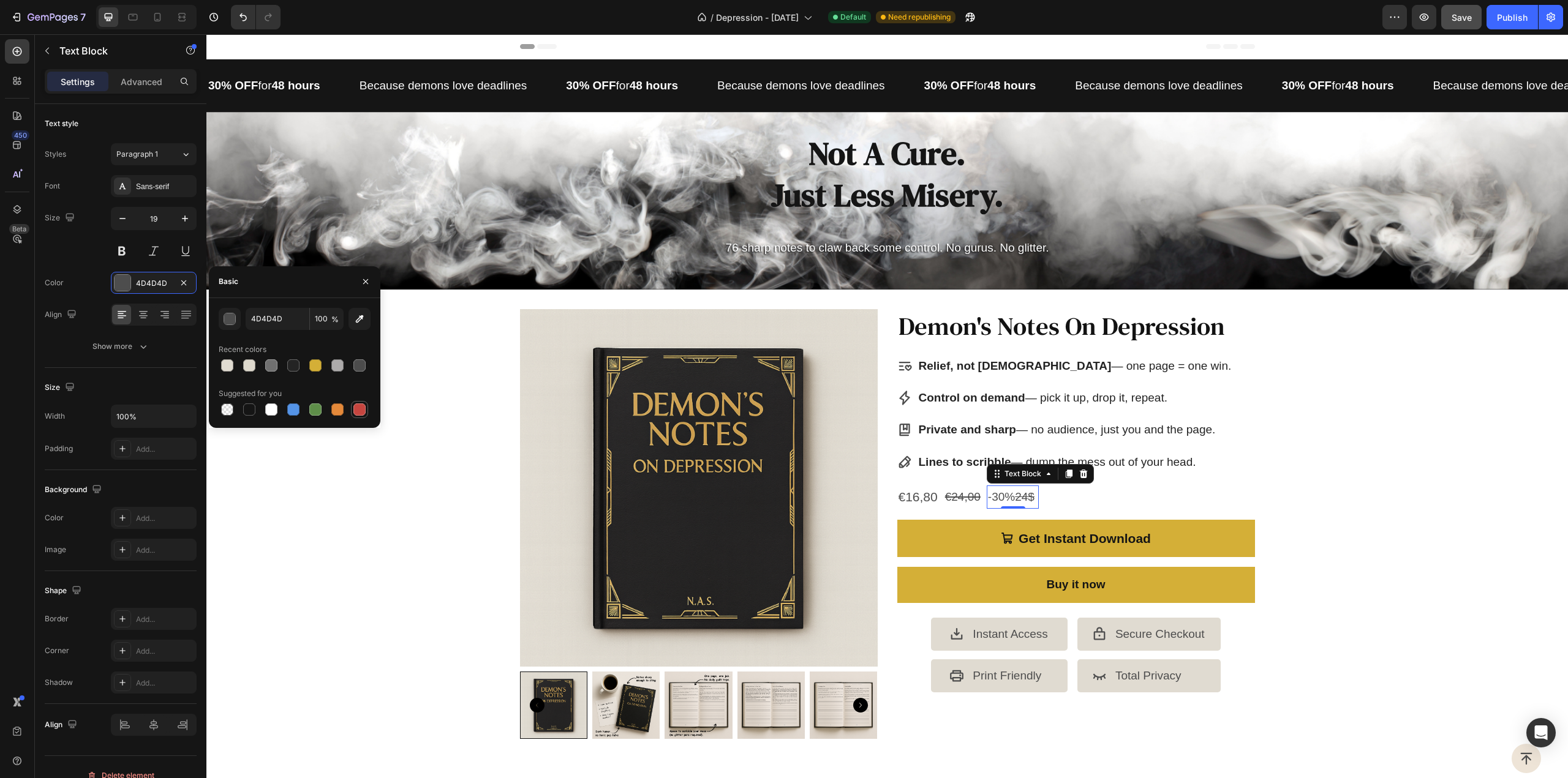
click at [355, 409] on div at bounding box center [359, 409] width 12 height 12
type input "C5453F"
click at [1017, 495] on s "24$" at bounding box center [1025, 497] width 19 height 13
click at [1455, 14] on span "Save" at bounding box center [1461, 17] width 20 height 10
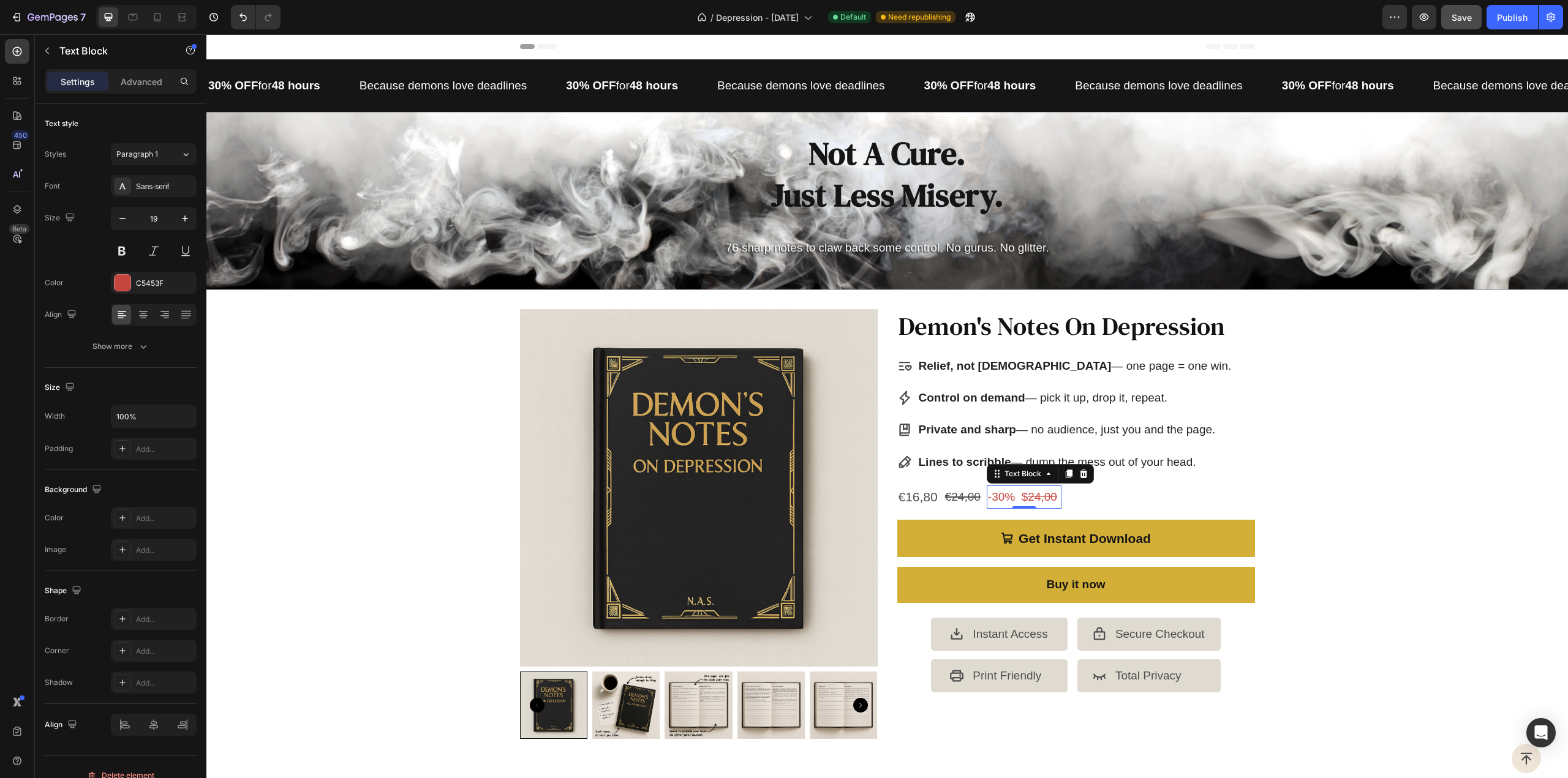
click at [1043, 495] on s "24,00" at bounding box center [1042, 497] width 29 height 13
click at [1510, 14] on div "Publish" at bounding box center [1512, 17] width 30 height 13
click at [1426, 21] on icon "button" at bounding box center [1424, 17] width 12 height 12
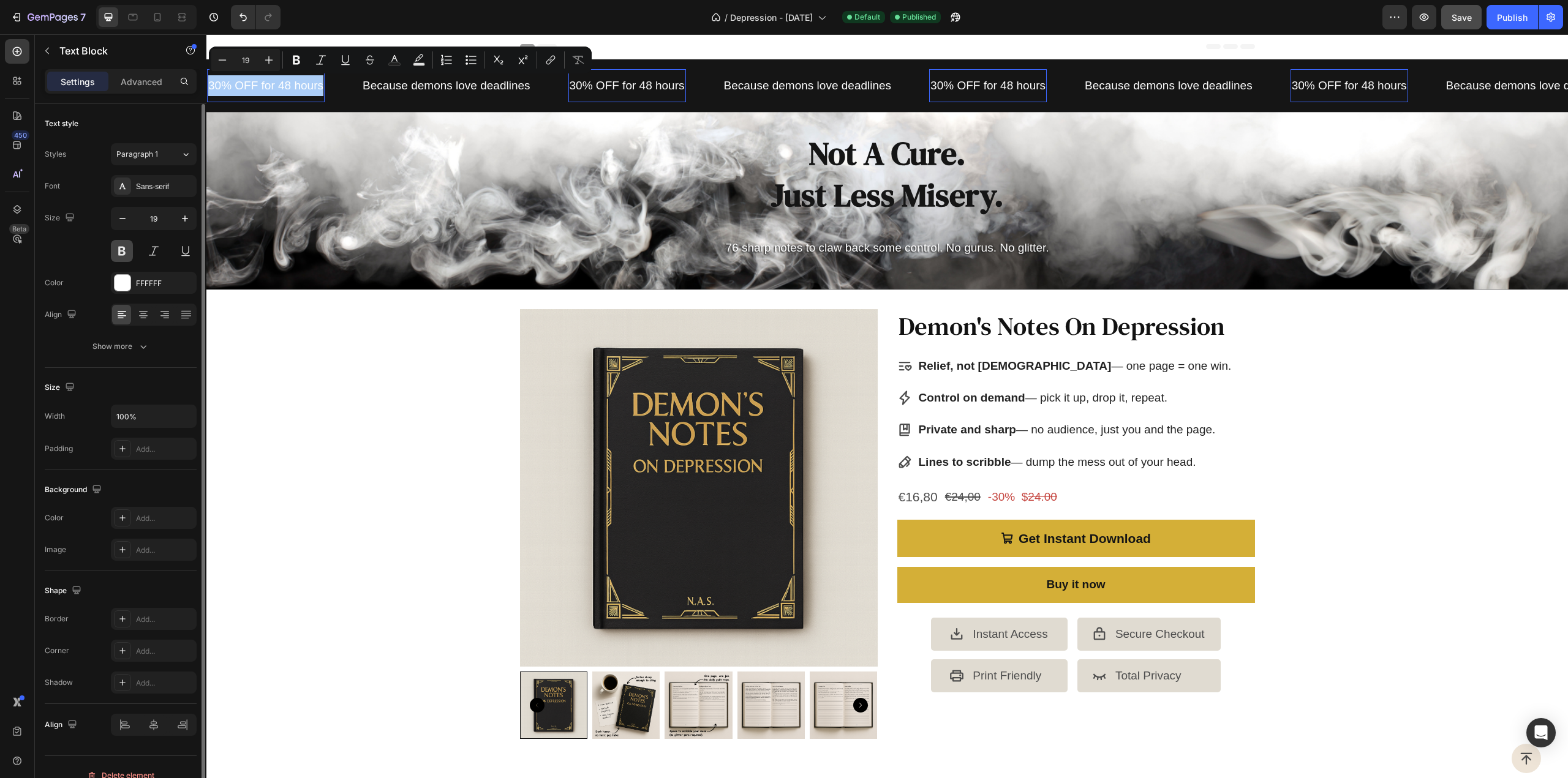
click at [123, 248] on button at bounding box center [122, 251] width 22 height 22
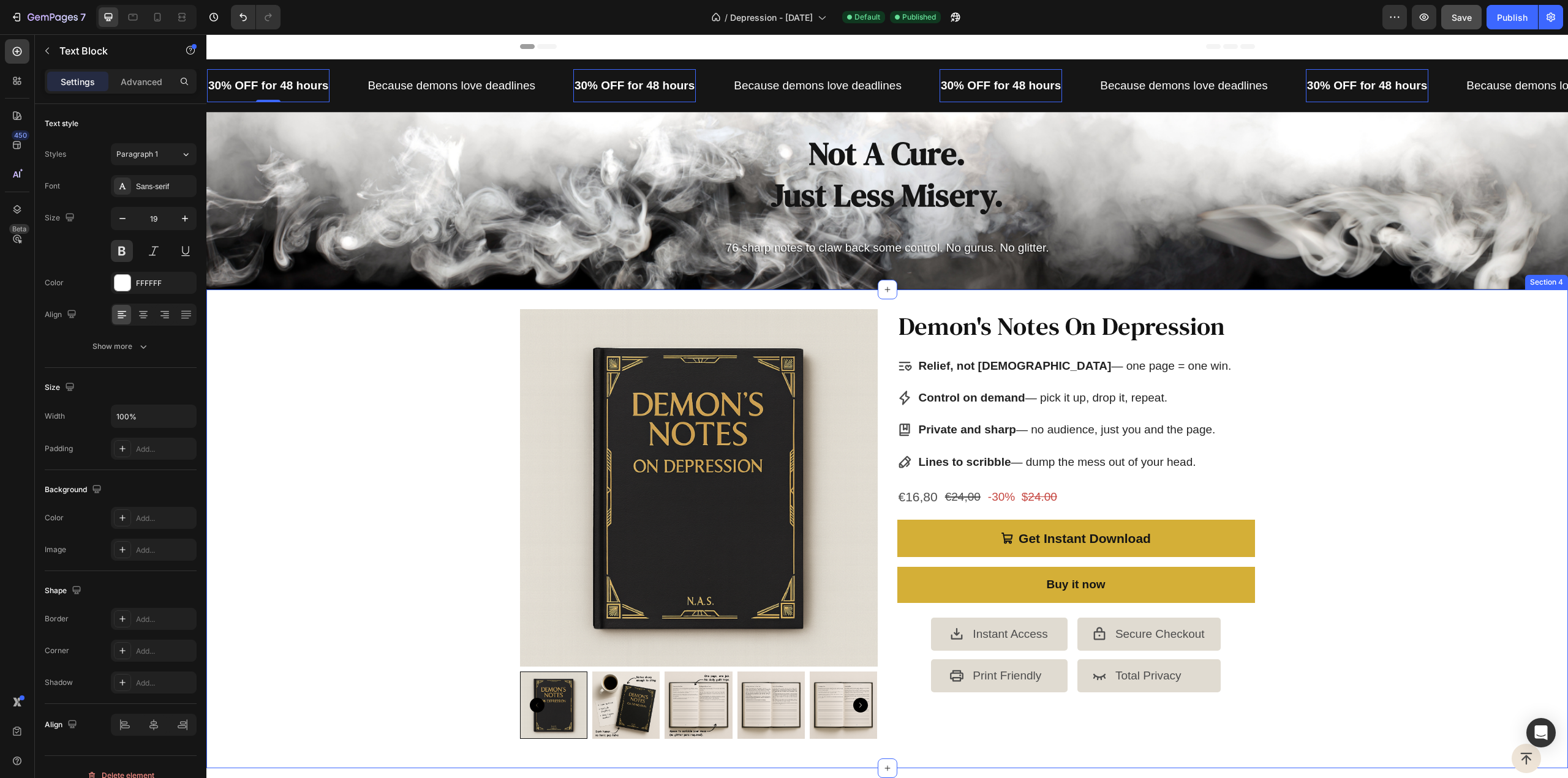
click at [499, 335] on div "Product Images Demon's Notes On Depression Product Title Relief, not [DEMOGRAPH…" at bounding box center [887, 529] width 1362 height 440
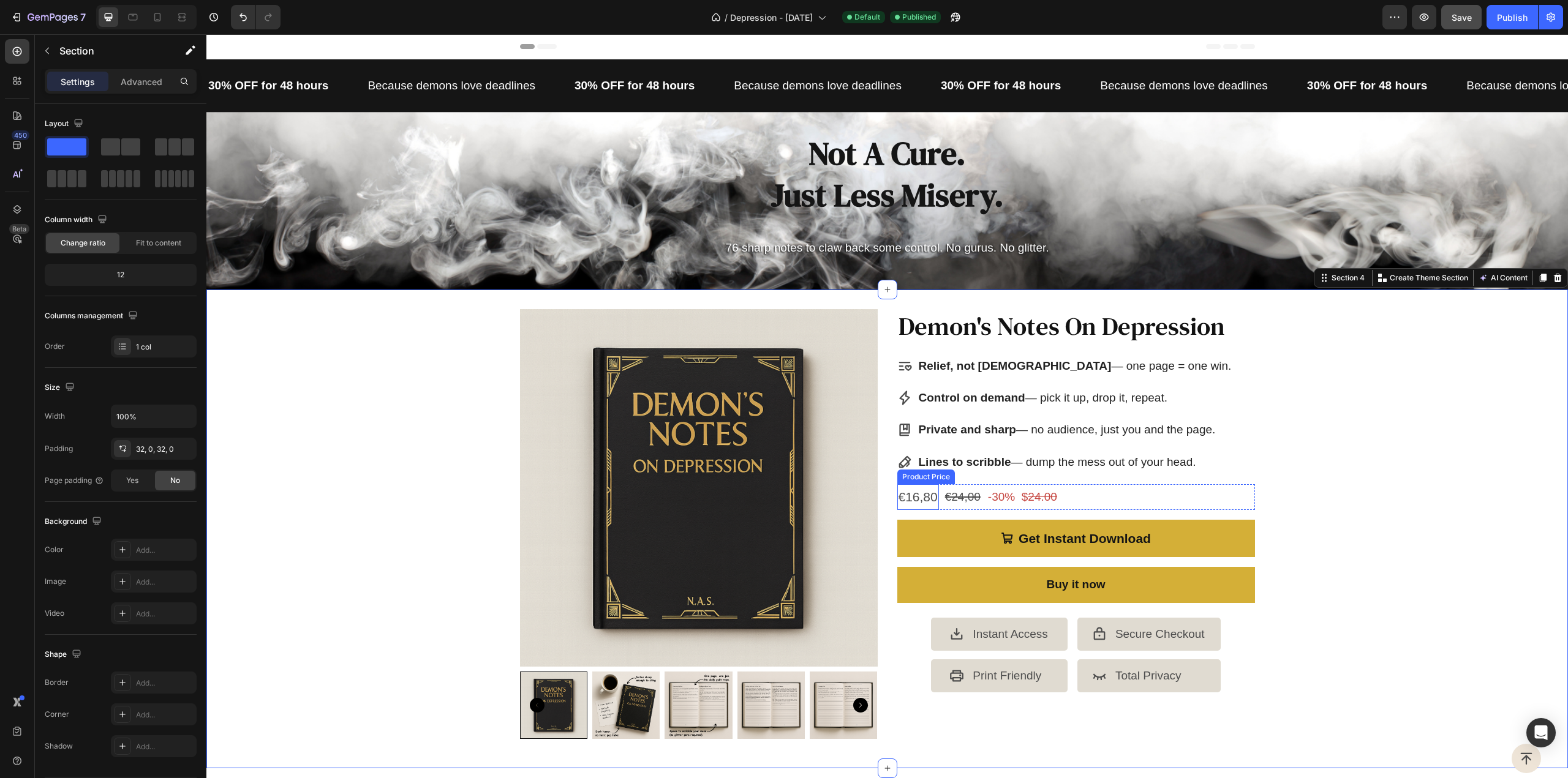
click at [916, 494] on div "€16,80" at bounding box center [918, 497] width 41 height 26
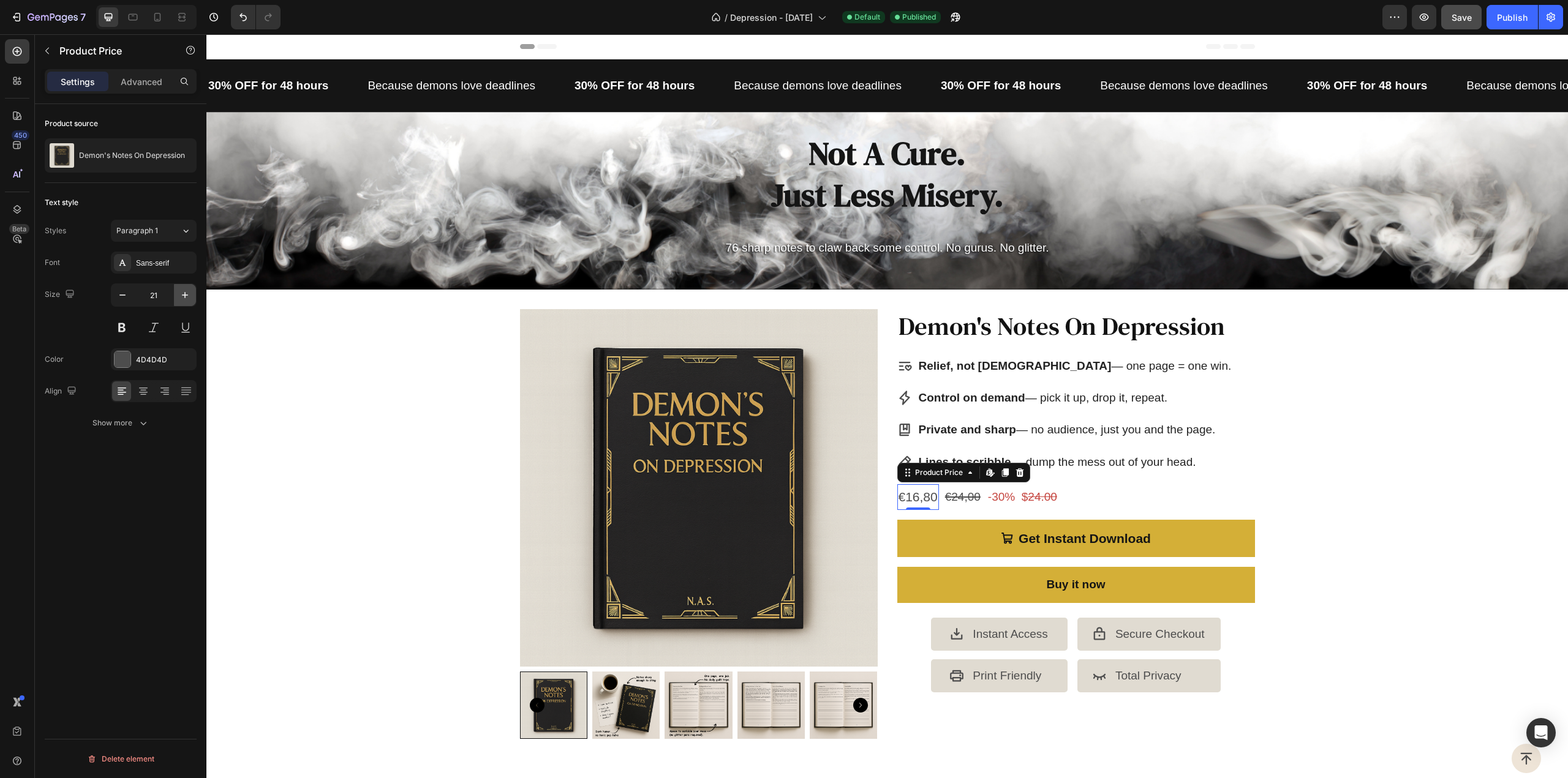
click at [191, 299] on icon "button" at bounding box center [184, 295] width 12 height 12
type input "22"
click at [1018, 495] on p "-30% $ 24.00" at bounding box center [1026, 497] width 72 height 21
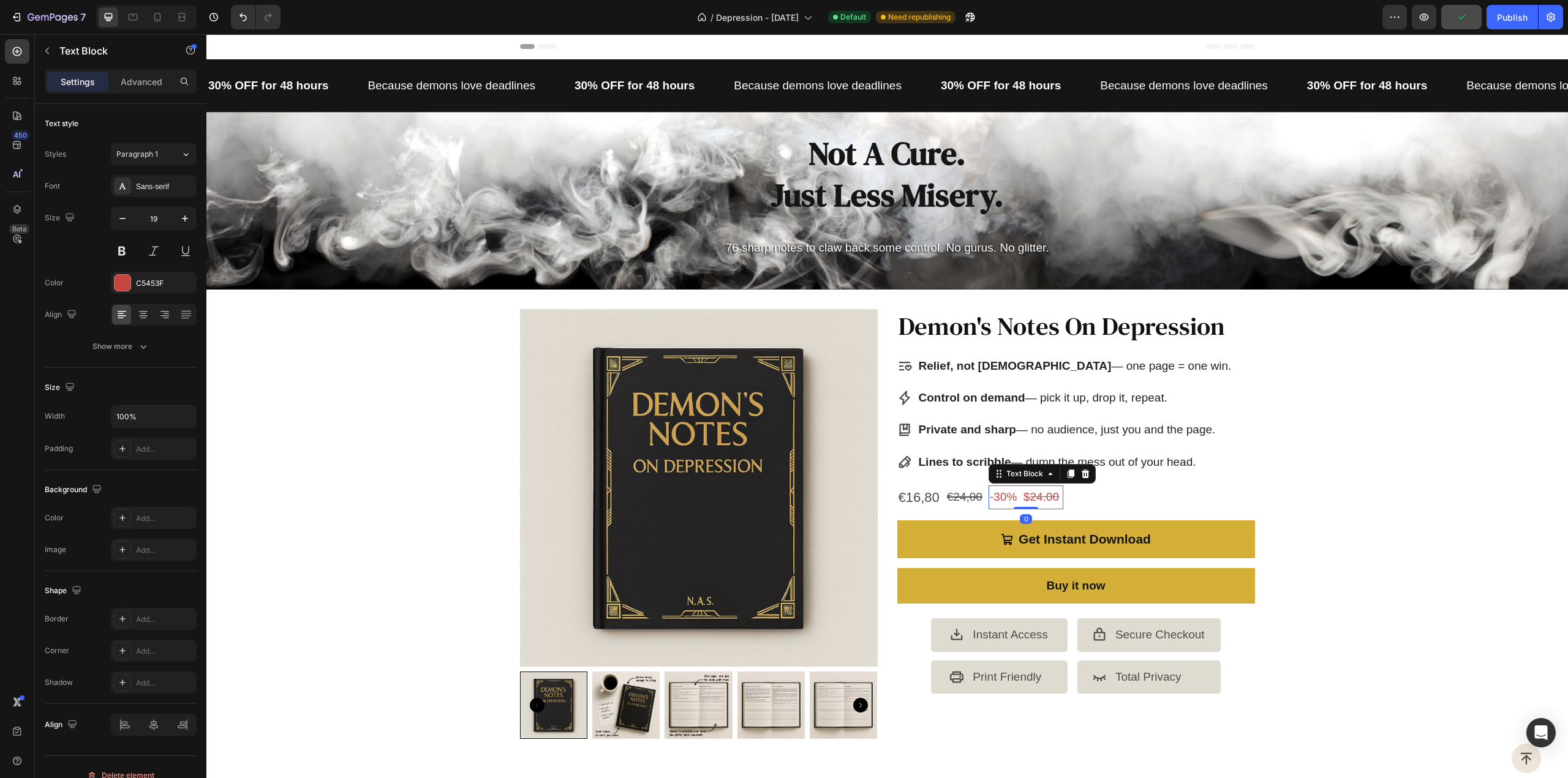
click at [1069, 471] on icon at bounding box center [1070, 473] width 10 height 10
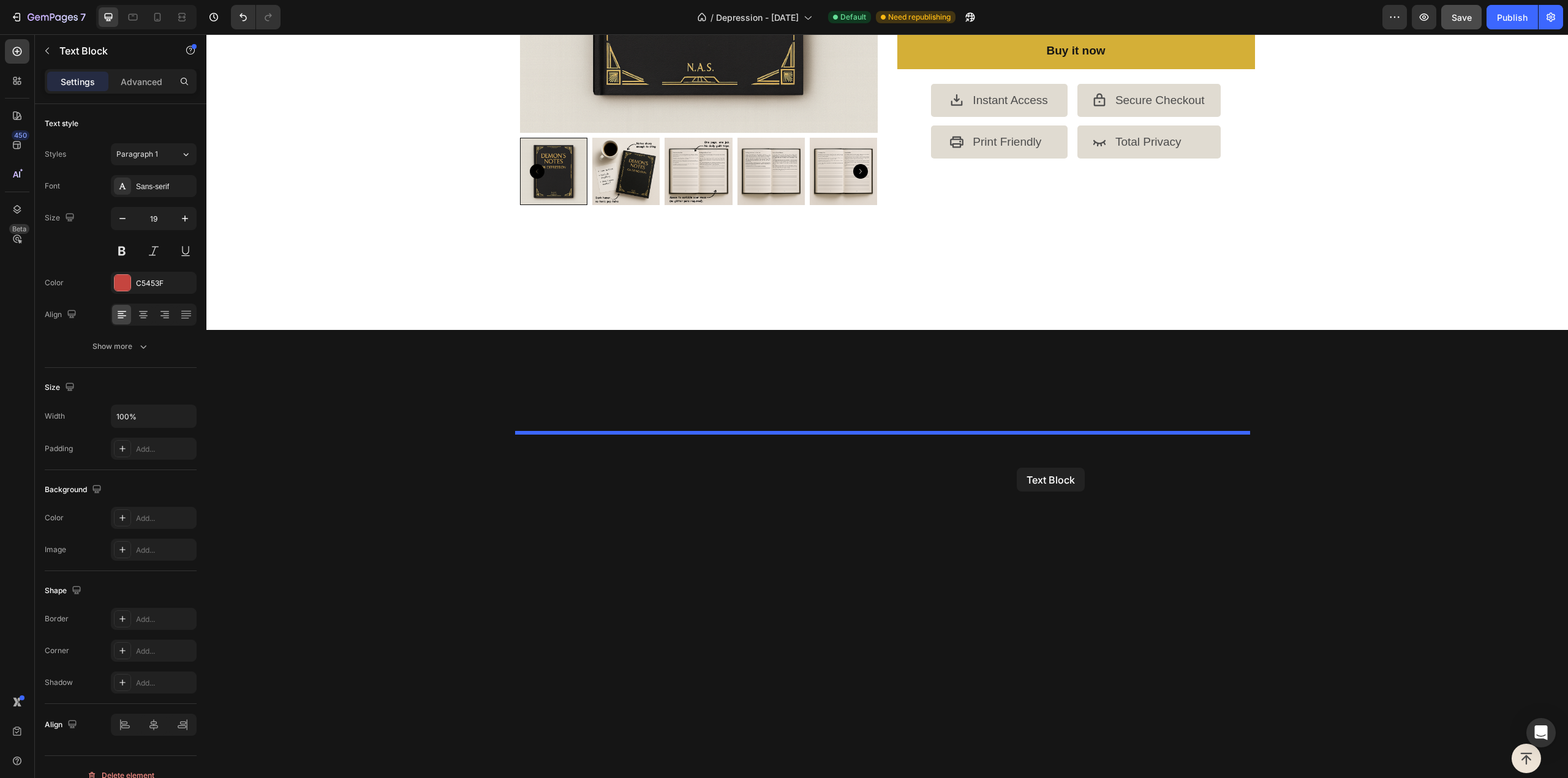
scroll to position [3123, 0]
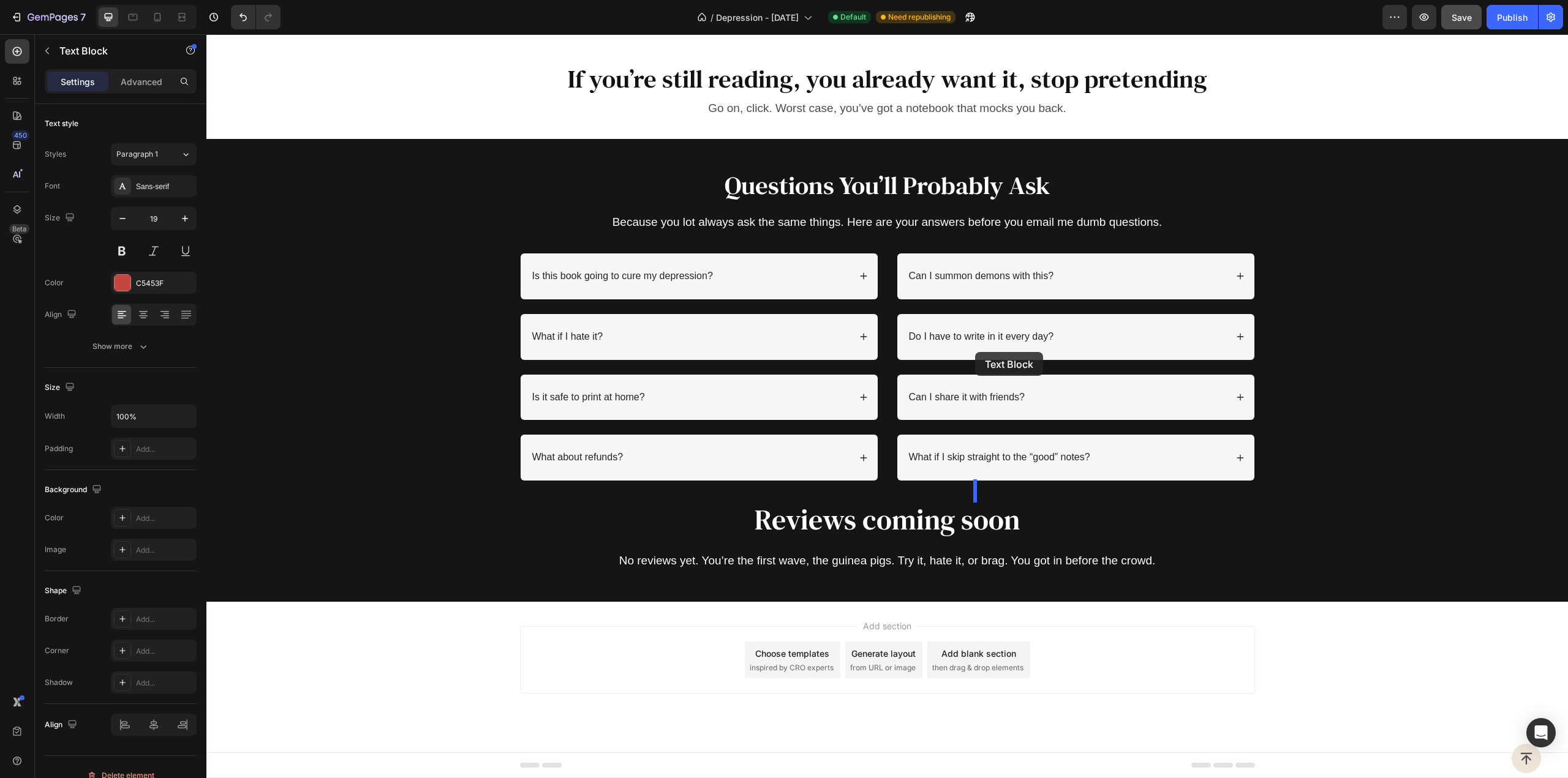
drag, startPoint x: 992, startPoint y: 493, endPoint x: 975, endPoint y: 352, distance: 142.0
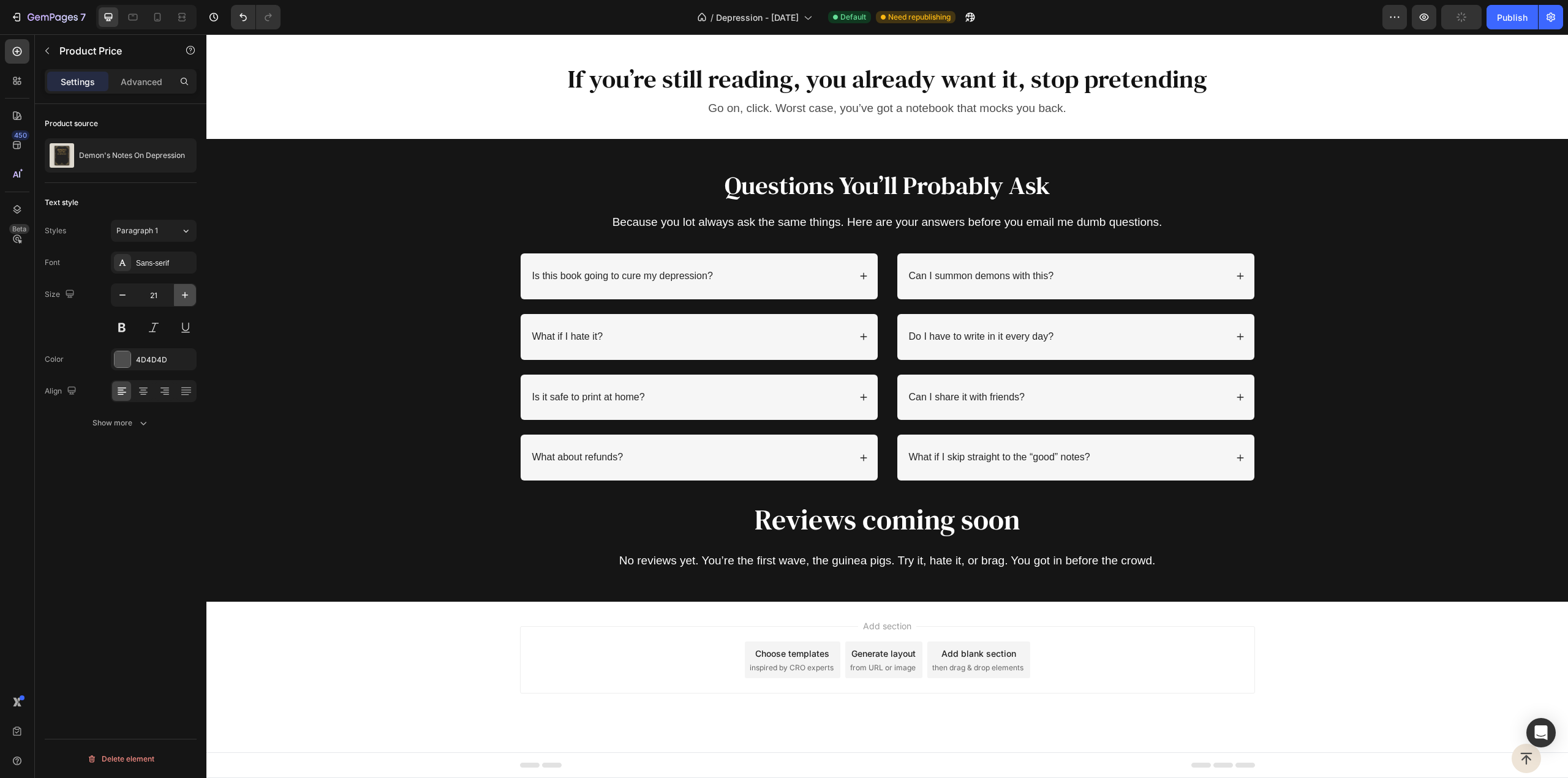
click at [183, 290] on icon "button" at bounding box center [184, 295] width 12 height 12
type input "22"
click at [1496, 21] on button "Publish" at bounding box center [1512, 17] width 52 height 25
click at [1509, 21] on div "Publish" at bounding box center [1512, 17] width 30 height 13
click at [54, 43] on button "button" at bounding box center [47, 50] width 19 height 19
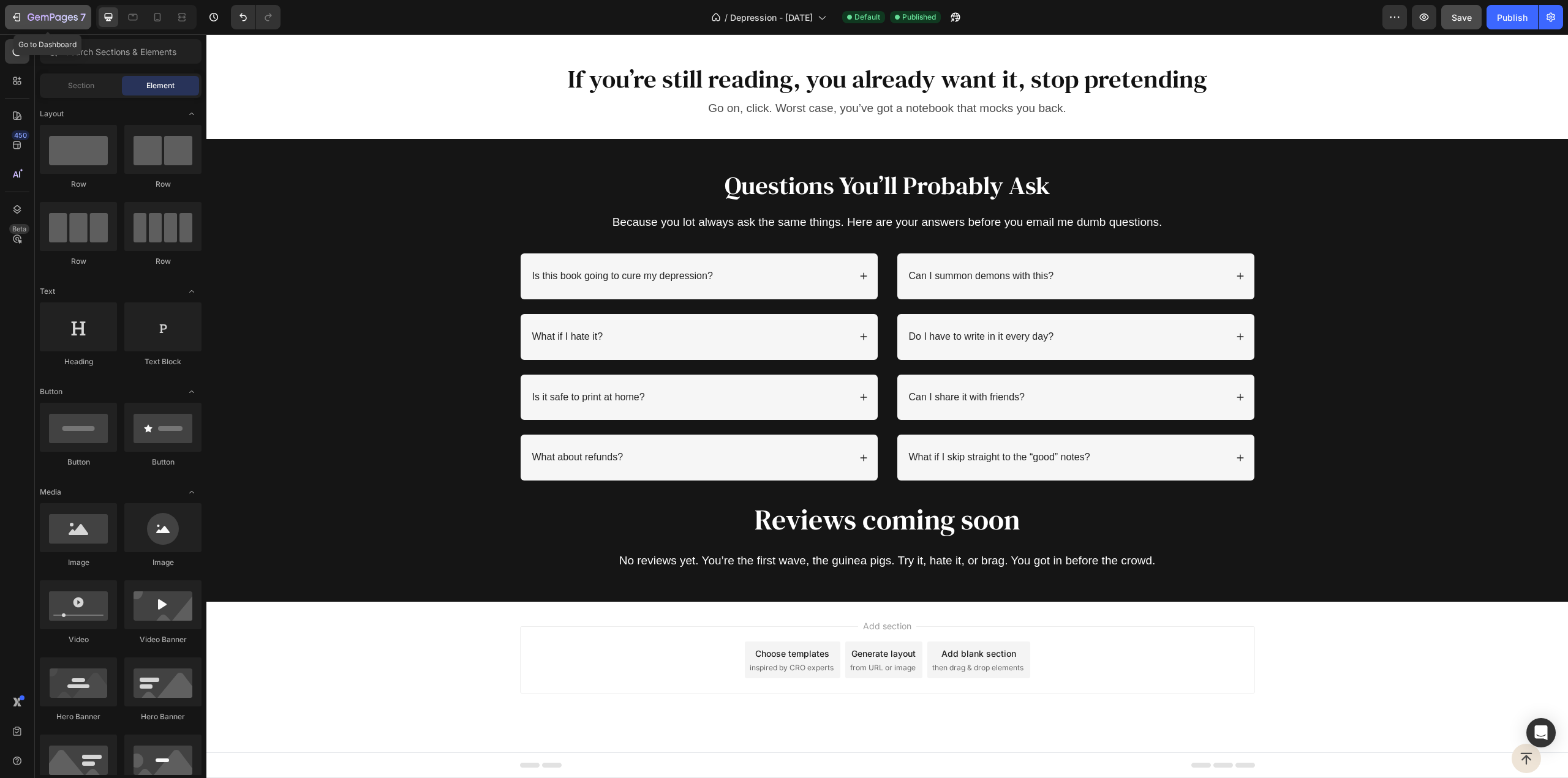
click at [25, 14] on div "7" at bounding box center [48, 17] width 75 height 15
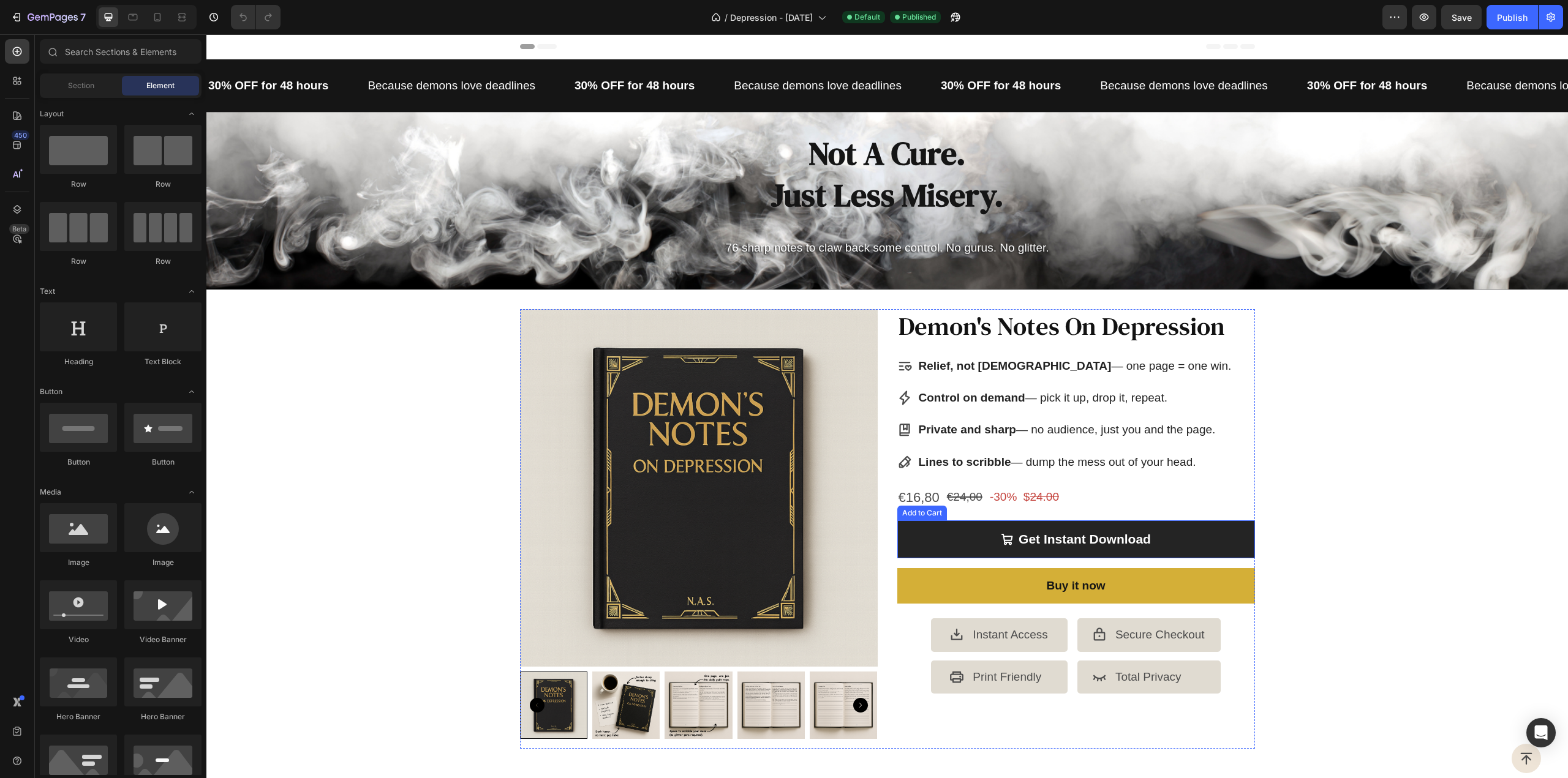
click at [926, 535] on button "Get Instant Download" at bounding box center [1076, 539] width 358 height 38
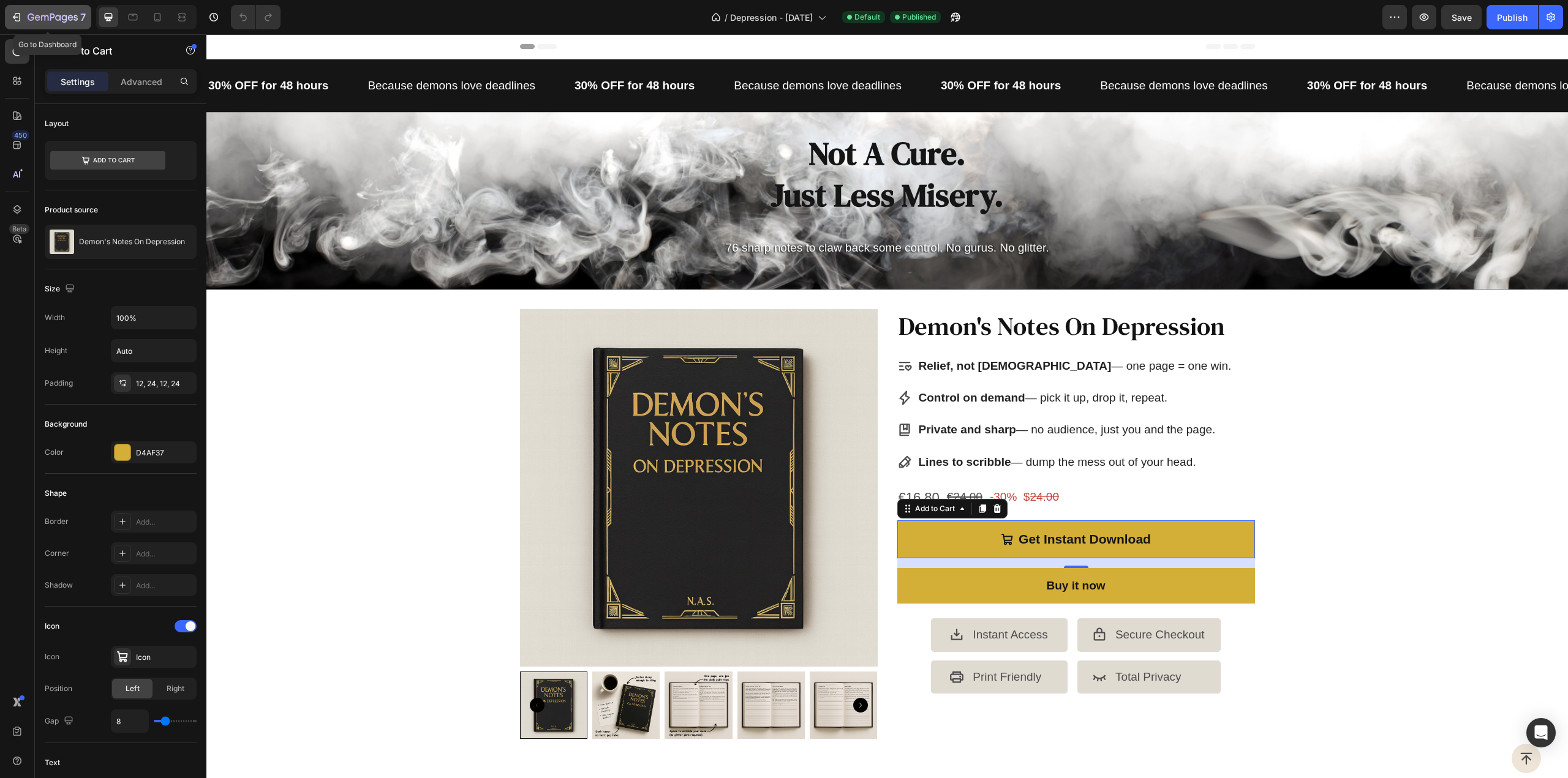
click at [69, 13] on icon "button" at bounding box center [53, 18] width 50 height 10
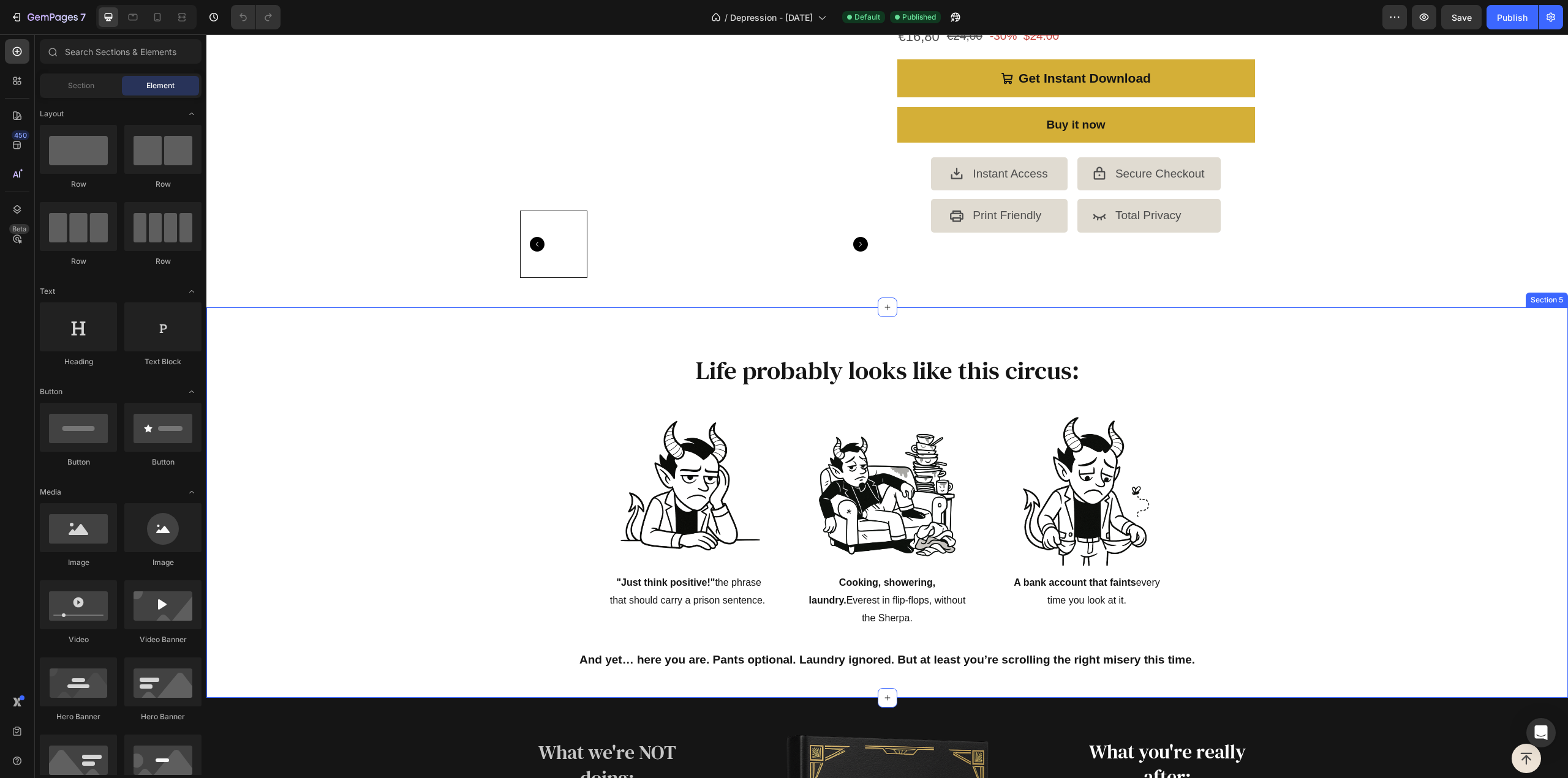
scroll to position [490, 0]
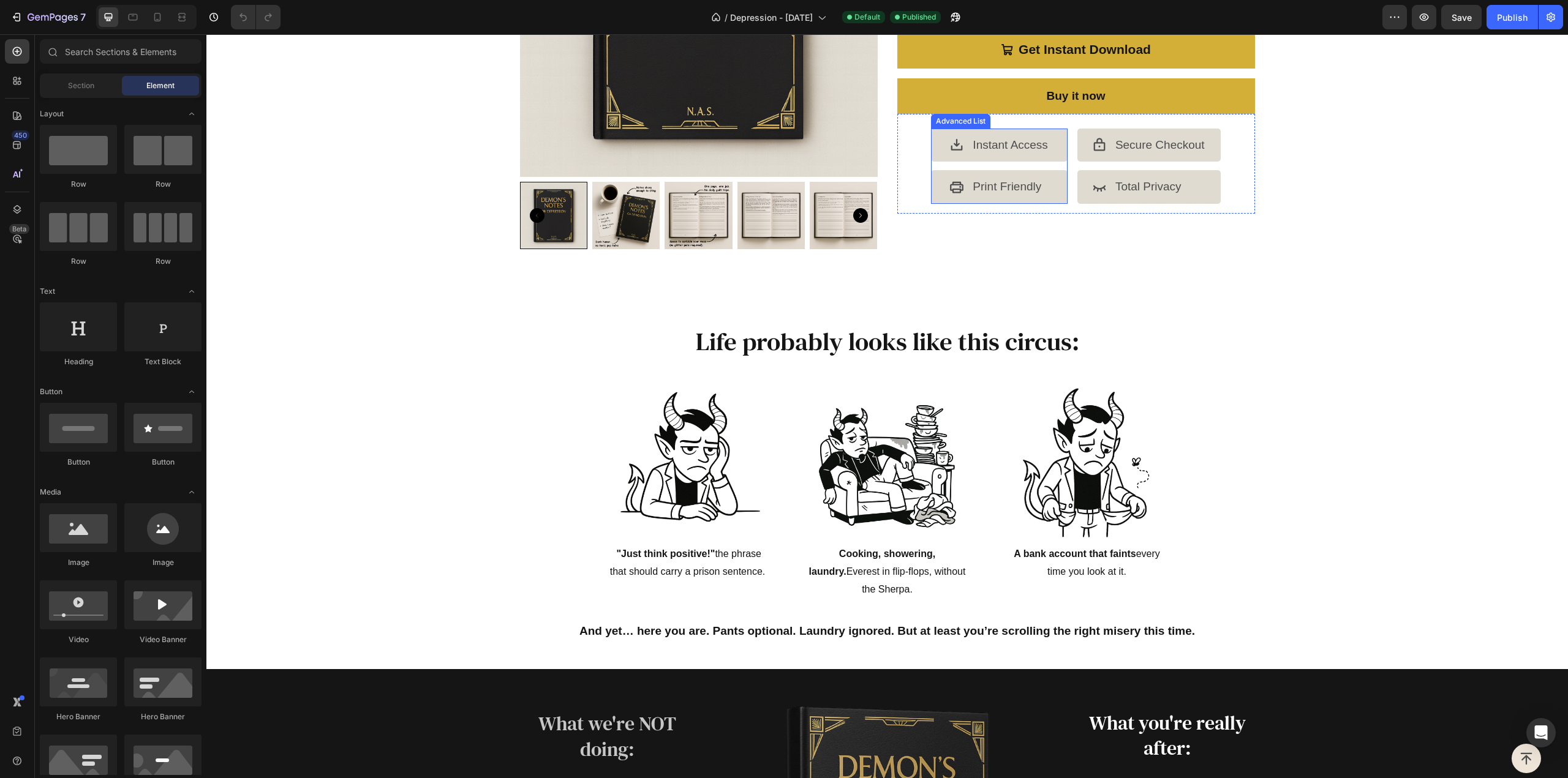
click at [1056, 178] on li "Icon Print Friendly Text Block" at bounding box center [999, 186] width 136 height 33
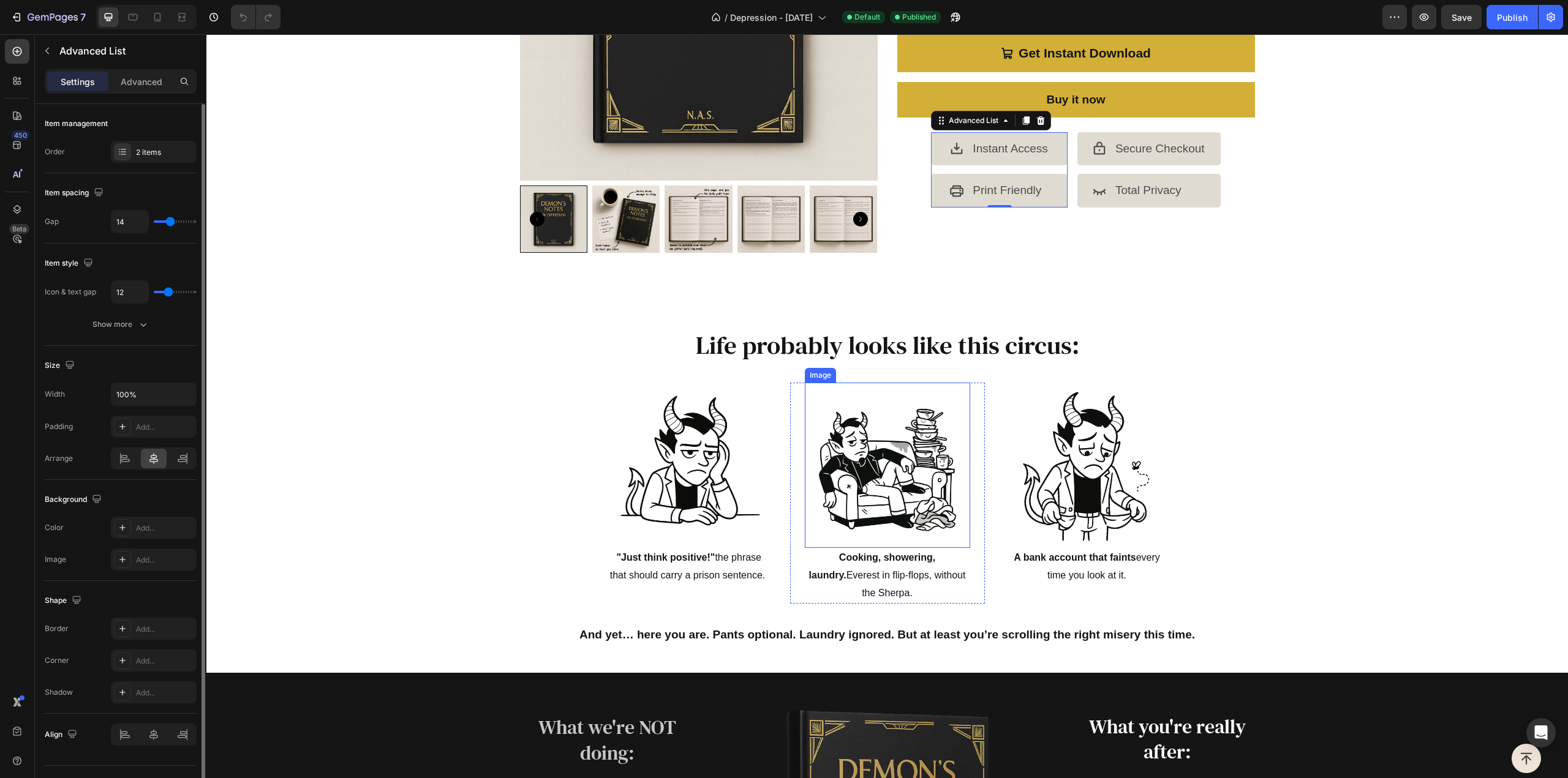
scroll to position [306, 0]
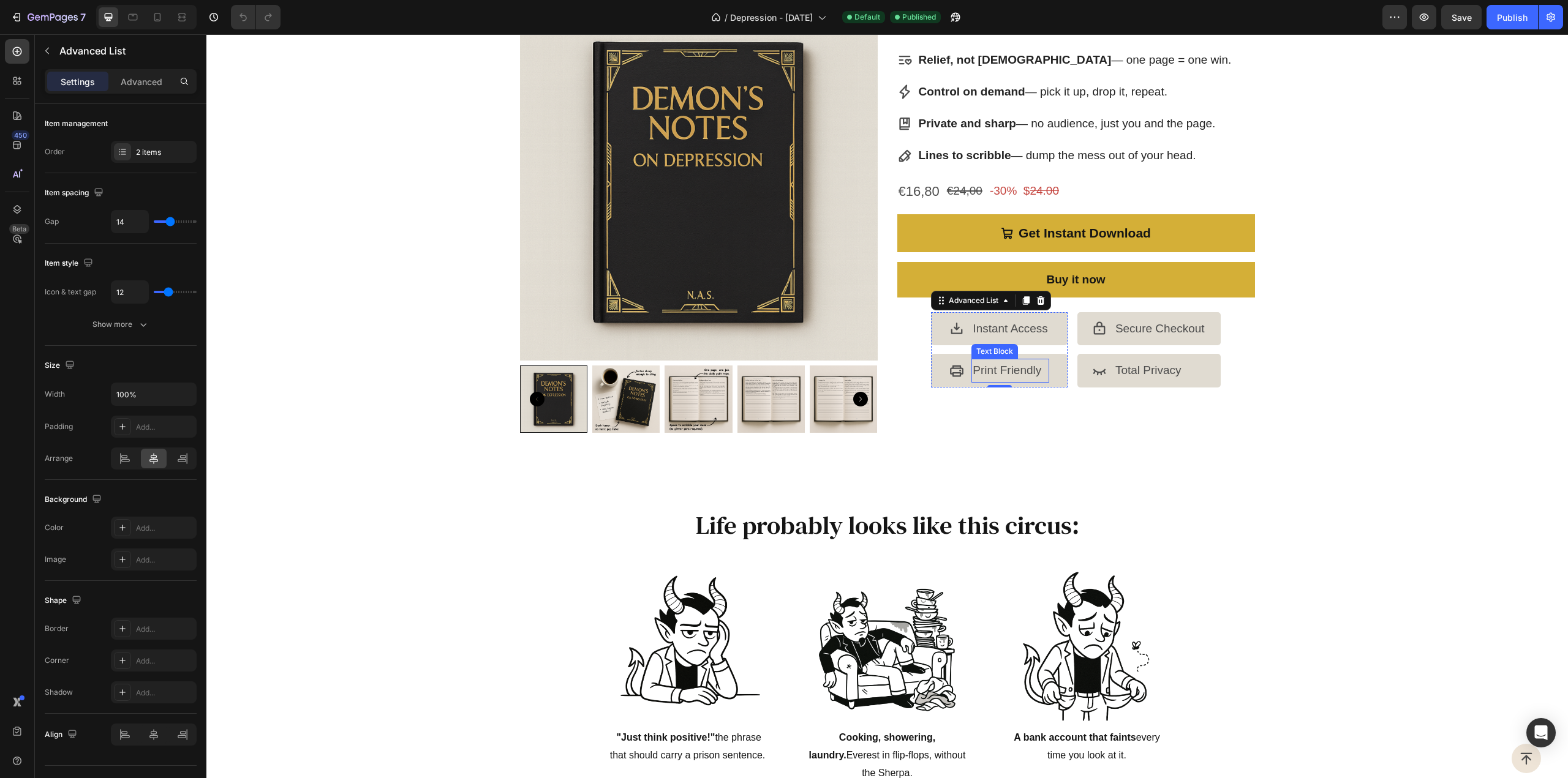
click at [1031, 365] on p "Print Friendly" at bounding box center [1010, 371] width 75 height 21
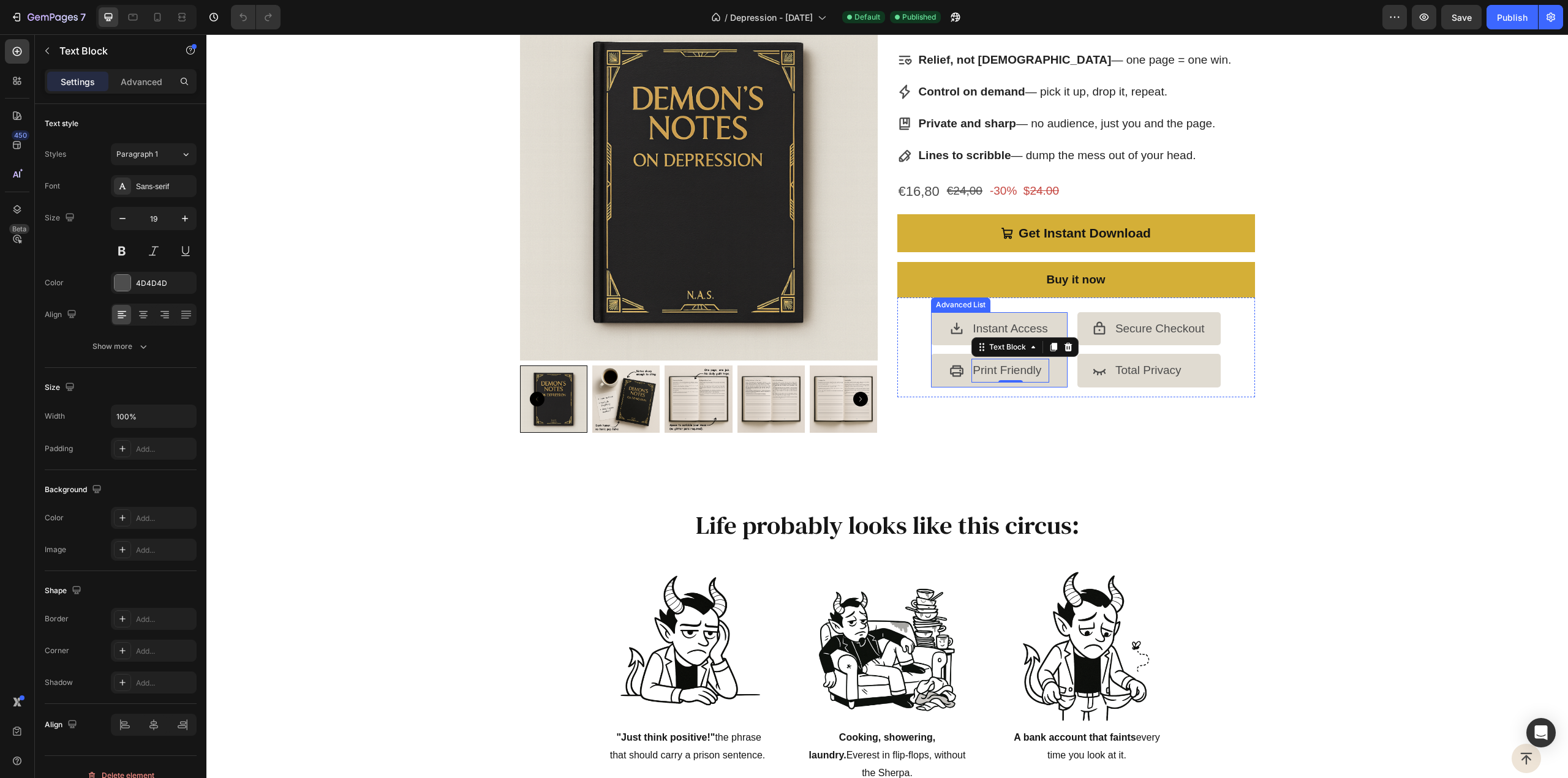
click at [1052, 374] on li "Icon Print Friendly Text Block 0" at bounding box center [999, 370] width 136 height 33
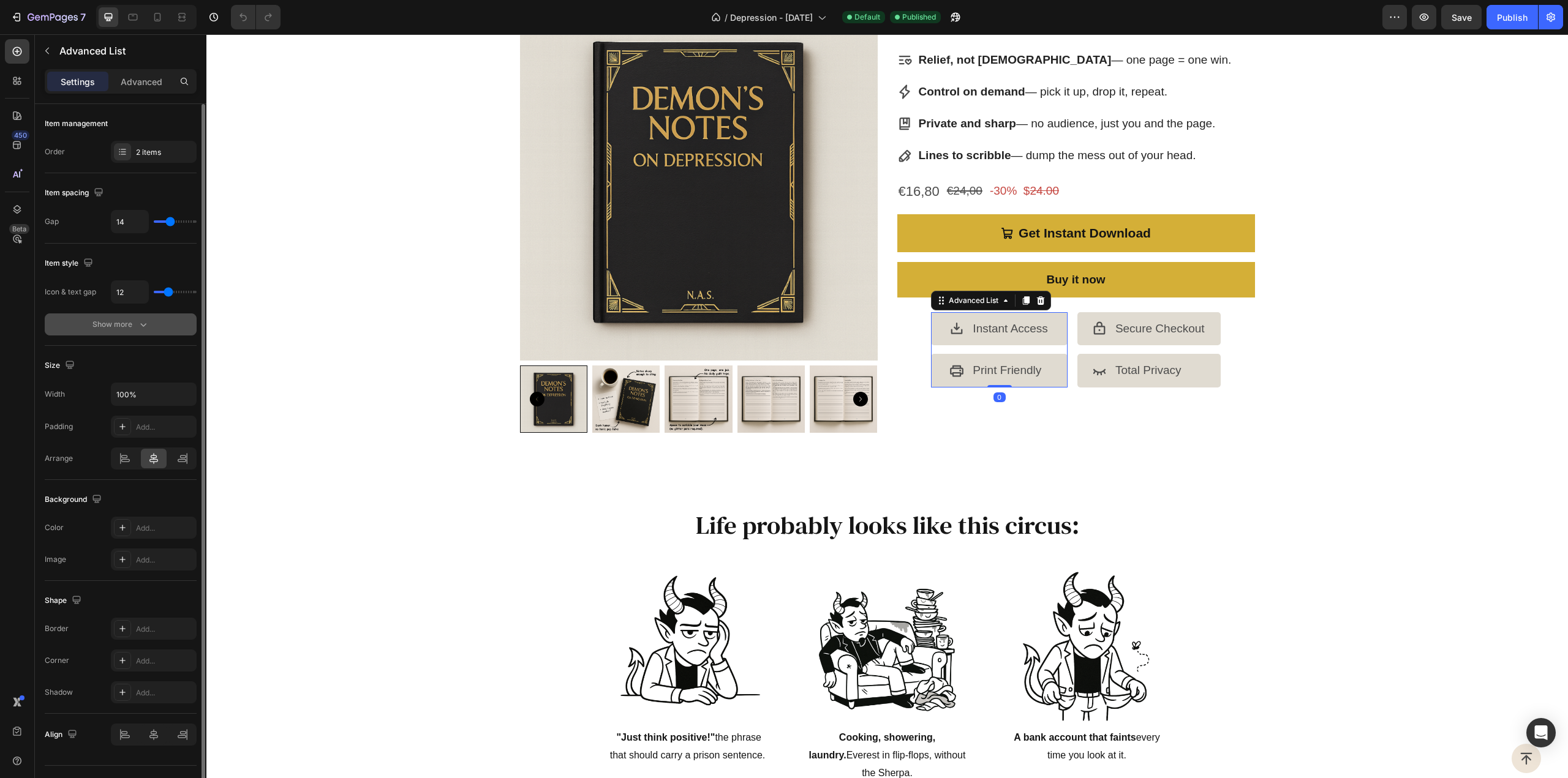
click at [141, 319] on icon "button" at bounding box center [143, 324] width 12 height 12
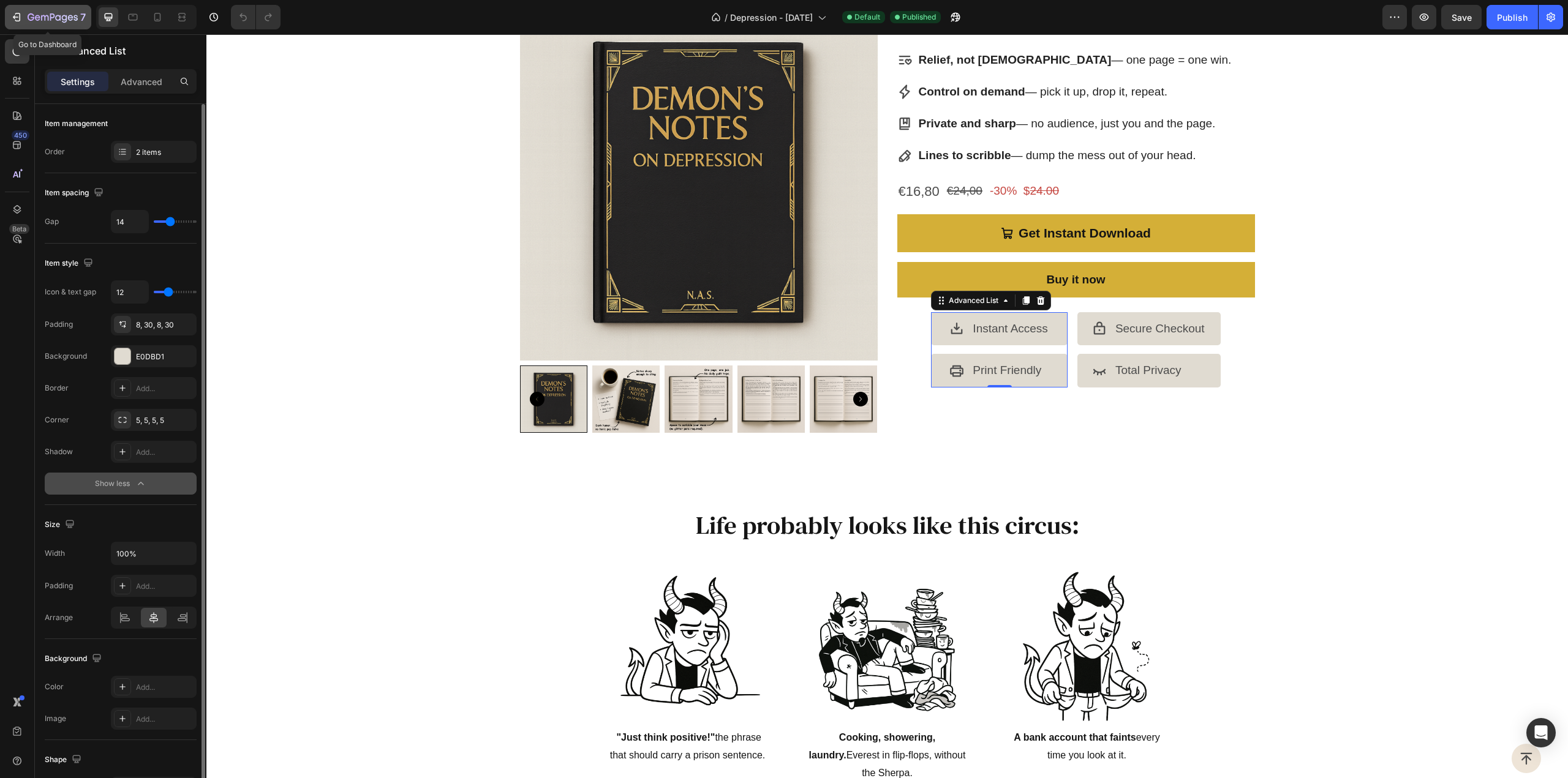
click at [26, 17] on div "7" at bounding box center [48, 17] width 75 height 15
